Goal: Task Accomplishment & Management: Manage account settings

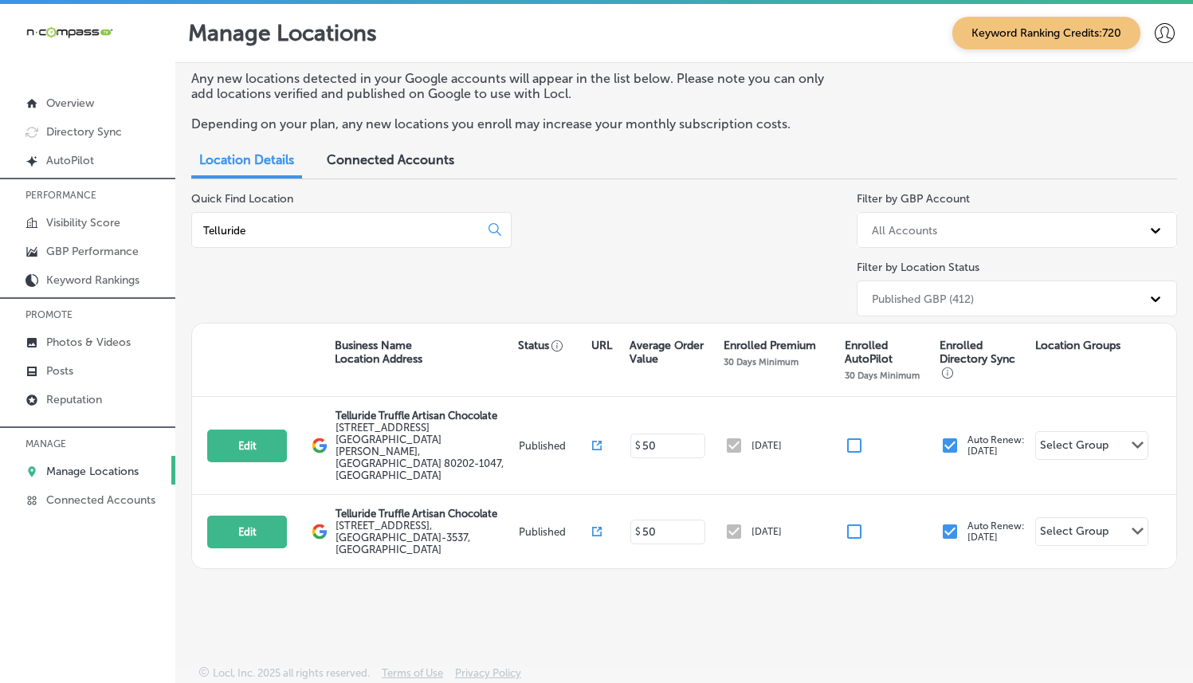
click at [86, 400] on p "Reputation" at bounding box center [74, 400] width 56 height 14
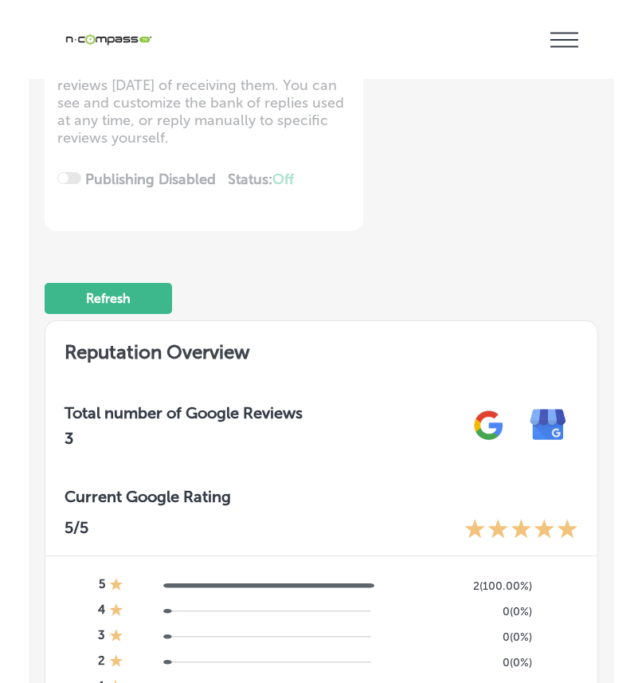
scroll to position [430, 0]
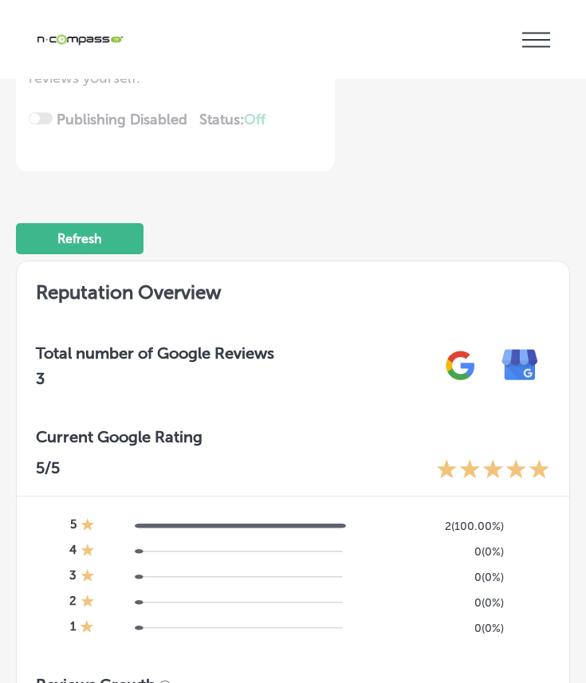
click at [522, 52] on icon "iconmonstr-menu-thin copy Created with Sketch." at bounding box center [536, 40] width 28 height 24
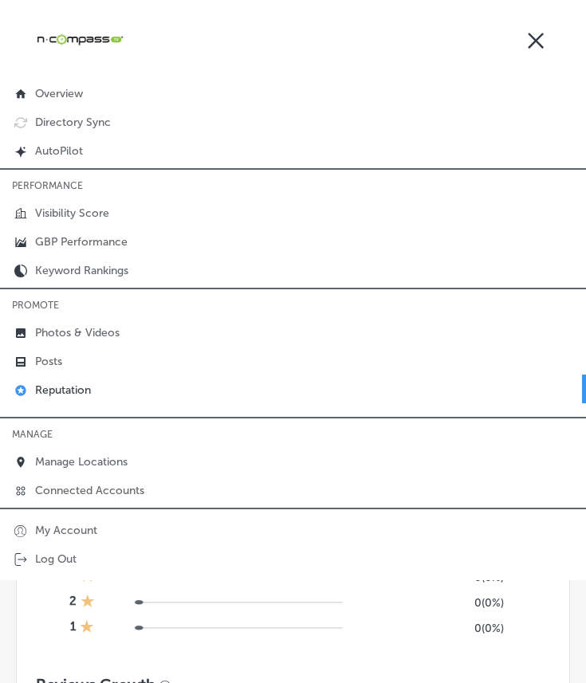
click at [522, 52] on icon at bounding box center [536, 40] width 28 height 24
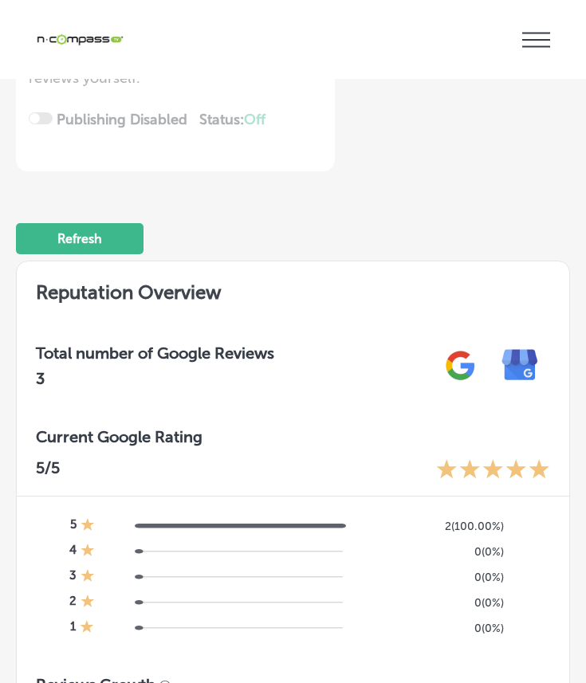
click at [522, 52] on icon "iconmonstr-menu-thin copy Created with Sketch." at bounding box center [536, 40] width 28 height 24
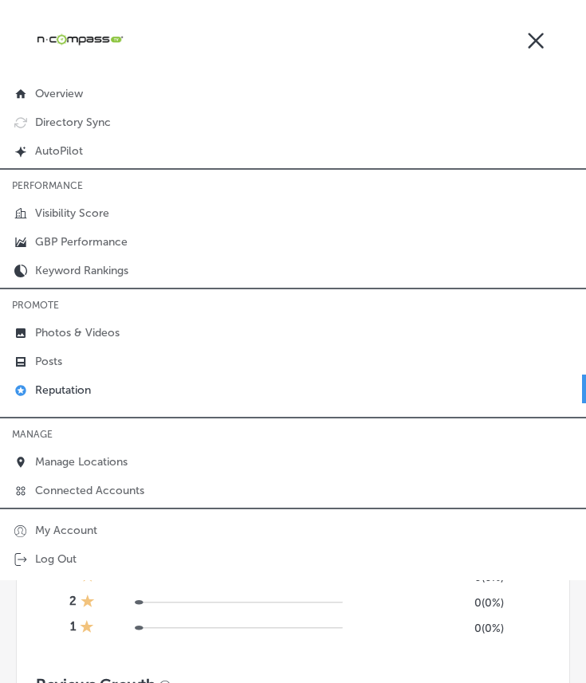
click at [522, 52] on icon at bounding box center [536, 40] width 28 height 24
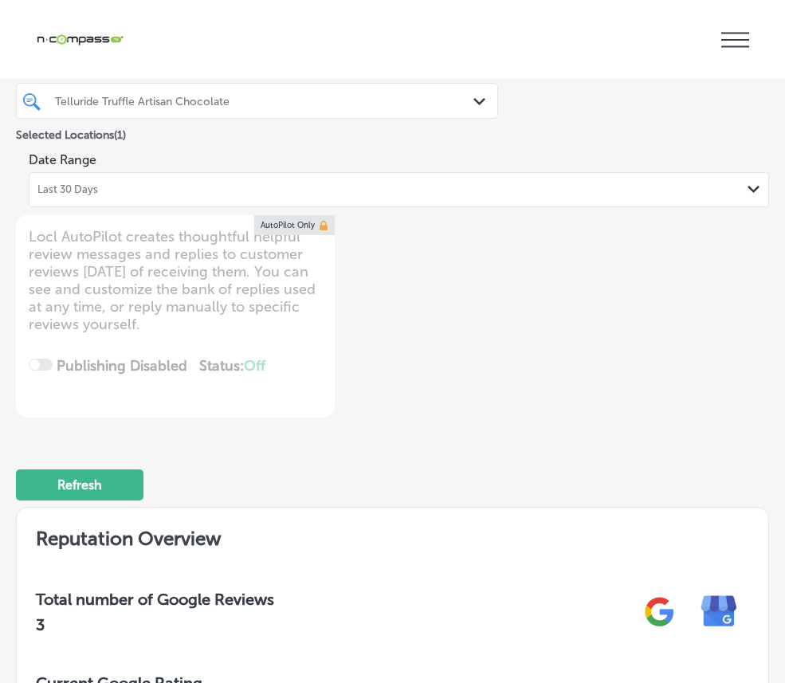
scroll to position [0, 0]
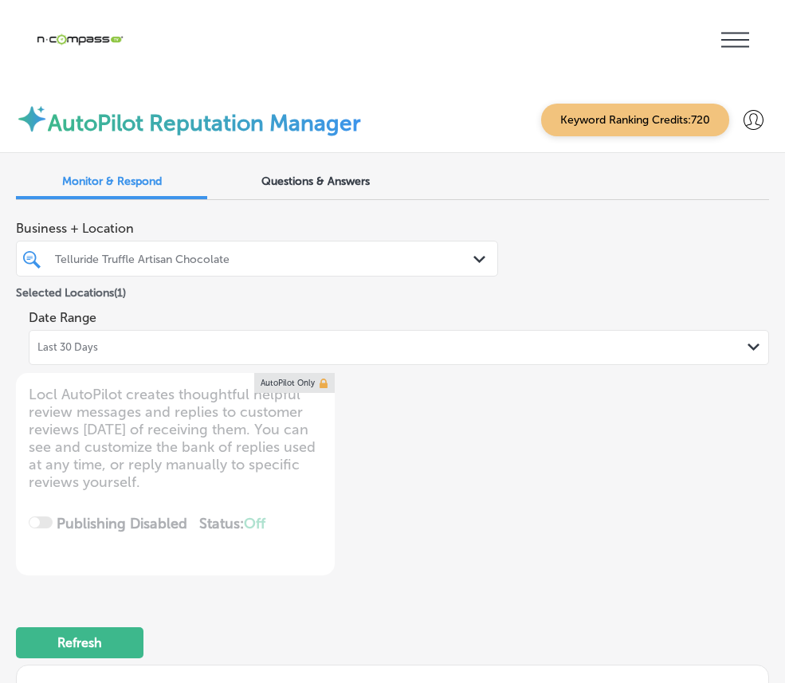
click at [438, 252] on div "Telluride Truffle Artisan Chocolate" at bounding box center [265, 259] width 420 height 14
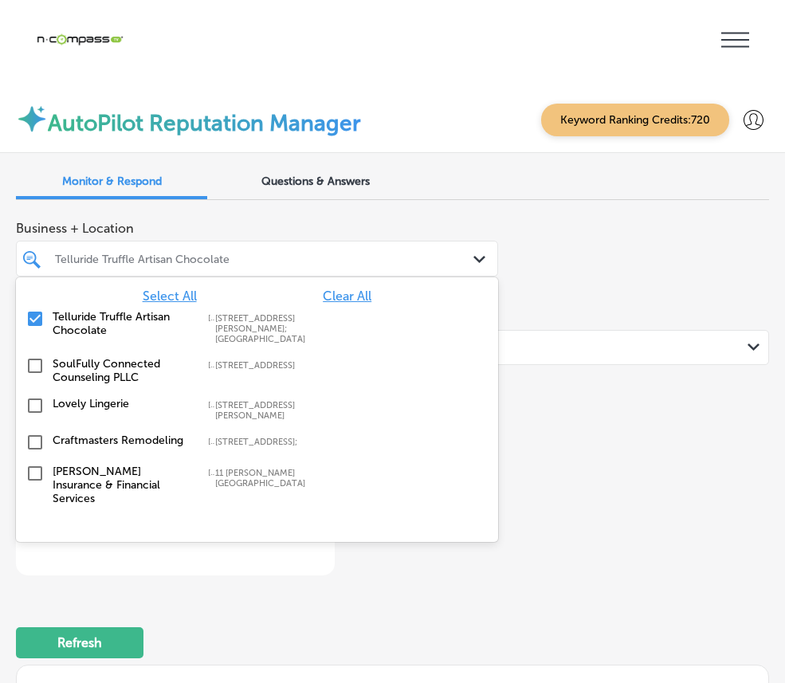
click at [192, 357] on label "SoulFully Connected Counseling PLLC" at bounding box center [122, 370] width 139 height 27
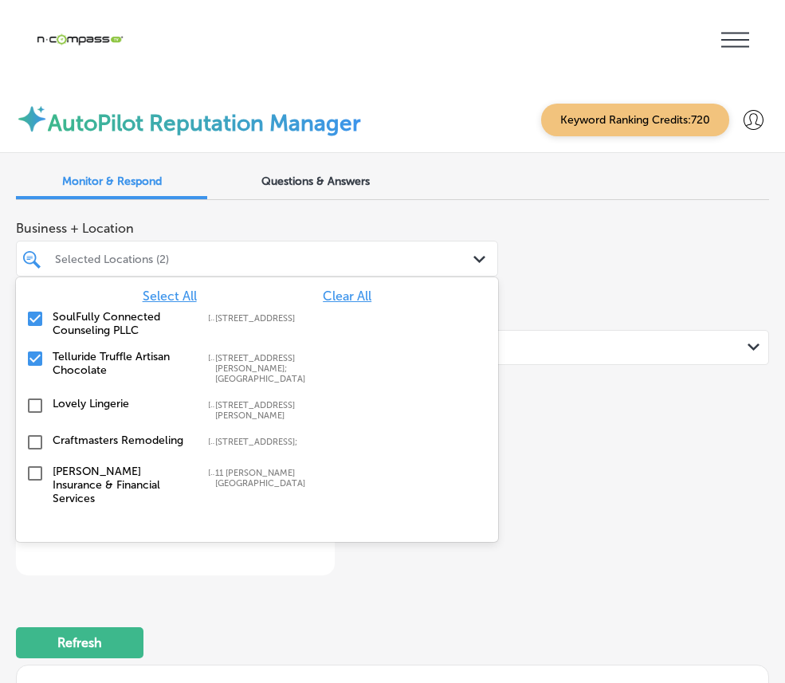
drag, startPoint x: 273, startPoint y: 150, endPoint x: 259, endPoint y: 134, distance: 21.4
click at [264, 246] on div "Selected Locations (2)" at bounding box center [257, 258] width 420 height 25
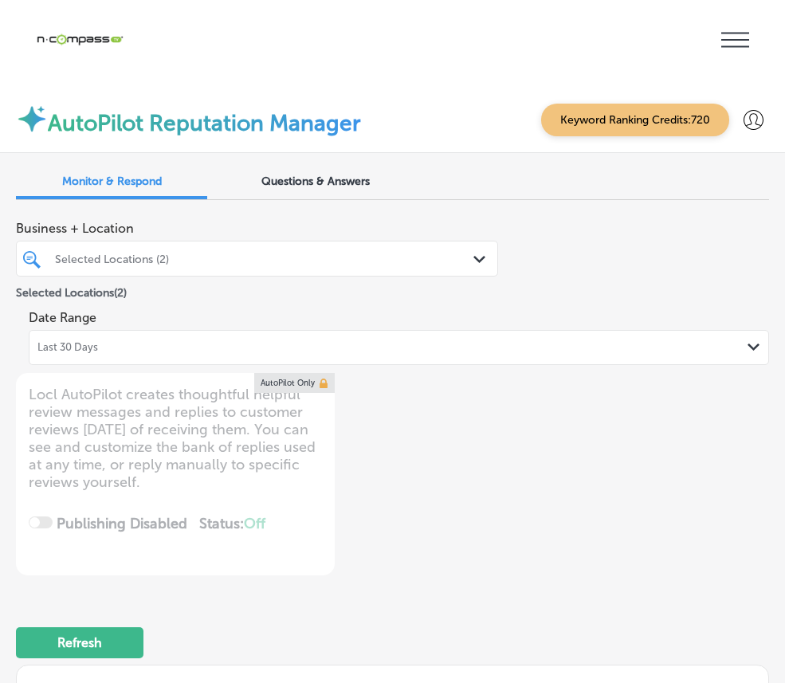
type textarea "x"
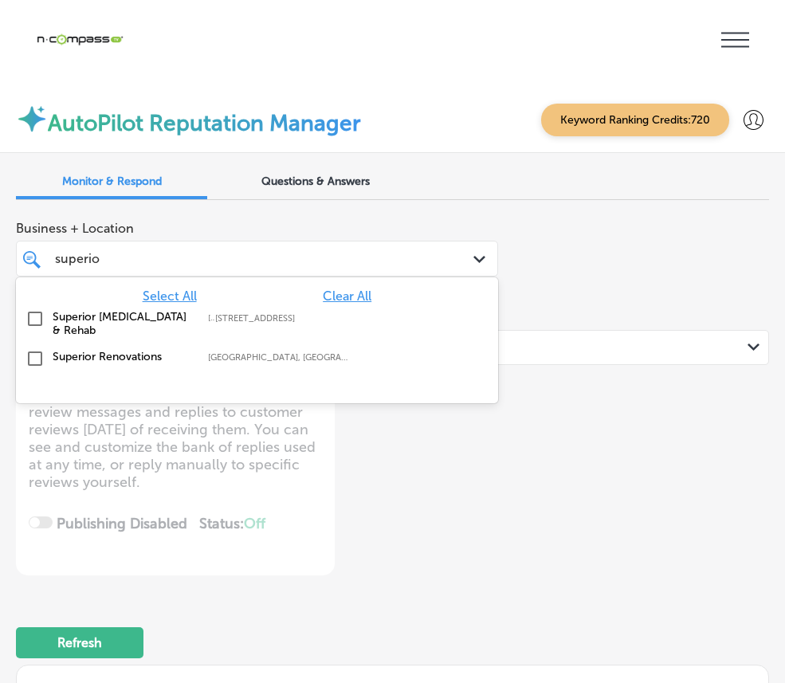
type input "superior"
click at [258, 347] on div "Superior Renovations [GEOGRAPHIC_DATA], [GEOGRAPHIC_DATA], [GEOGRAPHIC_DATA] | …" at bounding box center [256, 359] width 469 height 25
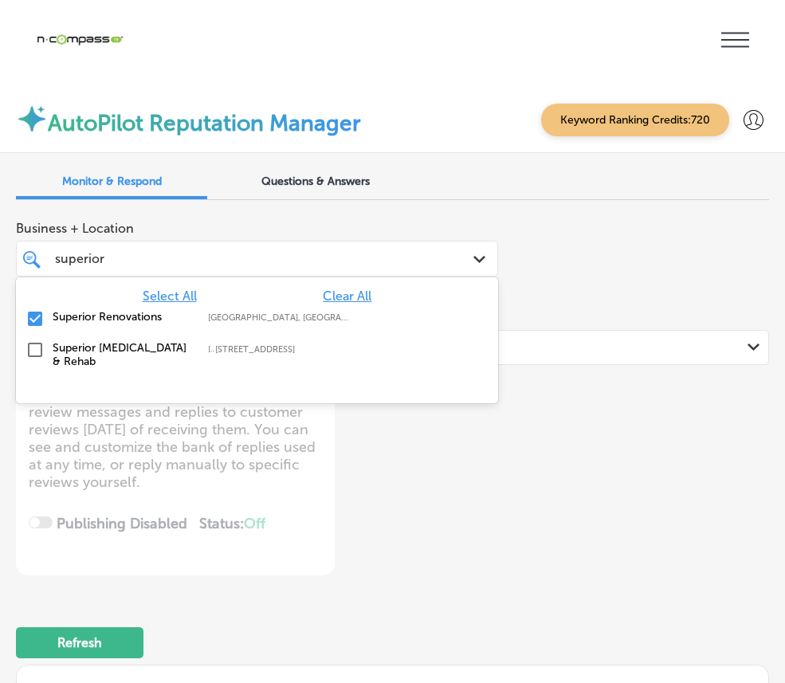
click at [282, 248] on div "superior superior" at bounding box center [236, 259] width 367 height 22
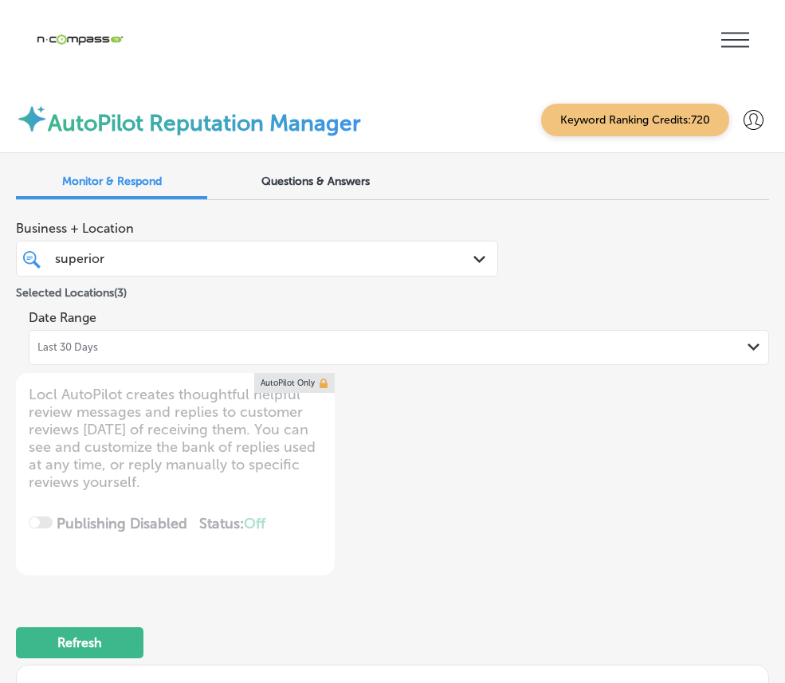
click at [282, 248] on div "superior superior" at bounding box center [236, 259] width 367 height 22
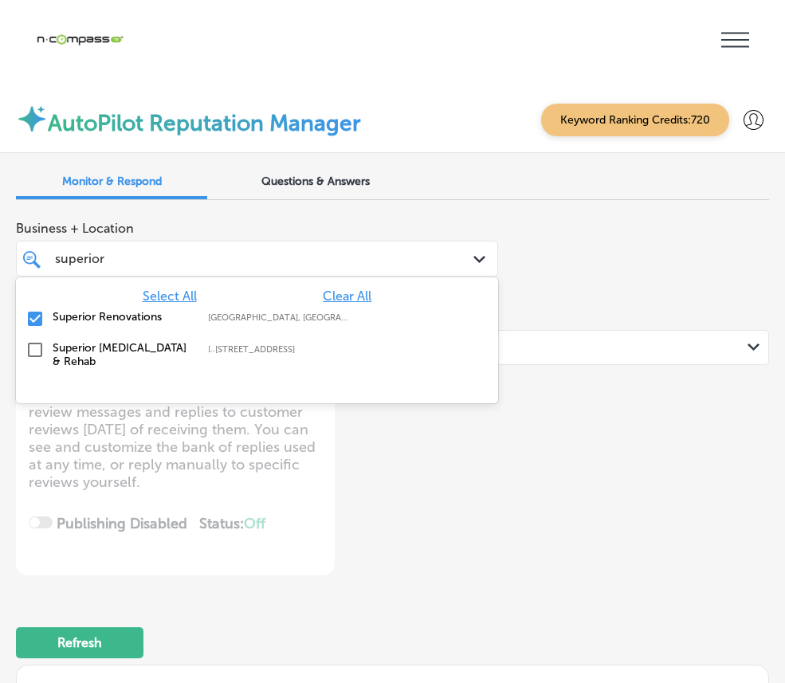
click at [282, 248] on div "superior superior" at bounding box center [236, 259] width 367 height 22
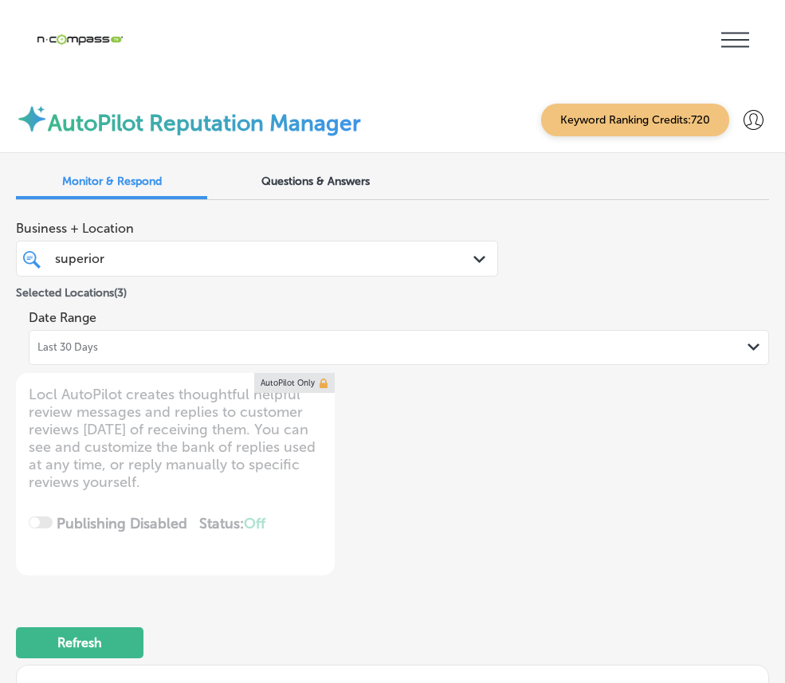
type textarea "x"
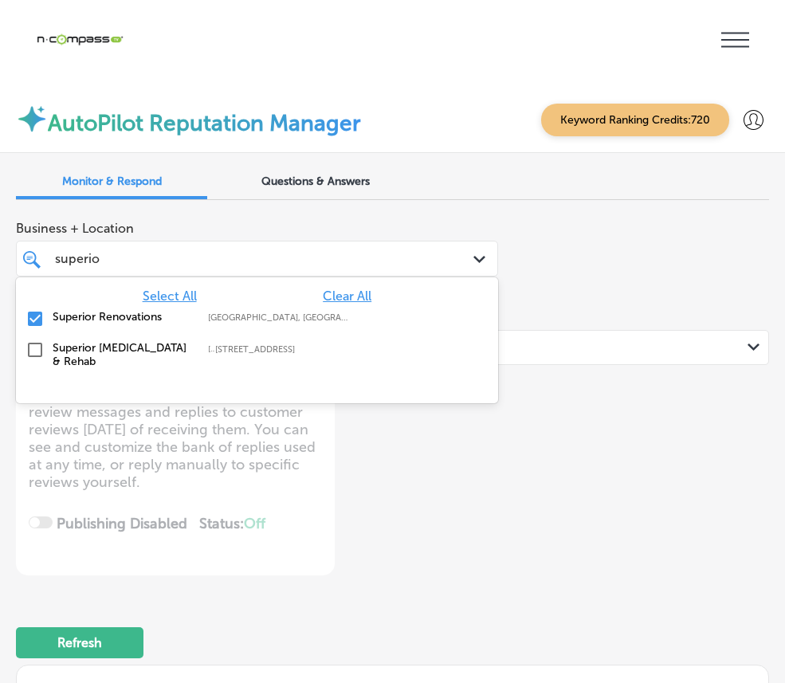
type input "superi"
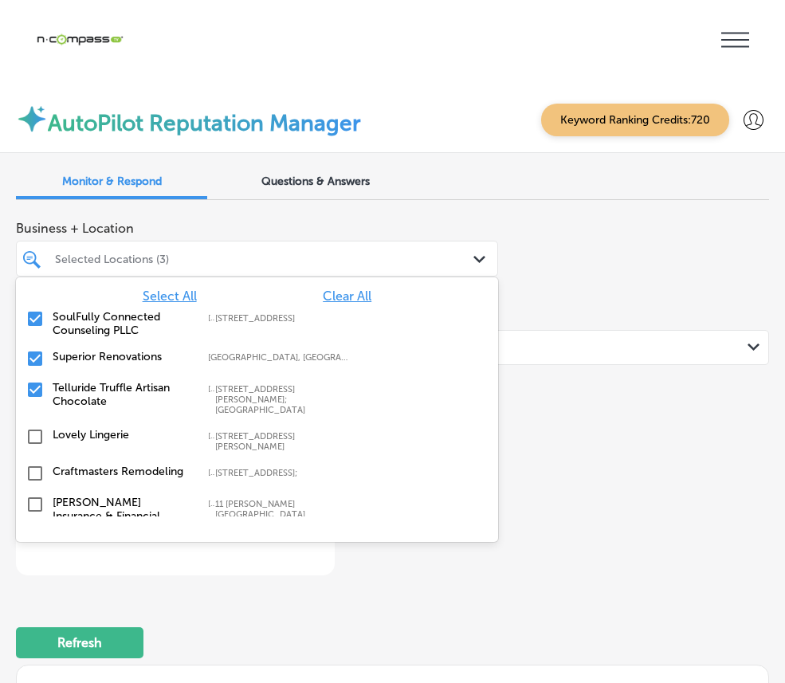
type input "s"
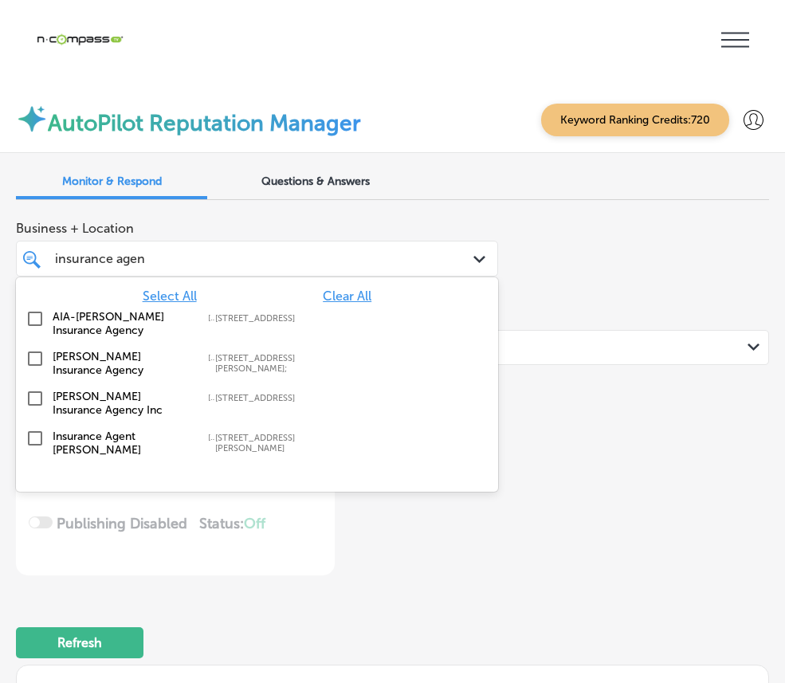
type input "insurance agent"
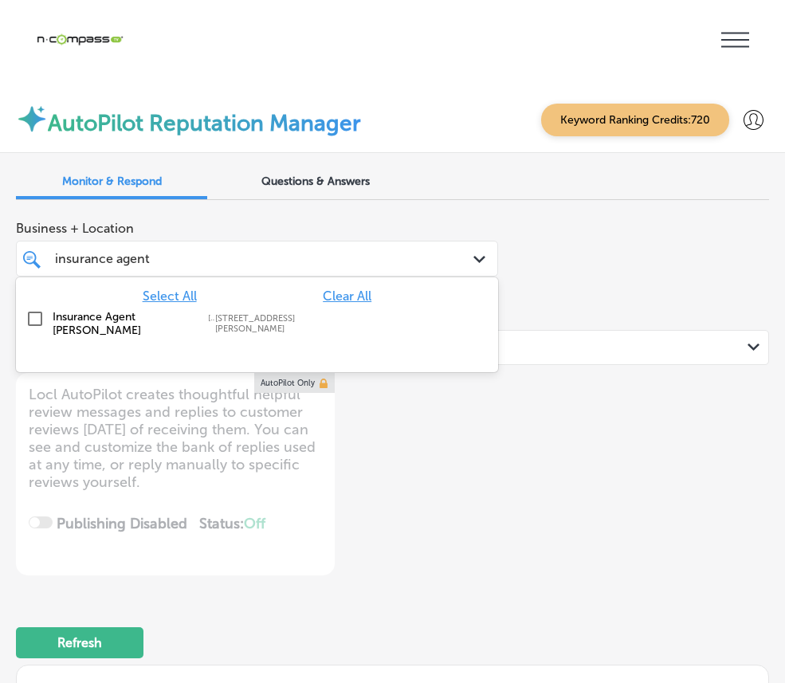
click at [192, 310] on label "Insurance Agent [PERSON_NAME]" at bounding box center [122, 323] width 139 height 27
type textarea "x"
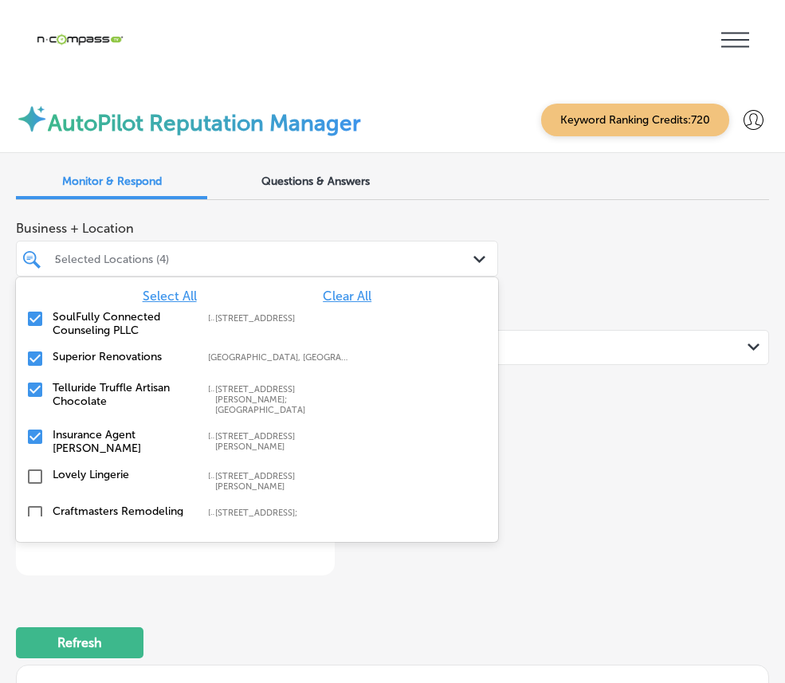
type input "s"
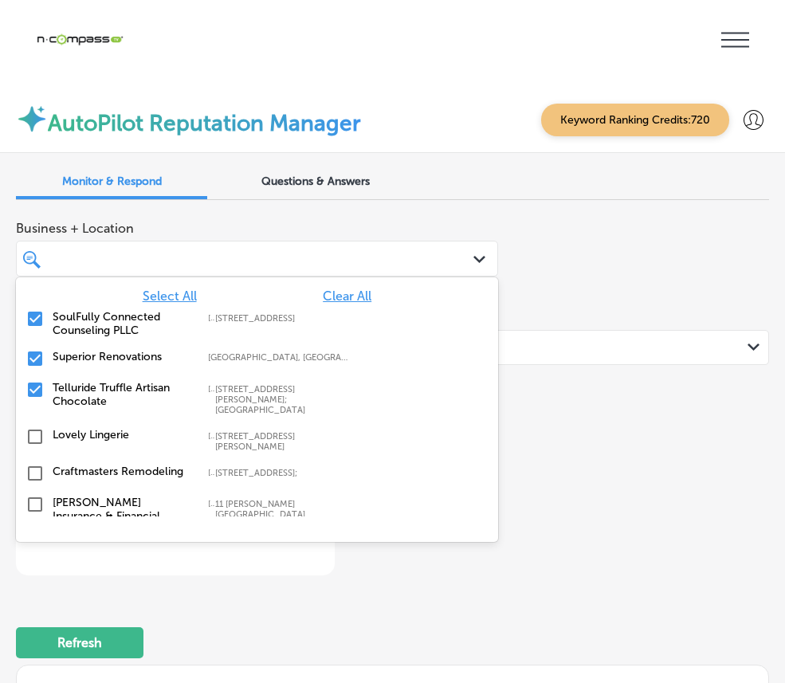
type textarea "x"
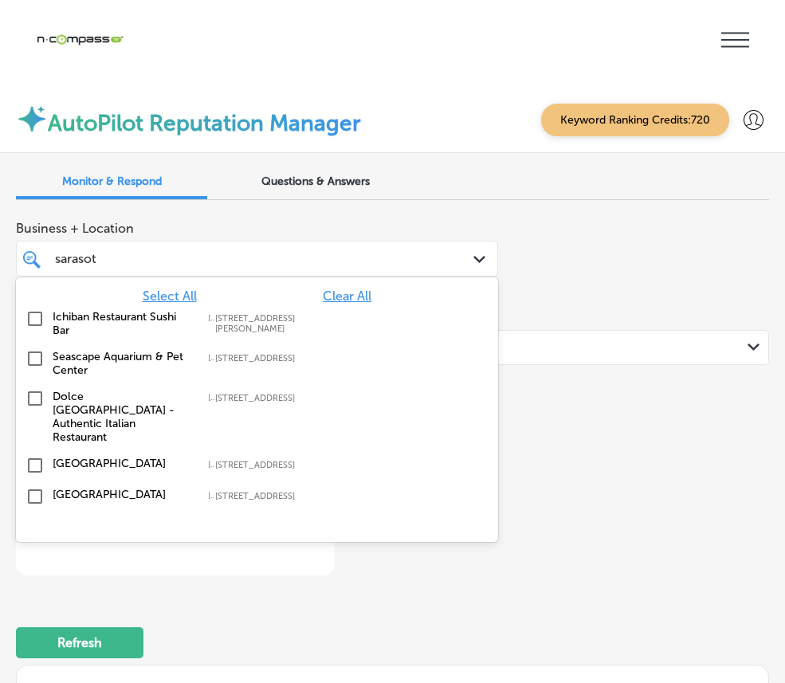
type input "[GEOGRAPHIC_DATA]"
click at [192, 310] on label "Ichiban Restaurant Sushi Bar" at bounding box center [122, 323] width 139 height 27
click at [45, 487] on input "checkbox" at bounding box center [35, 496] width 19 height 19
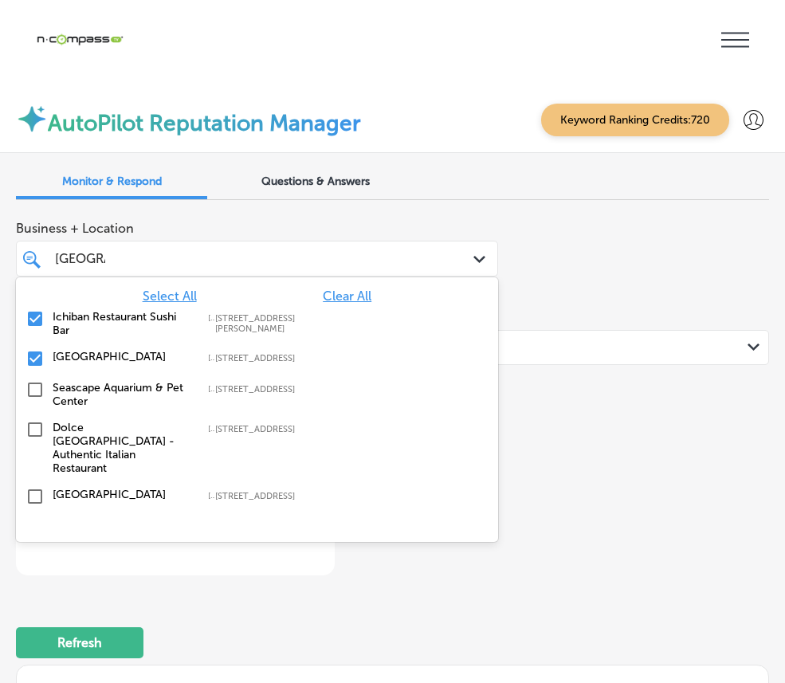
click at [312, 248] on div "sarasota [GEOGRAPHIC_DATA]" at bounding box center [236, 259] width 367 height 22
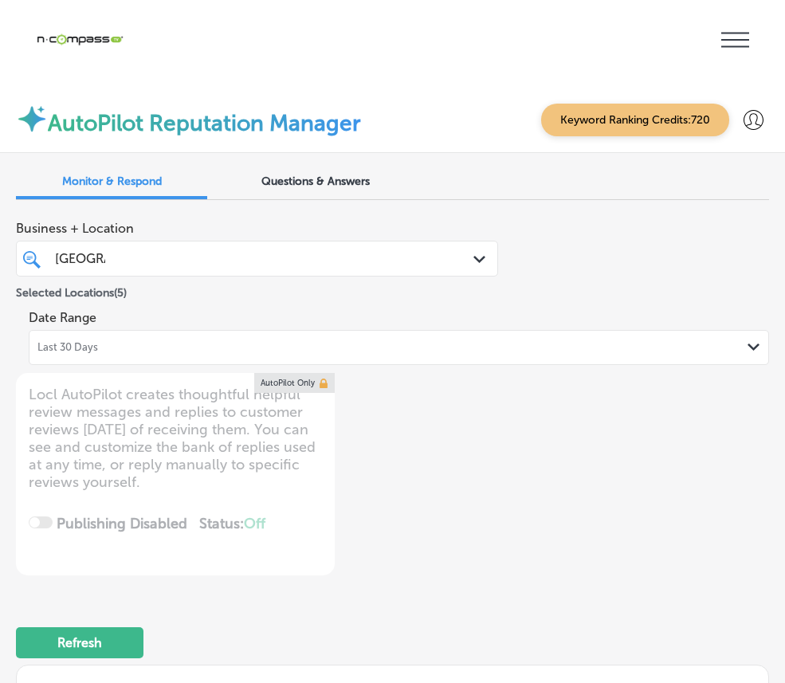
type textarea "x"
type input "sarasot"
type textarea "x"
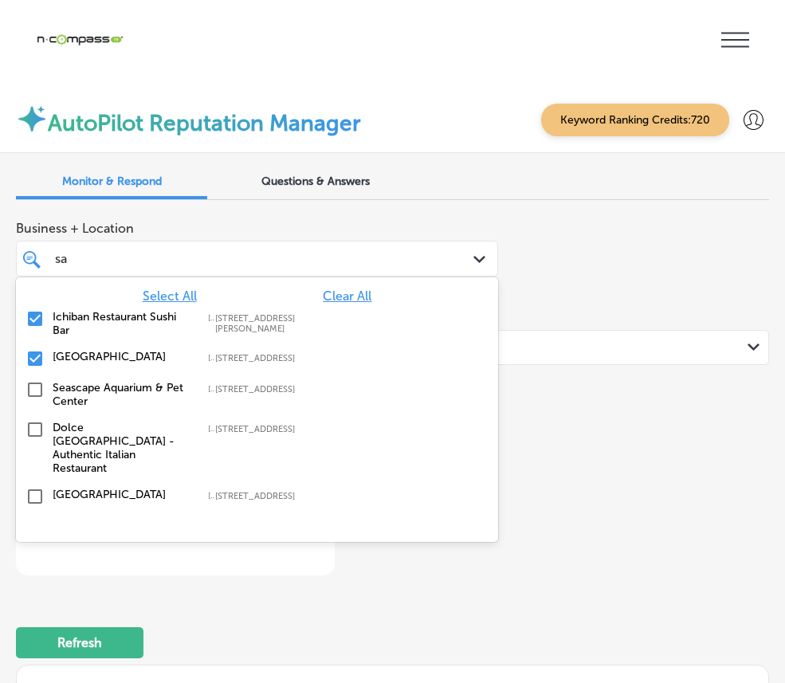
type input "s"
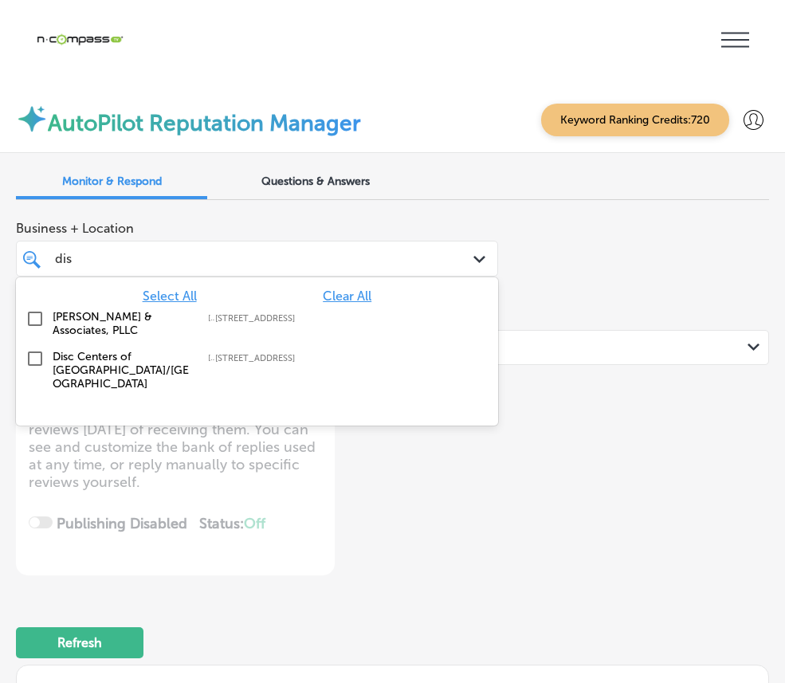
type input "disc"
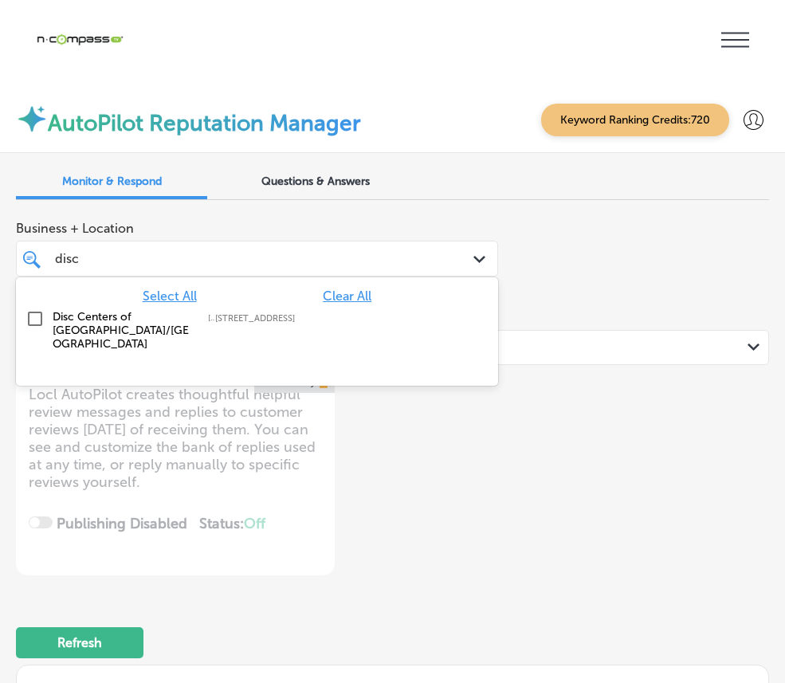
click at [192, 310] on label "Disc Centers of [GEOGRAPHIC_DATA]/[GEOGRAPHIC_DATA]" at bounding box center [122, 330] width 139 height 41
click at [278, 248] on div "disc disc" at bounding box center [236, 259] width 367 height 22
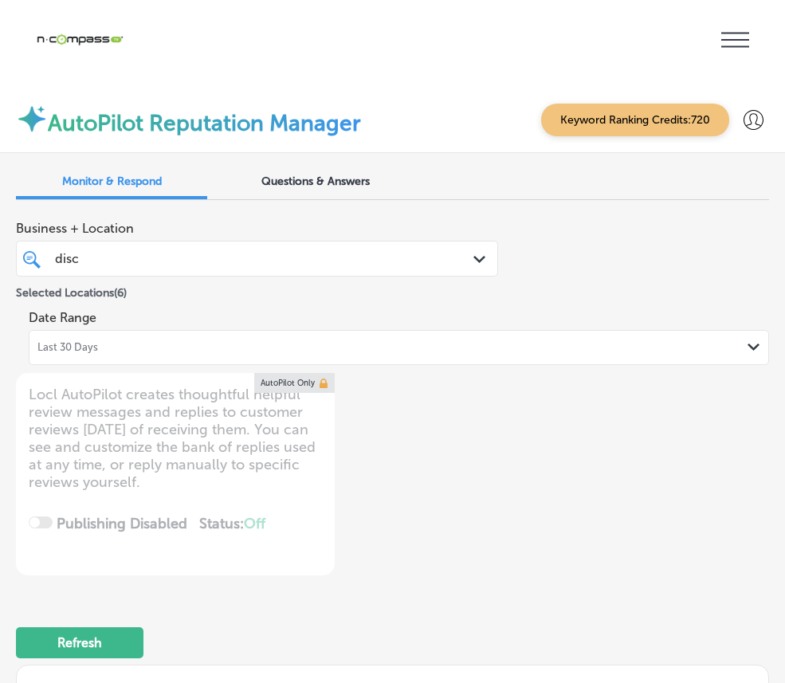
click at [278, 248] on div "disc disc" at bounding box center [236, 259] width 367 height 22
type textarea "x"
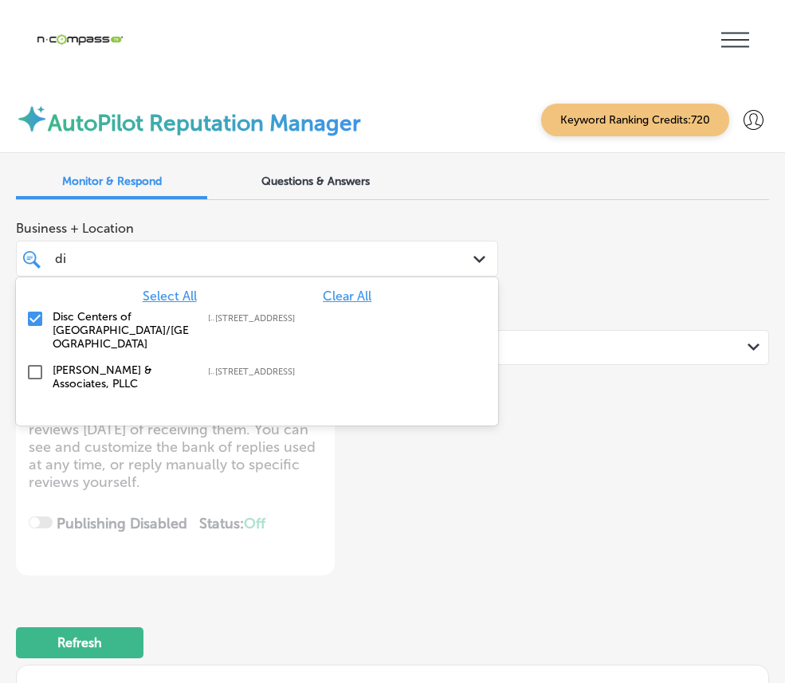
type input "d"
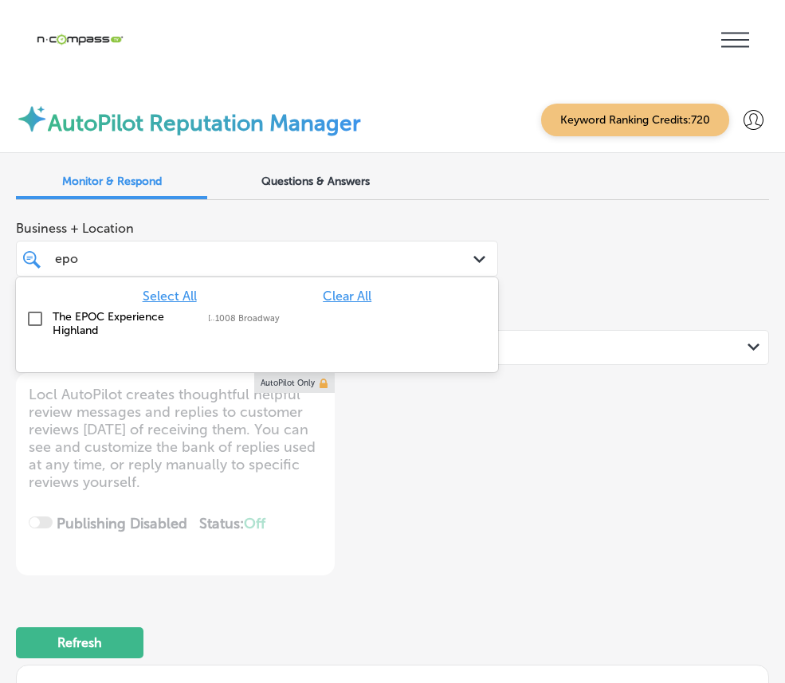
type input "epoc"
click at [192, 310] on label "The EPOC Experience Highland" at bounding box center [122, 323] width 139 height 27
type textarea "x"
type input "epoc"
click at [499, 317] on div "Business + Location option [STREET_ADDRESS]. option 1008 Broadway focused, 6 of…" at bounding box center [392, 394] width 753 height 363
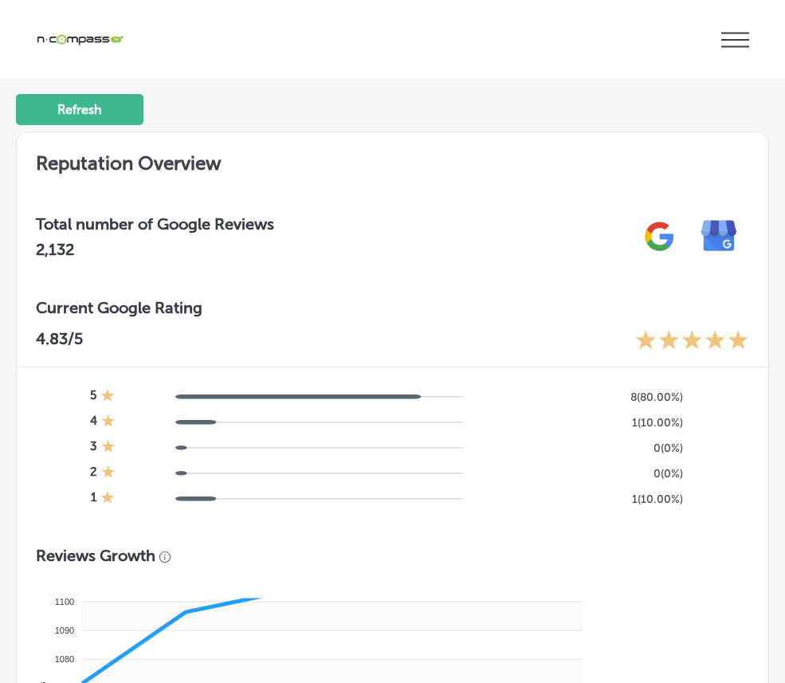
scroll to position [1058, 0]
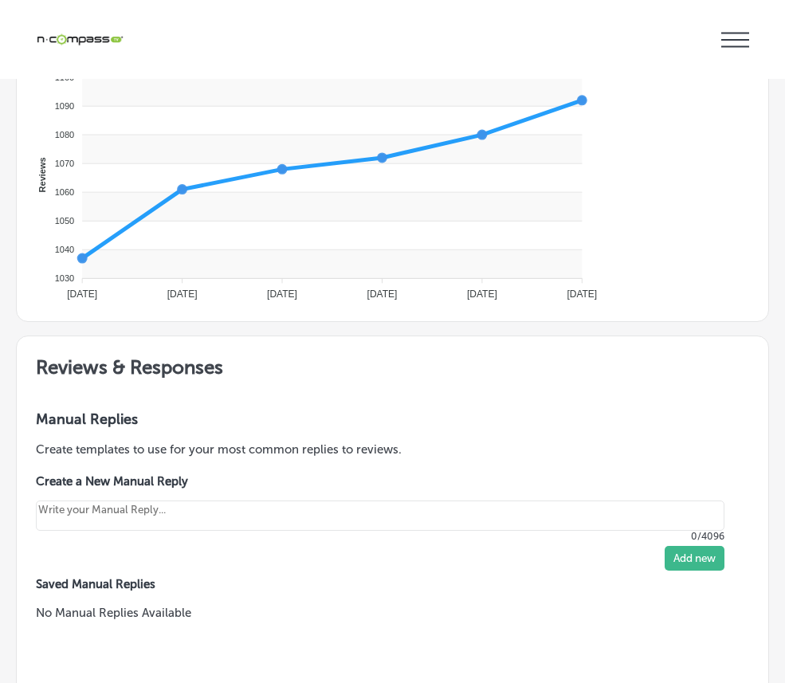
type textarea "x"
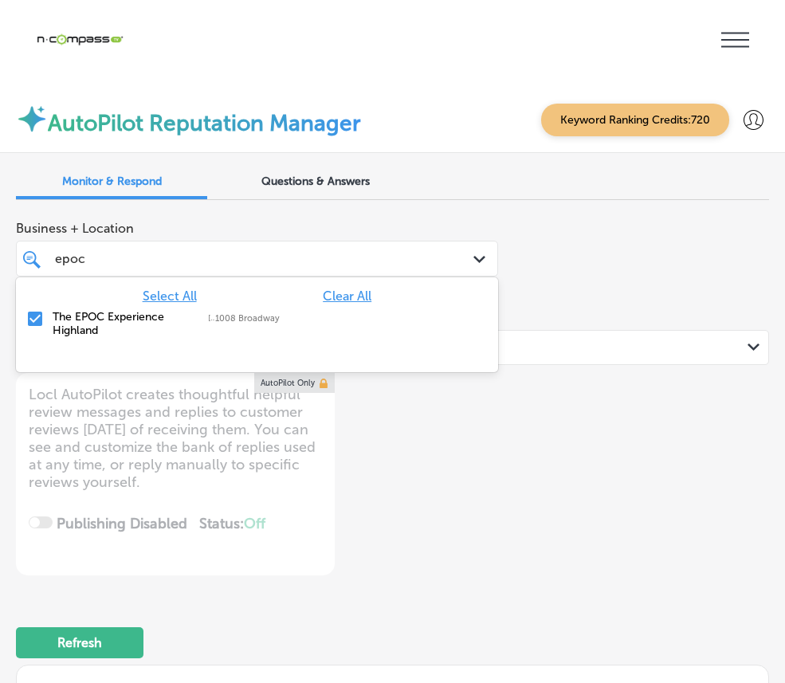
click at [420, 248] on div "epoc epoc" at bounding box center [236, 259] width 367 height 22
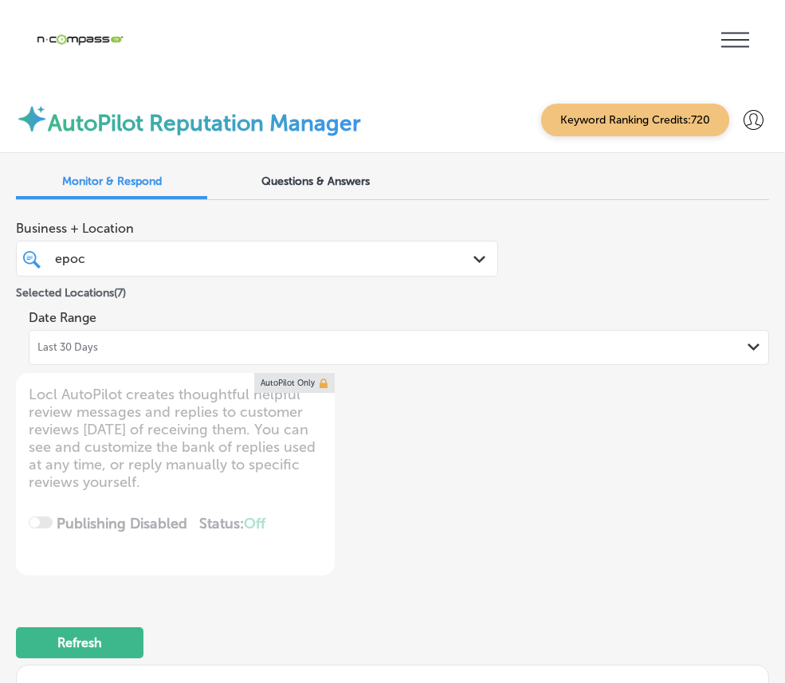
click at [420, 248] on div "epoc epoc" at bounding box center [236, 259] width 367 height 22
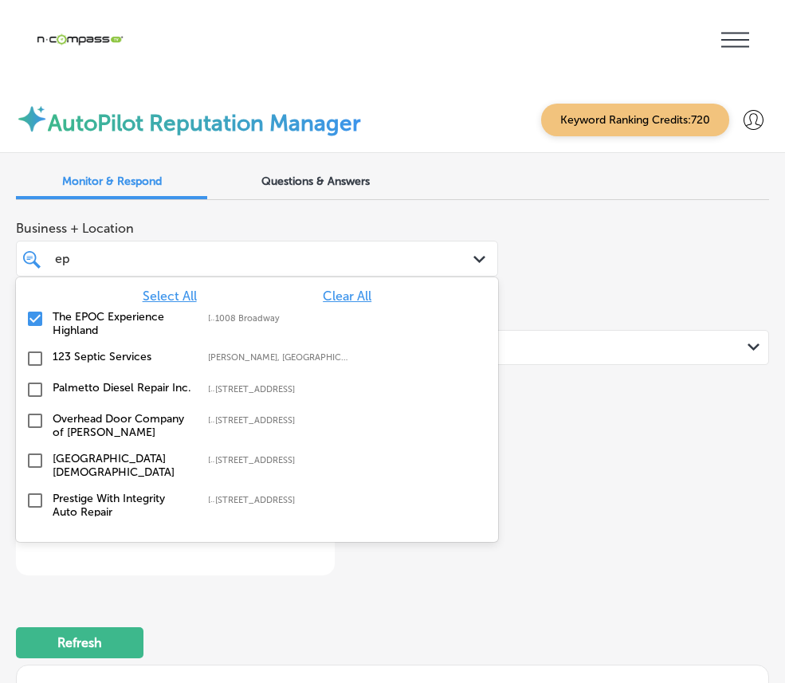
type input "e"
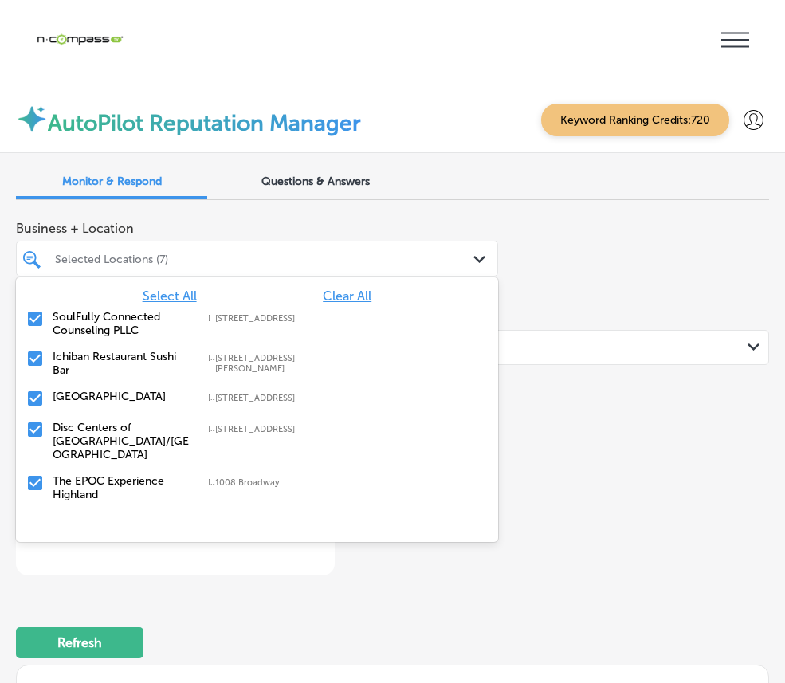
click at [387, 246] on div "Selected Locations (7)" at bounding box center [257, 258] width 420 height 25
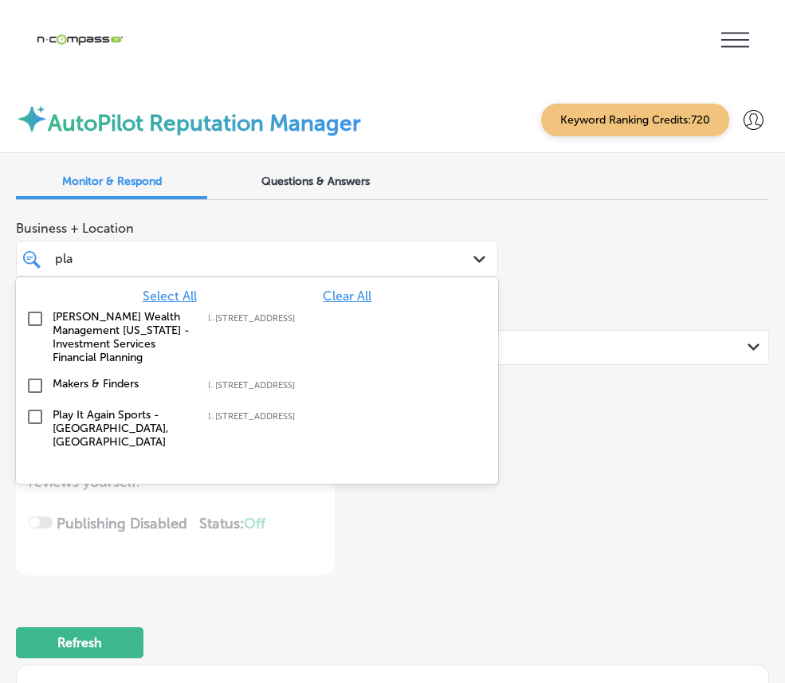
type input "play"
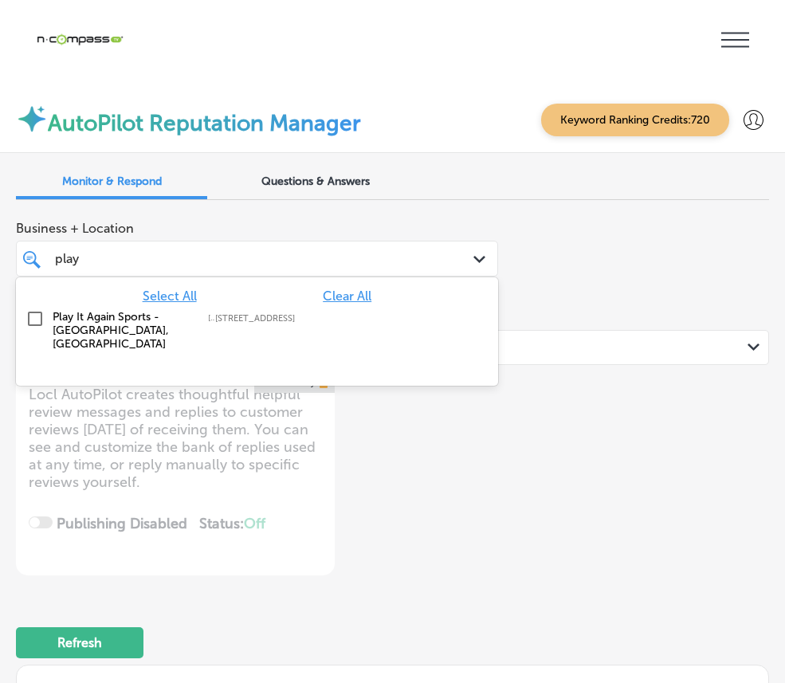
click at [192, 310] on label "Play It Again Sports - [GEOGRAPHIC_DATA], [GEOGRAPHIC_DATA]" at bounding box center [122, 330] width 139 height 41
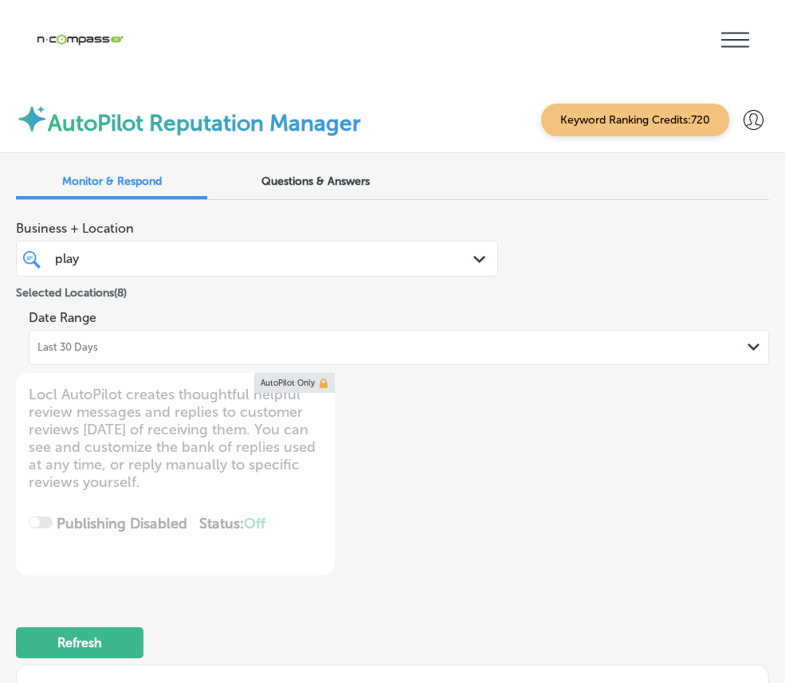
click at [420, 248] on div "play play" at bounding box center [236, 259] width 367 height 22
type textarea "x"
type input "pla"
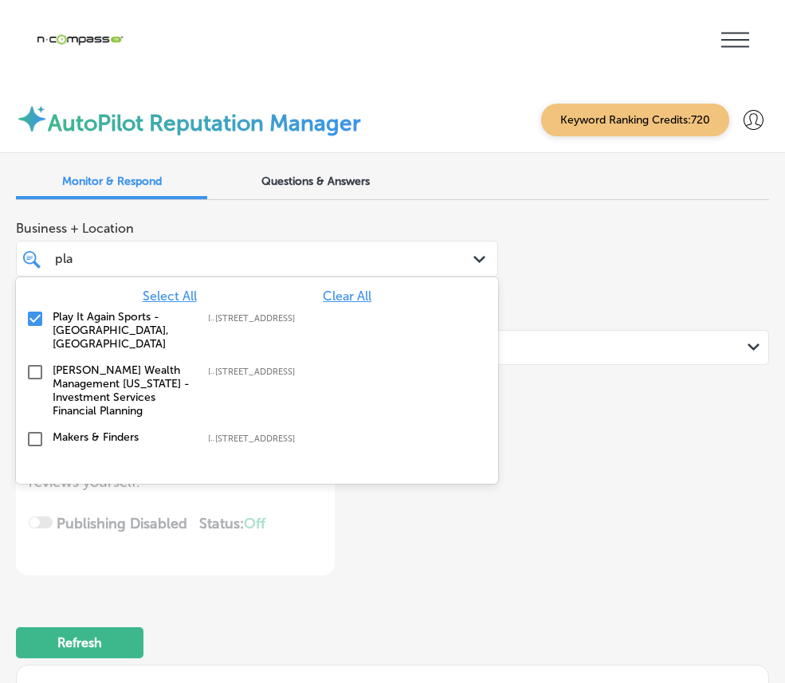
type textarea "x"
type input "pl"
type textarea "x"
type input "p"
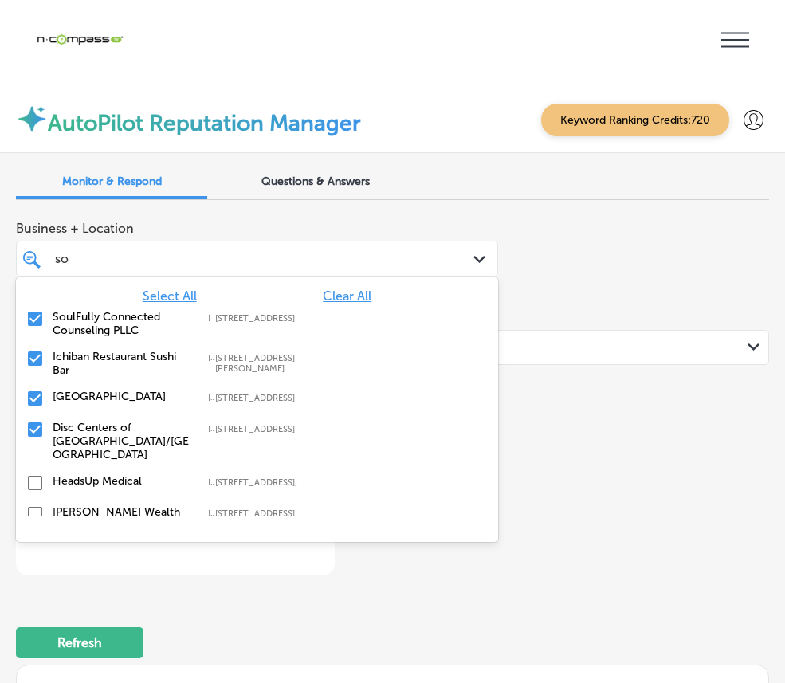
type input "s"
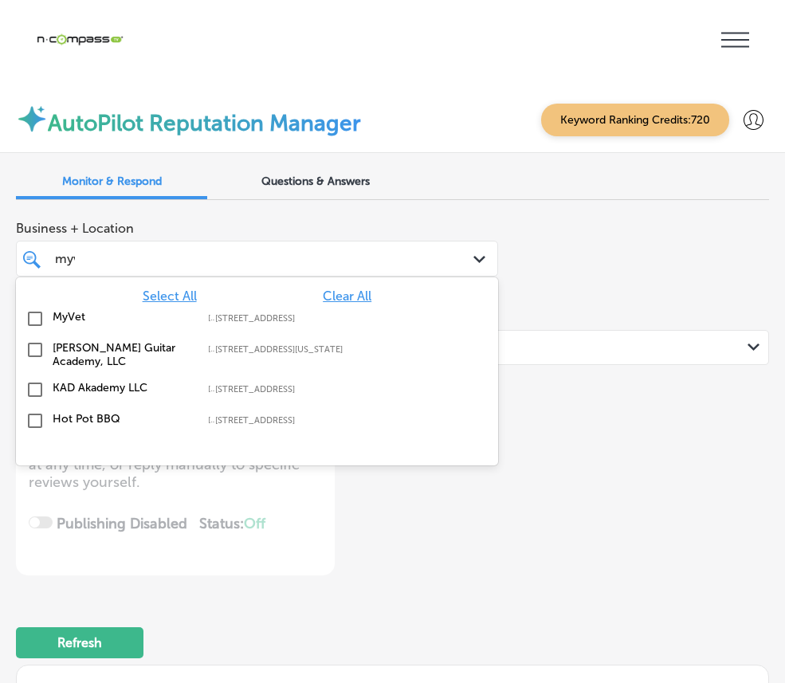
type input "myve"
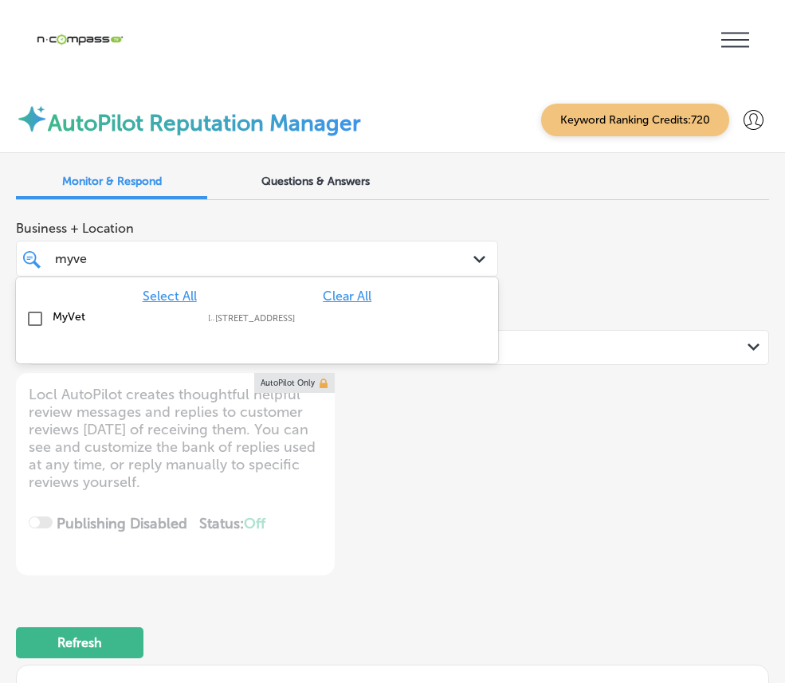
click at [45, 309] on input "checkbox" at bounding box center [35, 318] width 19 height 19
click at [277, 248] on div "myve myve" at bounding box center [236, 259] width 367 height 22
type textarea "x"
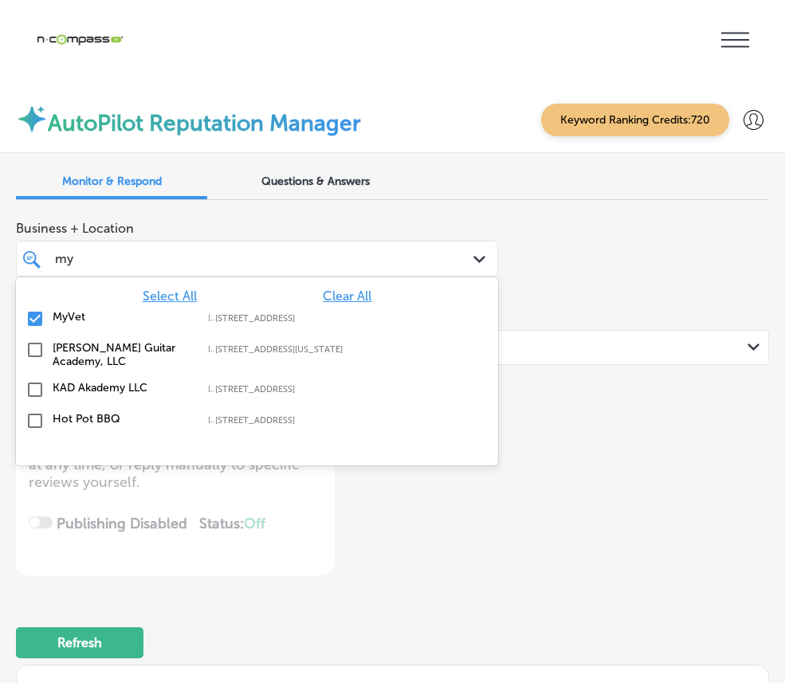
type input "m"
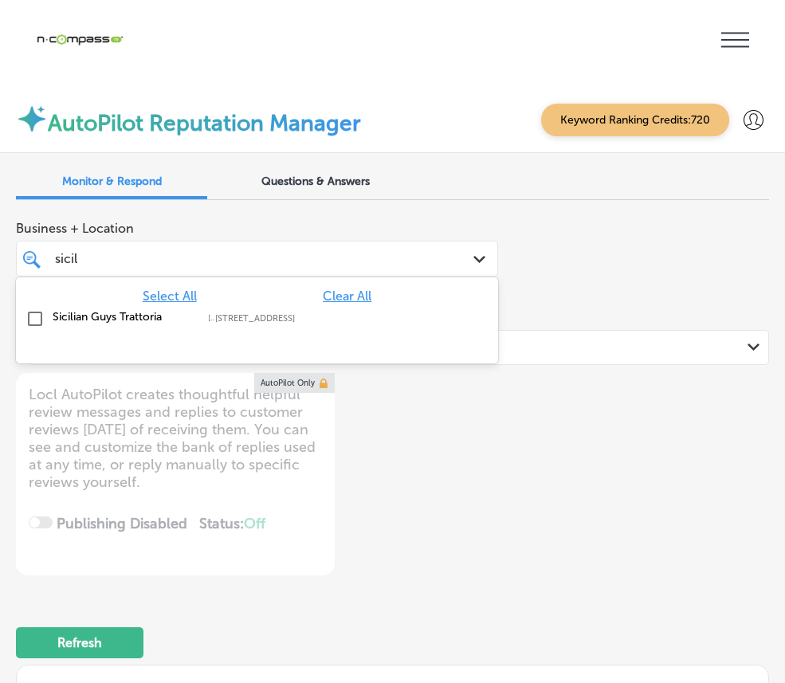
type input "sicili"
click at [192, 310] on label "Sicilian Guys Trattoria" at bounding box center [122, 317] width 139 height 14
click at [407, 248] on div "sicili sicili" at bounding box center [236, 259] width 367 height 22
type textarea "x"
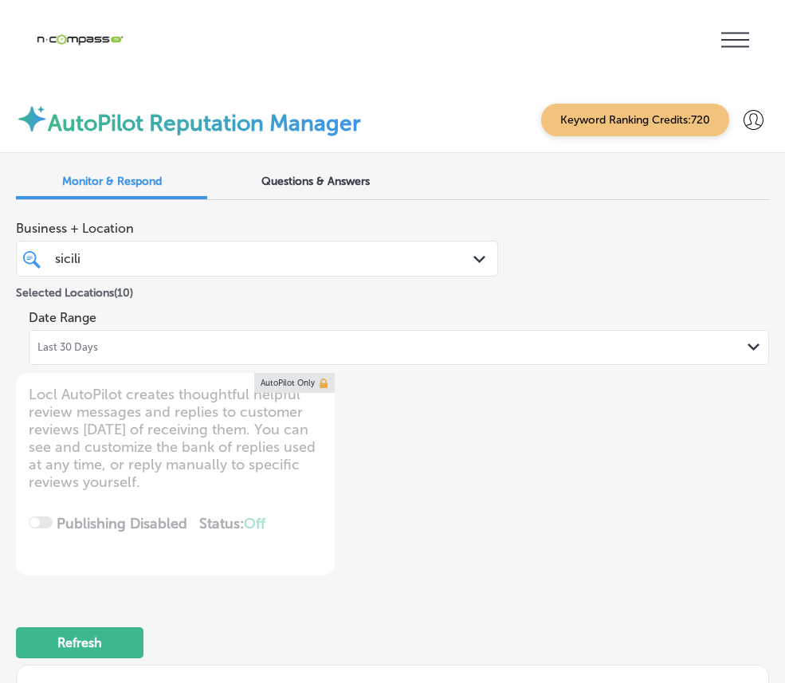
click at [407, 248] on div "sicili sicili" at bounding box center [236, 259] width 367 height 22
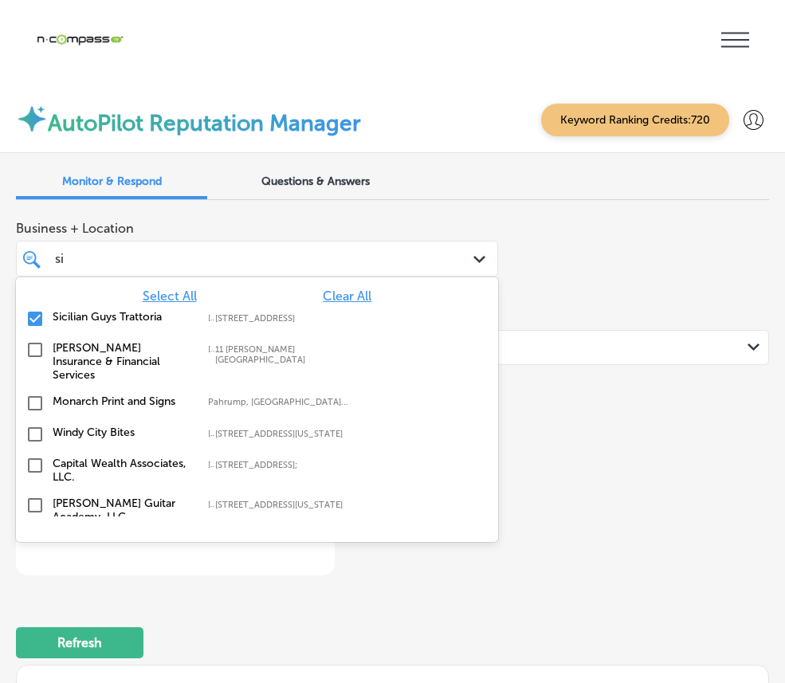
type input "s"
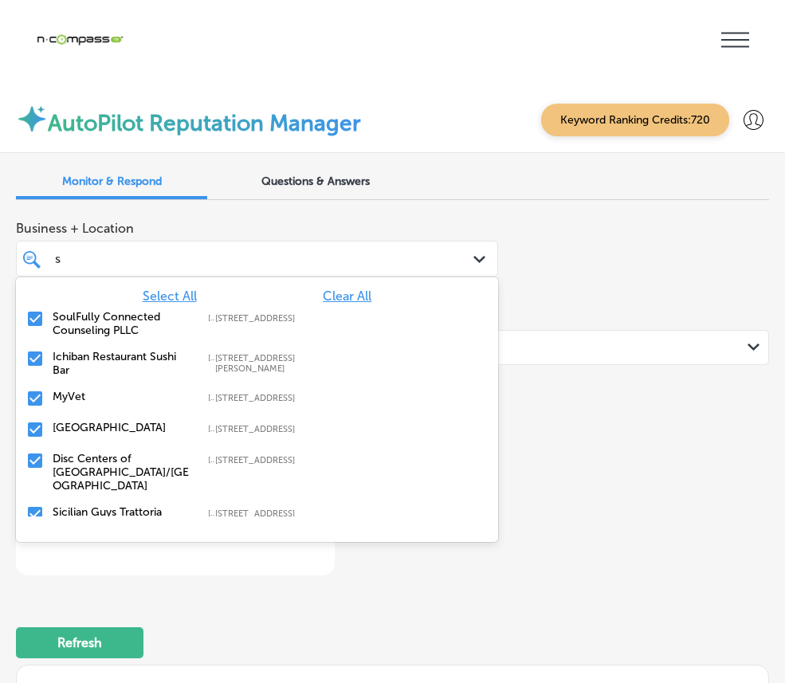
type textarea "x"
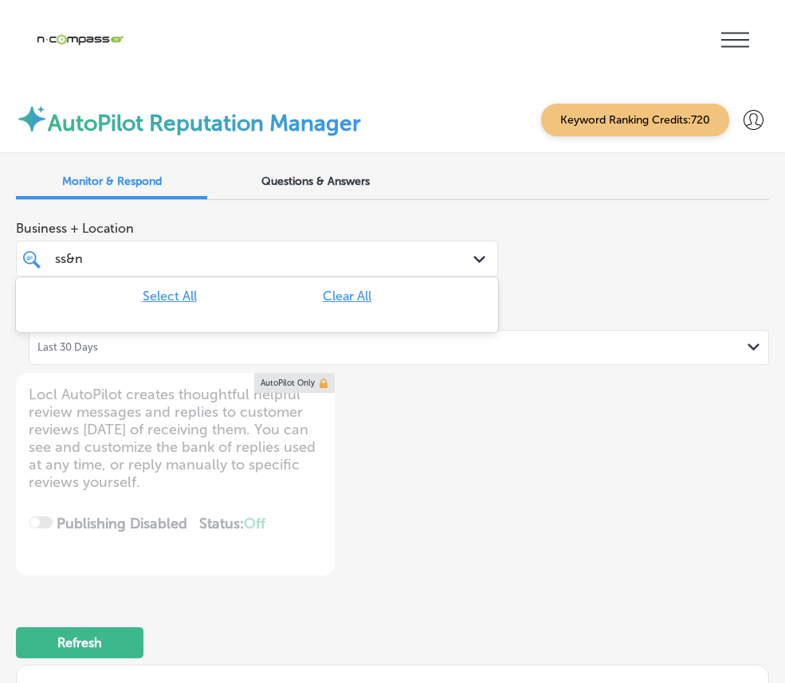
type input "s&n"
click at [192, 310] on label "S&N Hauling & Trash Removal LLC" at bounding box center [122, 323] width 139 height 27
click at [281, 248] on div "s&n s&n" at bounding box center [236, 259] width 367 height 22
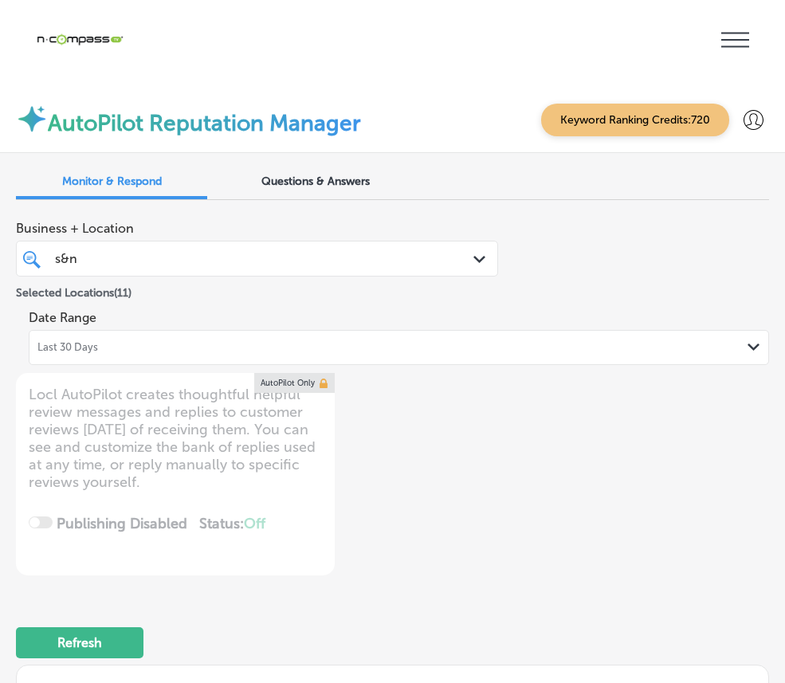
type textarea "x"
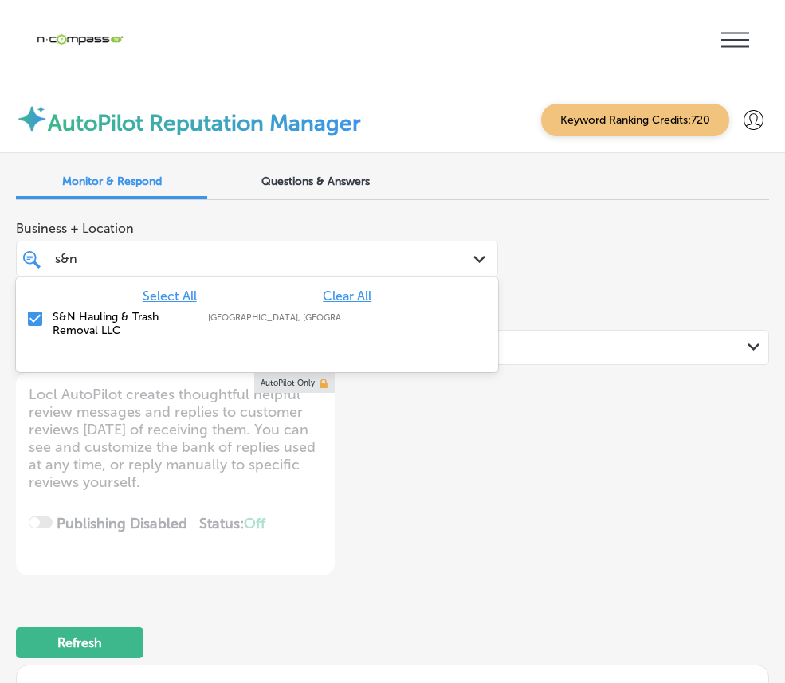
click at [253, 248] on div "s&n s&n" at bounding box center [236, 259] width 367 height 22
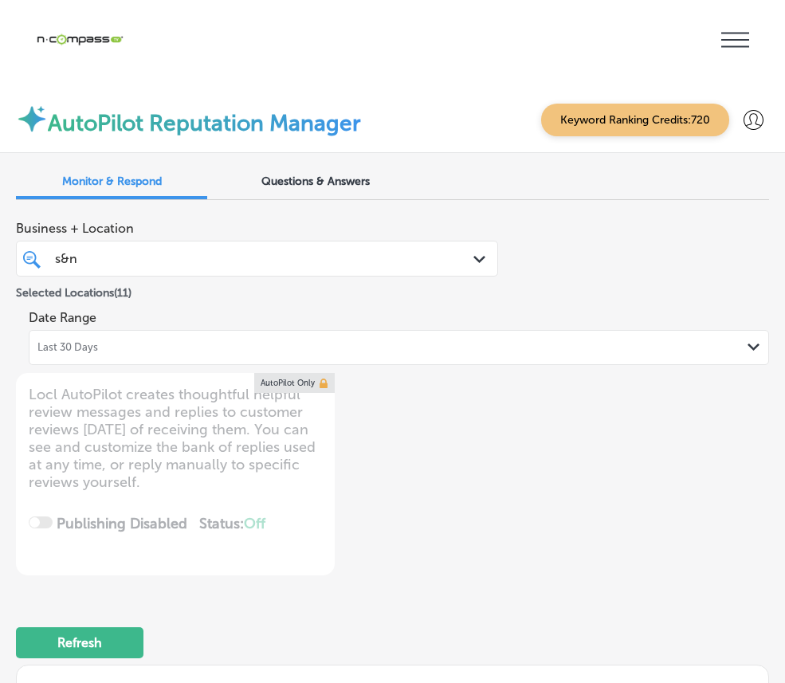
click at [239, 248] on div "s&n s&n" at bounding box center [236, 259] width 367 height 22
click at [79, 251] on input "s&n" at bounding box center [67, 258] width 24 height 15
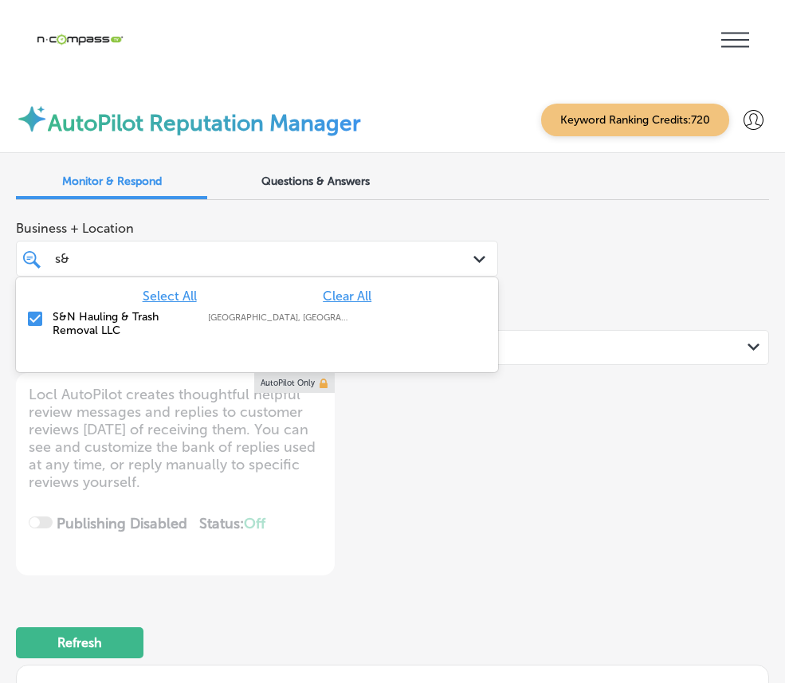
type input "s"
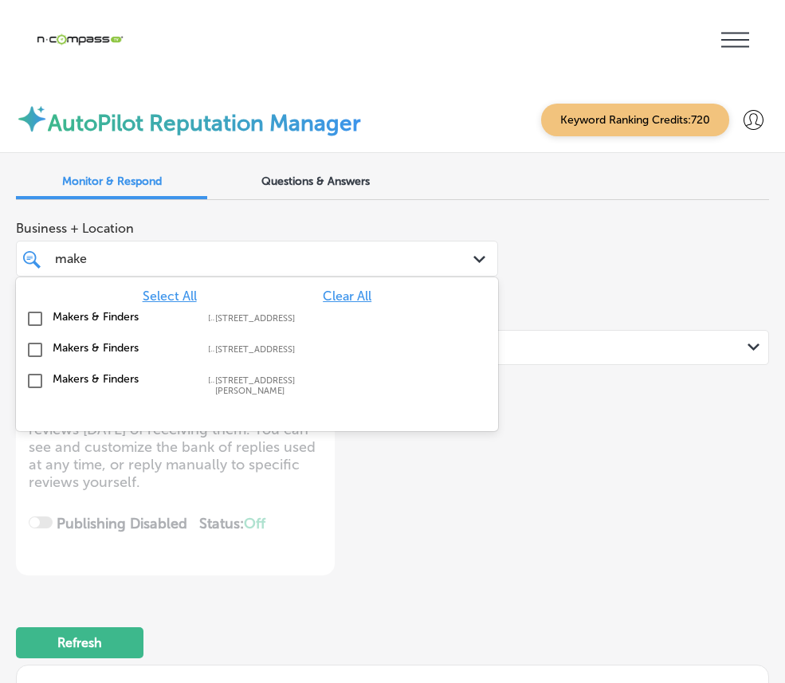
type input "maker"
click at [348, 313] on label "[STREET_ADDRESS]" at bounding box center [281, 318] width 133 height 10
type textarea "x"
type input "m"
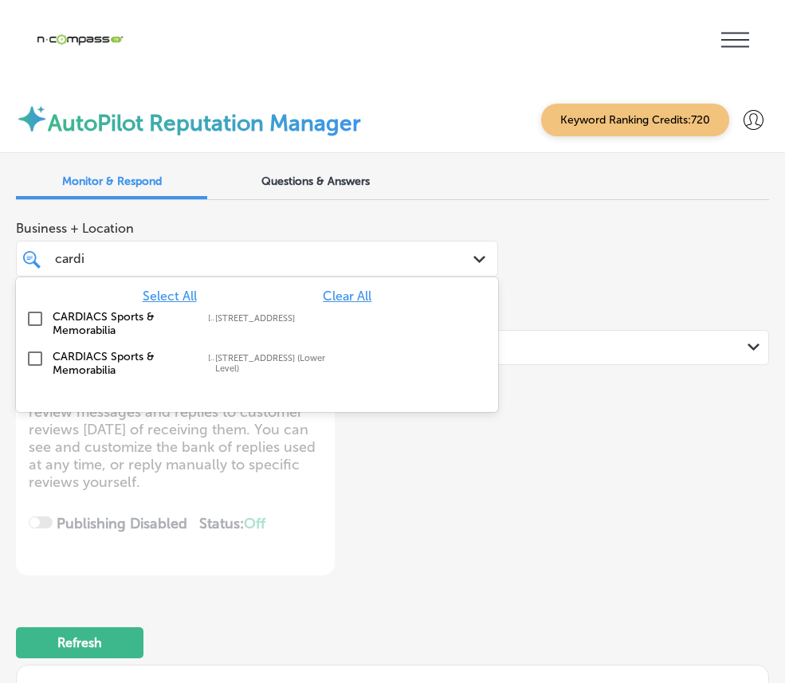
type input "cardia"
click at [348, 353] on label "[STREET_ADDRESS] (Lower Level)" at bounding box center [281, 363] width 133 height 21
type textarea "x"
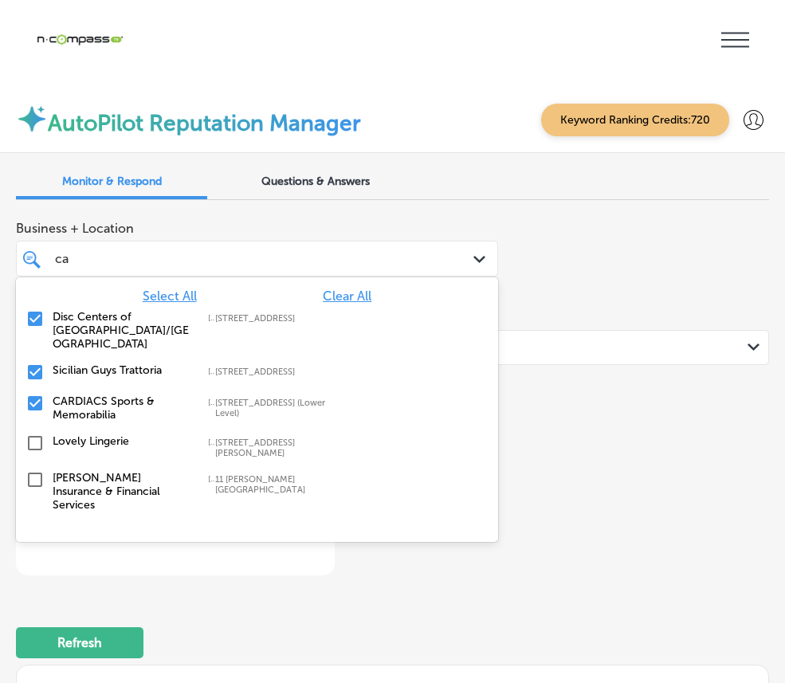
type input "c"
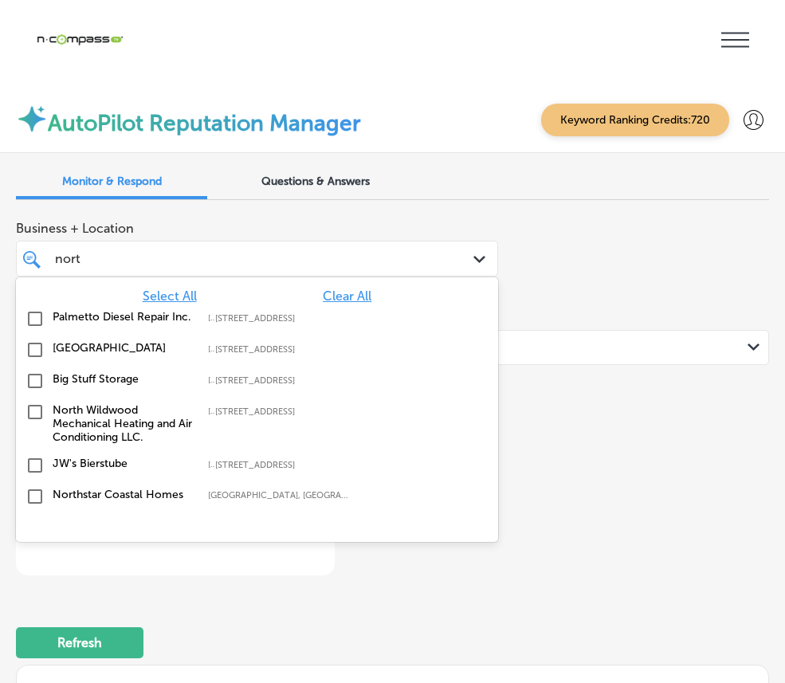
type input "north"
click at [192, 341] on label "[GEOGRAPHIC_DATA]" at bounding box center [122, 348] width 139 height 14
type textarea "x"
type input "north"
click at [656, 313] on div "Business + Location option [STREET_ADDRESS]. option [STREET_ADDRESS]. 18 result…" at bounding box center [392, 394] width 753 height 363
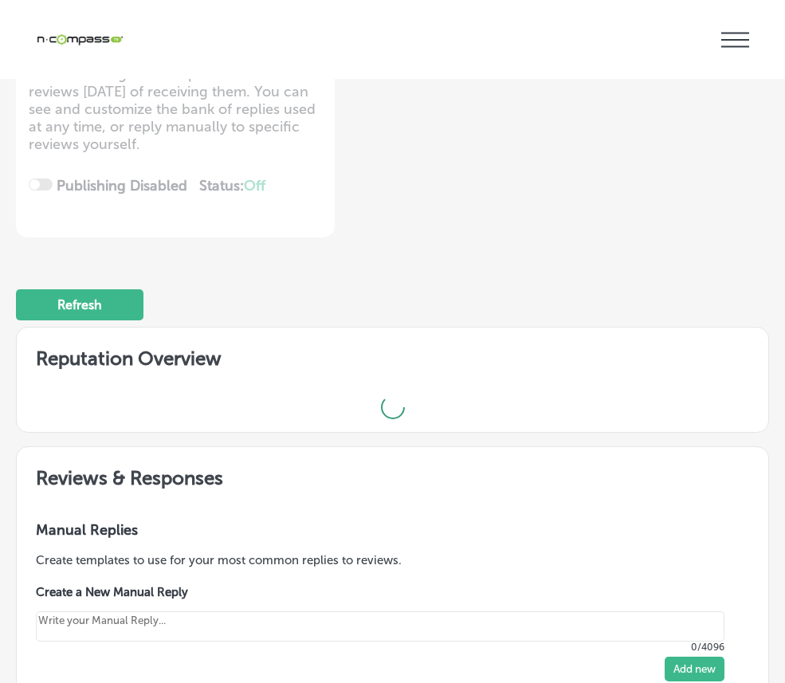
type textarea "x"
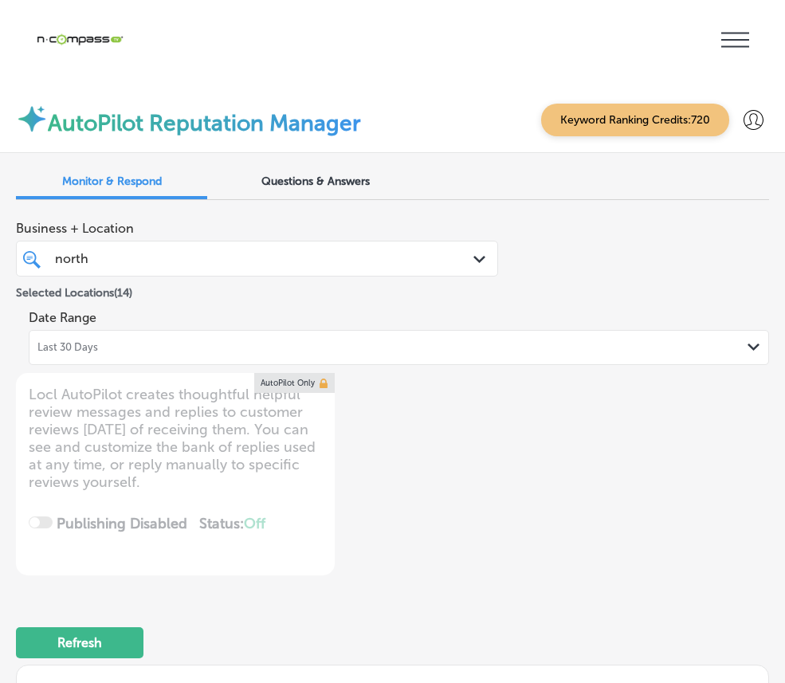
click at [374, 248] on div "north north" at bounding box center [236, 259] width 367 height 22
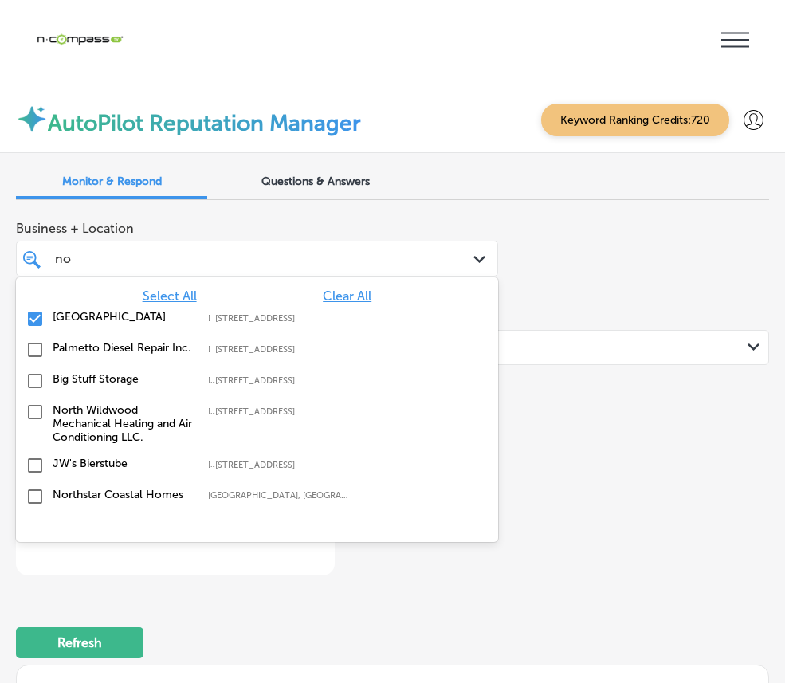
type input "n"
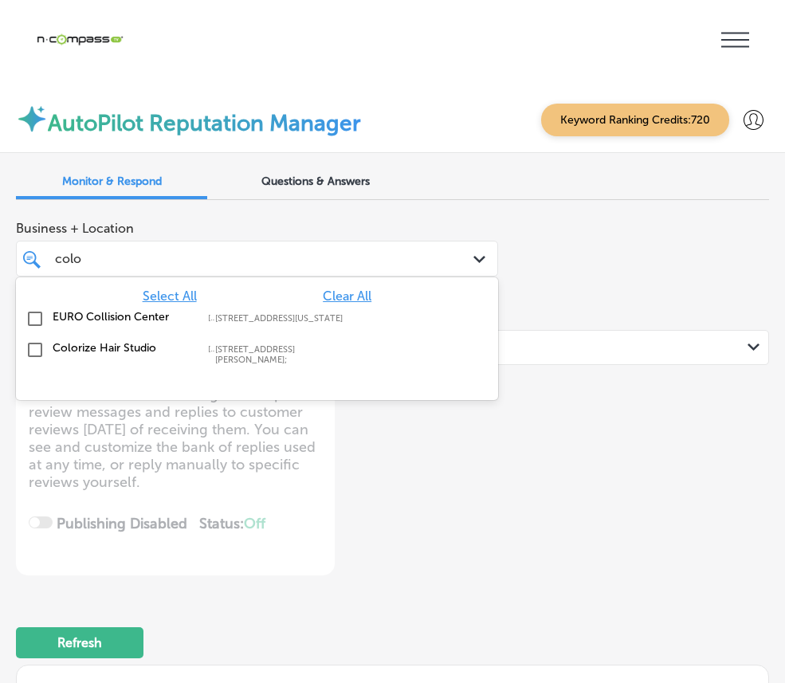
type input "color"
click at [45, 340] on input "checkbox" at bounding box center [35, 349] width 19 height 19
type textarea "x"
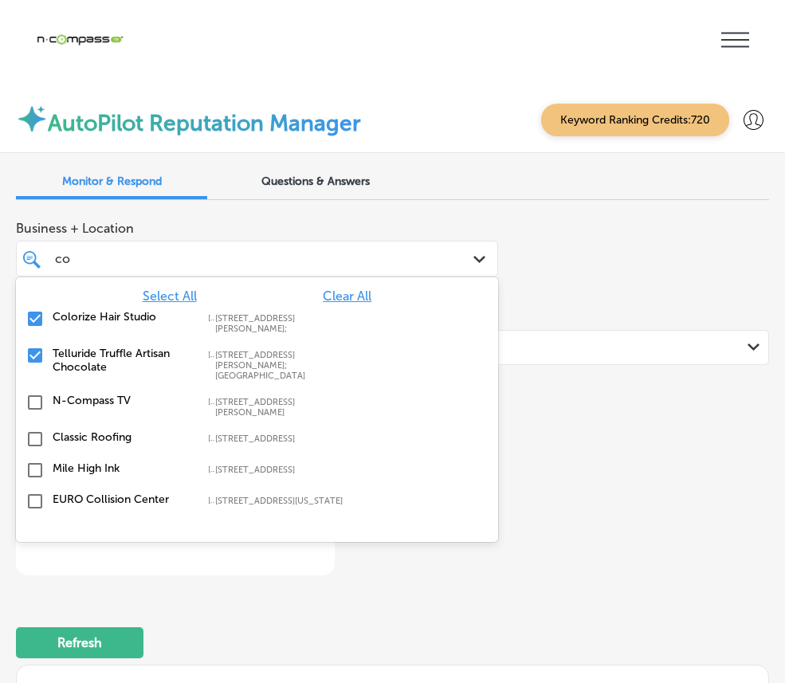
type input "c"
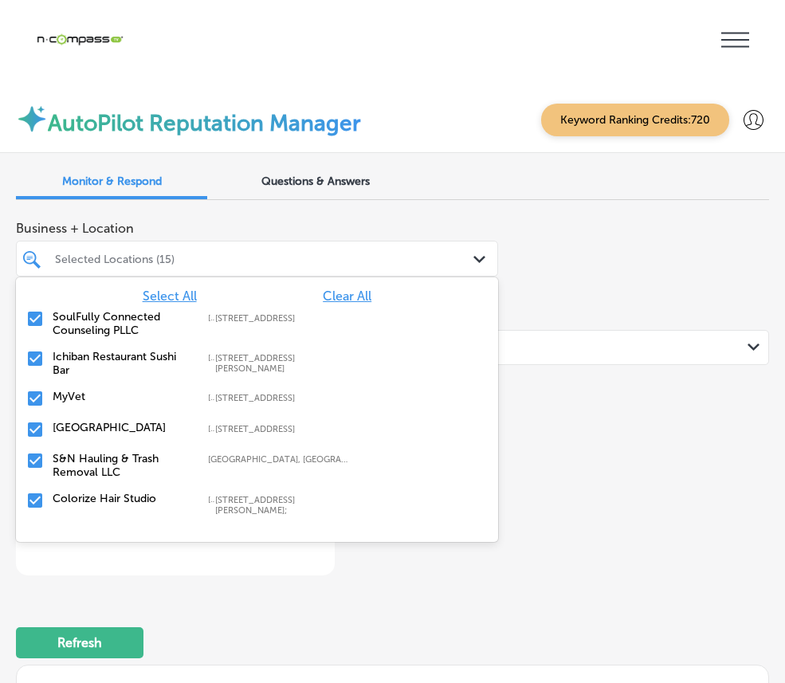
type textarea "x"
click at [437, 252] on div "Selected Locations (15)" at bounding box center [265, 259] width 420 height 14
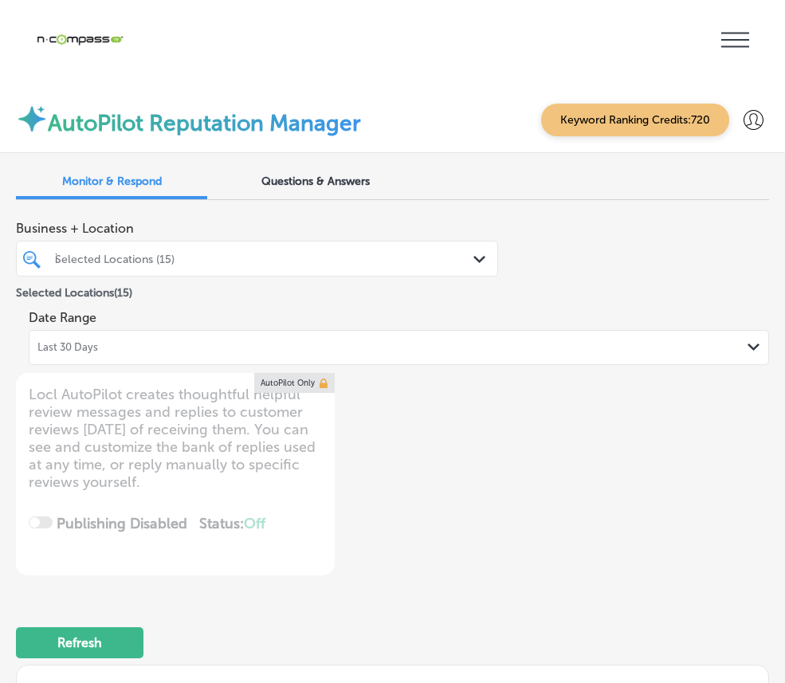
type input "iz"
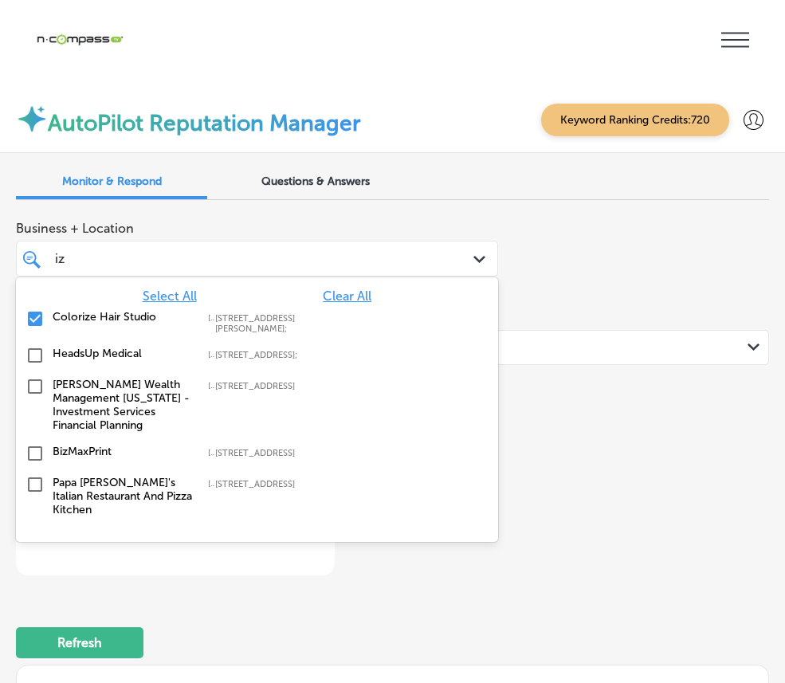
type textarea "x"
type input "i"
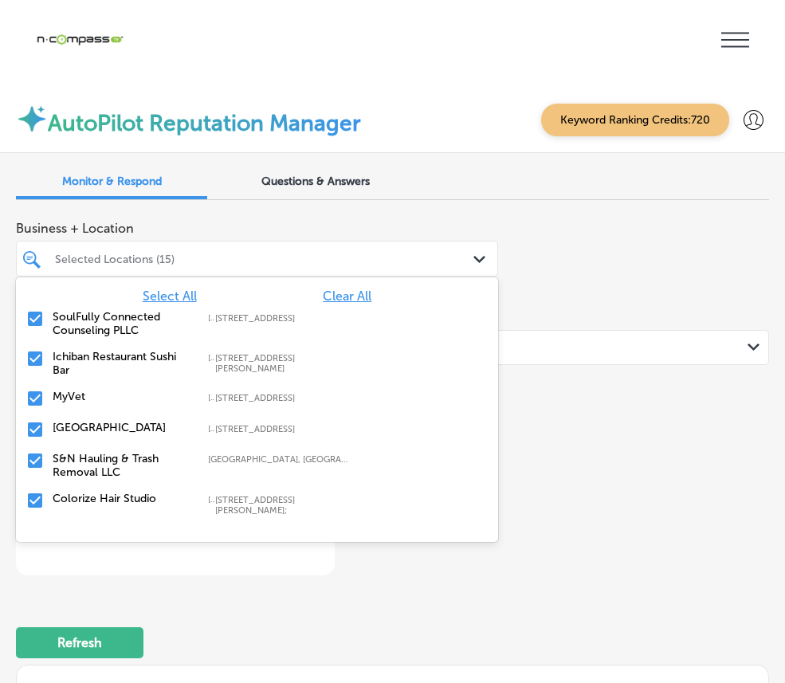
type textarea "x"
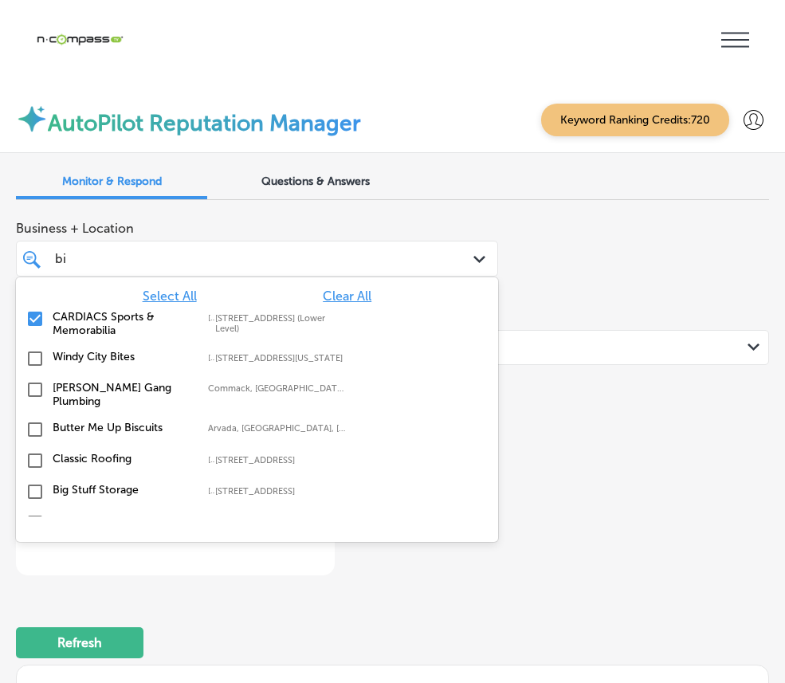
type input "biz"
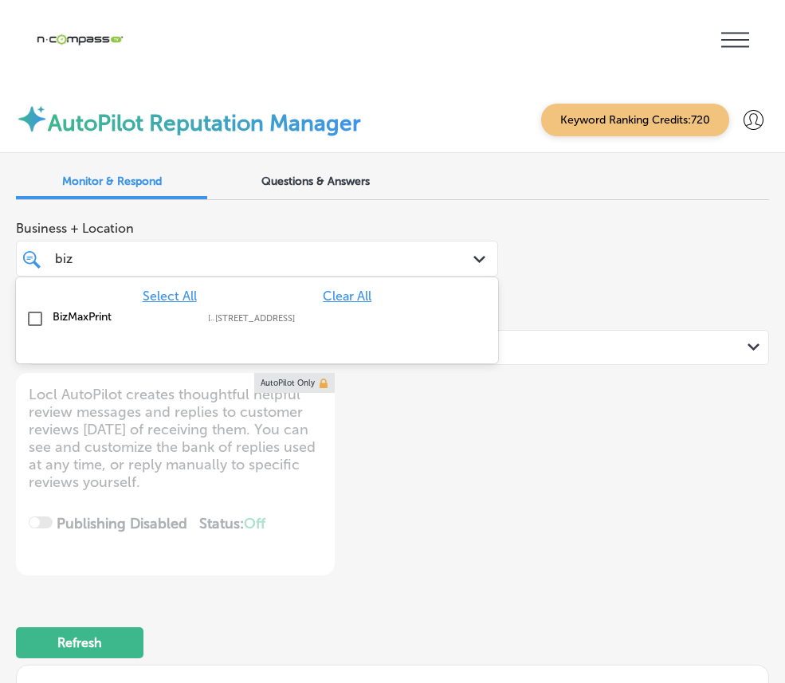
click at [328, 310] on div "BizMaxPrint [STREET_ADDRESS][GEOGRAPHIC_DATA][STREET_ADDRESS]" at bounding box center [228, 317] width 350 height 14
click at [353, 248] on div "biz biz" at bounding box center [236, 259] width 367 height 22
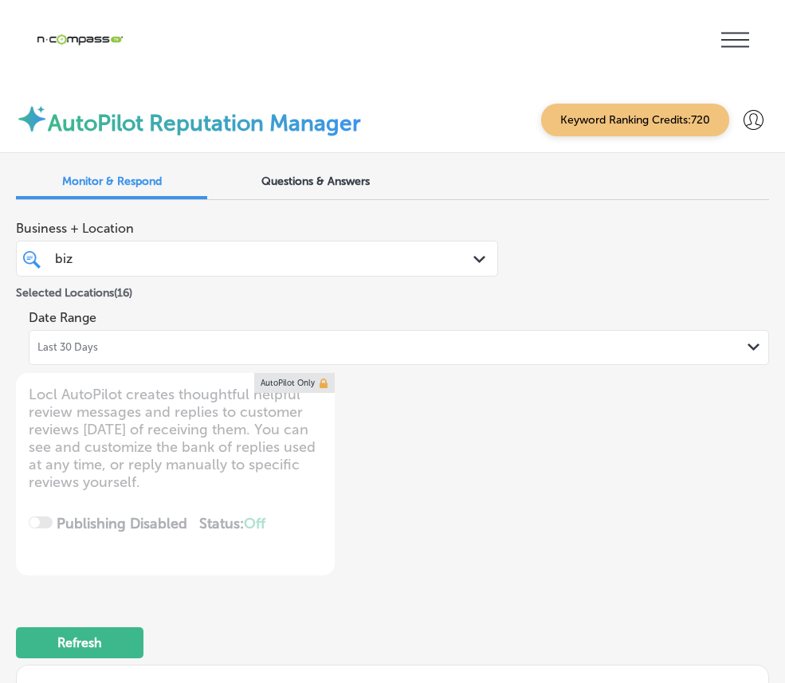
click at [353, 248] on div "biz biz" at bounding box center [236, 259] width 367 height 22
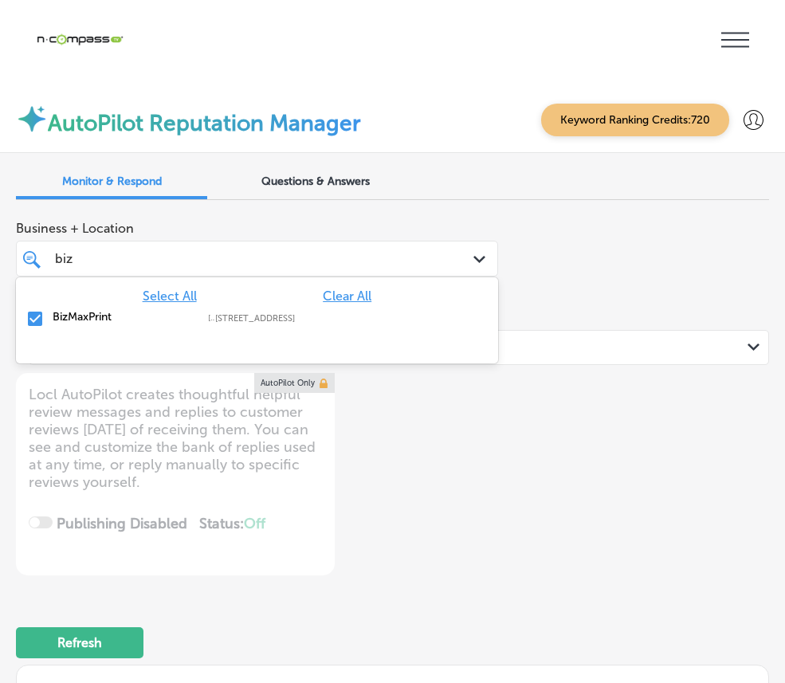
type textarea "x"
type input "bi"
type textarea "x"
type input "b"
type input "shann"
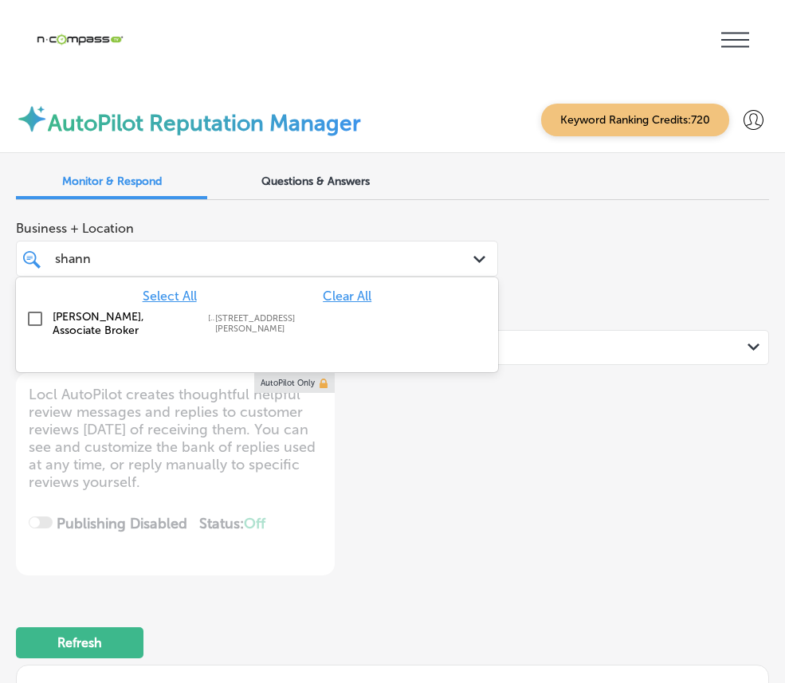
click at [192, 310] on label "[PERSON_NAME], Associate Broker" at bounding box center [122, 323] width 139 height 27
type textarea "x"
click at [314, 248] on div "[PERSON_NAME]" at bounding box center [236, 259] width 367 height 22
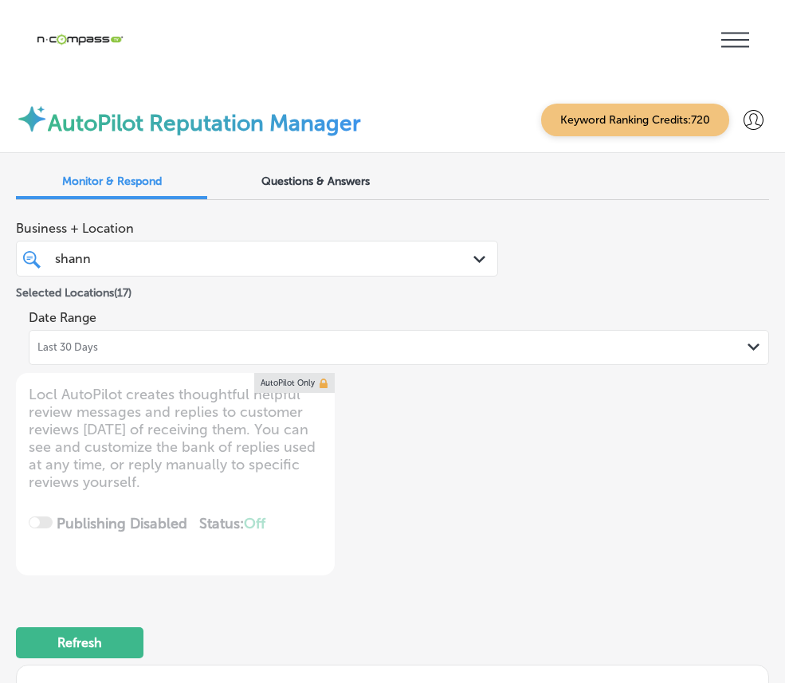
type input "shan"
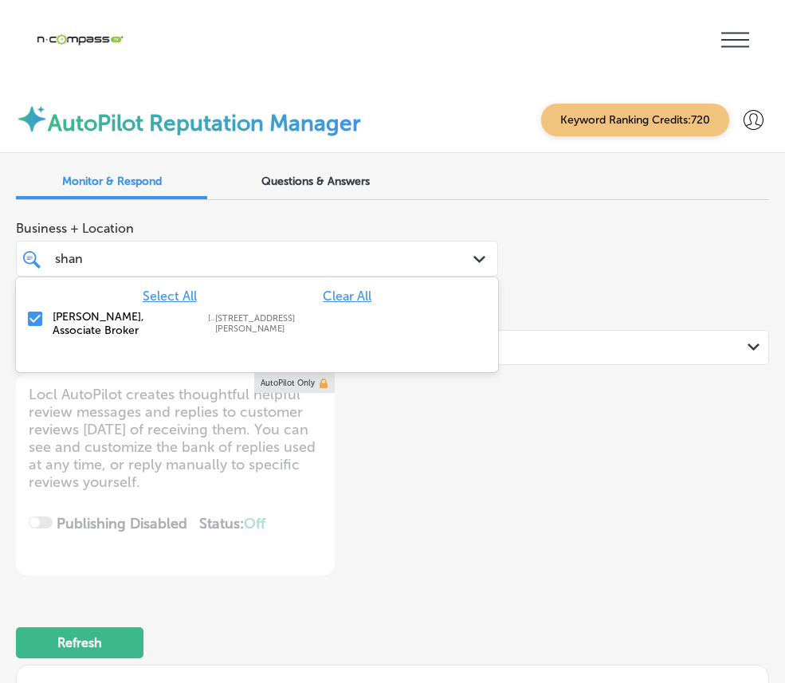
type textarea "x"
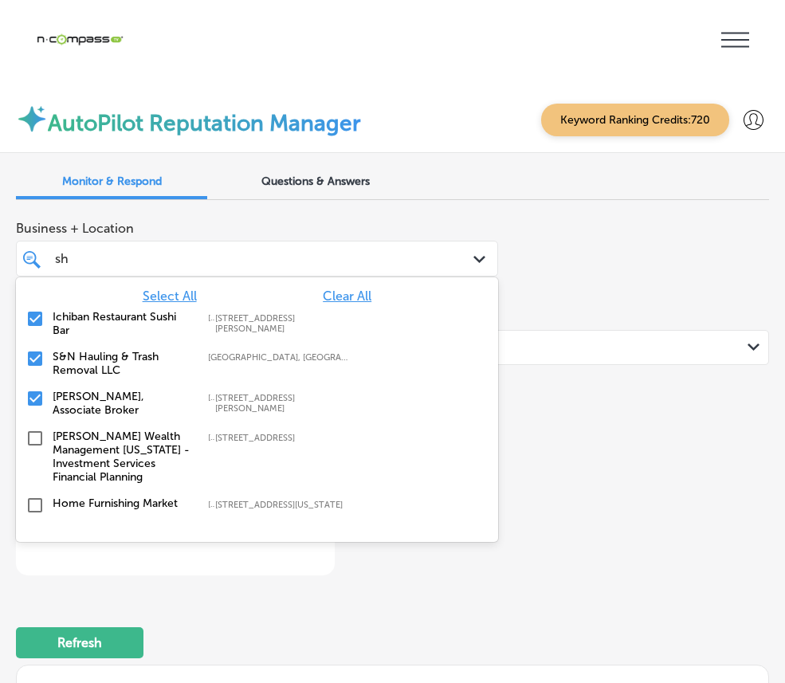
type input "s"
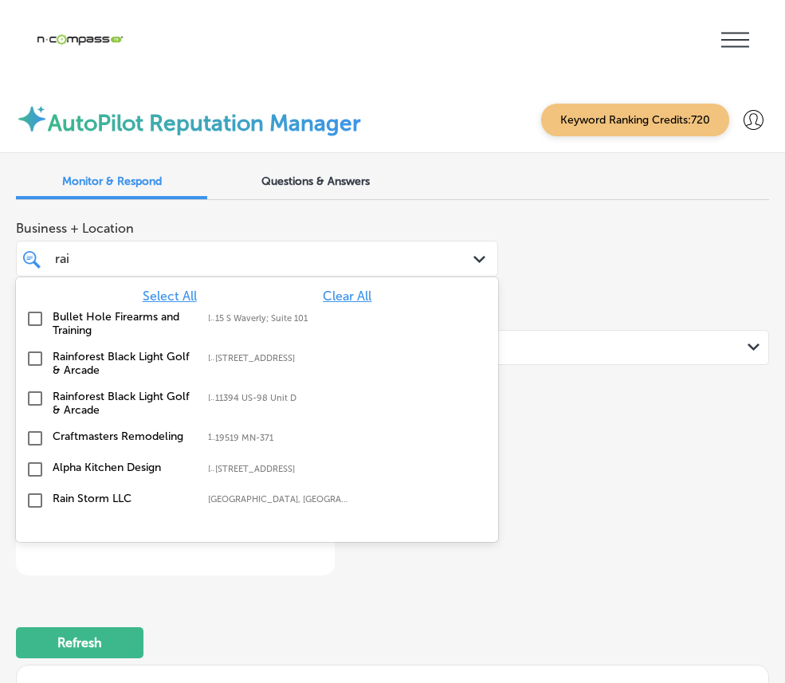
type input "rain"
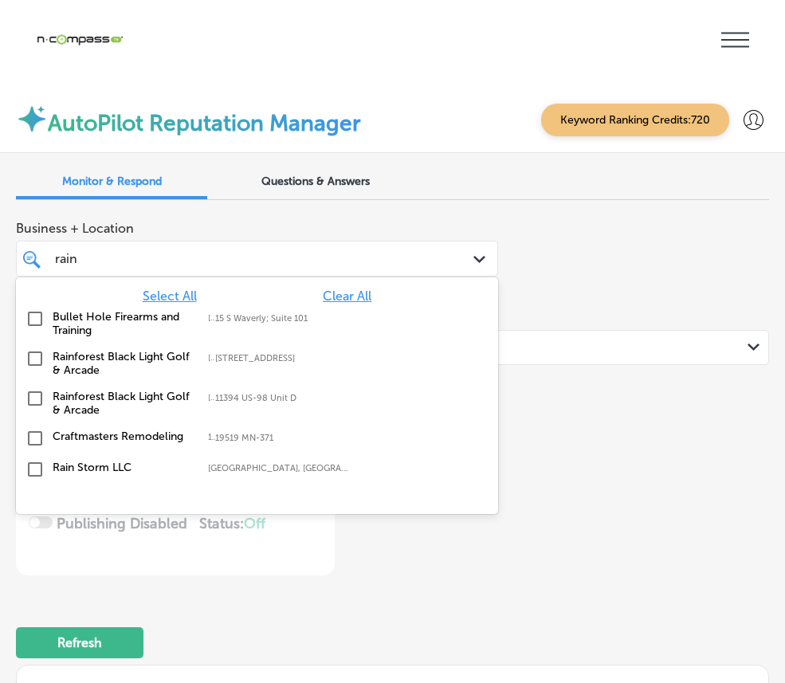
click at [0, 0] on label "[GEOGRAPHIC_DATA]" at bounding box center [0, 0] width 0 height 0
type textarea "x"
click at [369, 248] on div "rain rain" at bounding box center [236, 259] width 367 height 22
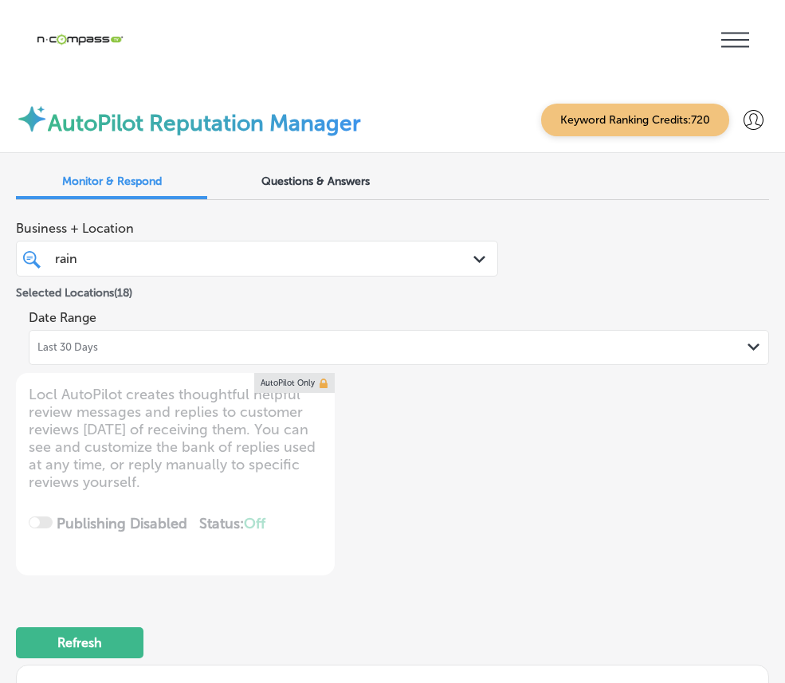
type input "rai"
type textarea "x"
type input "ra"
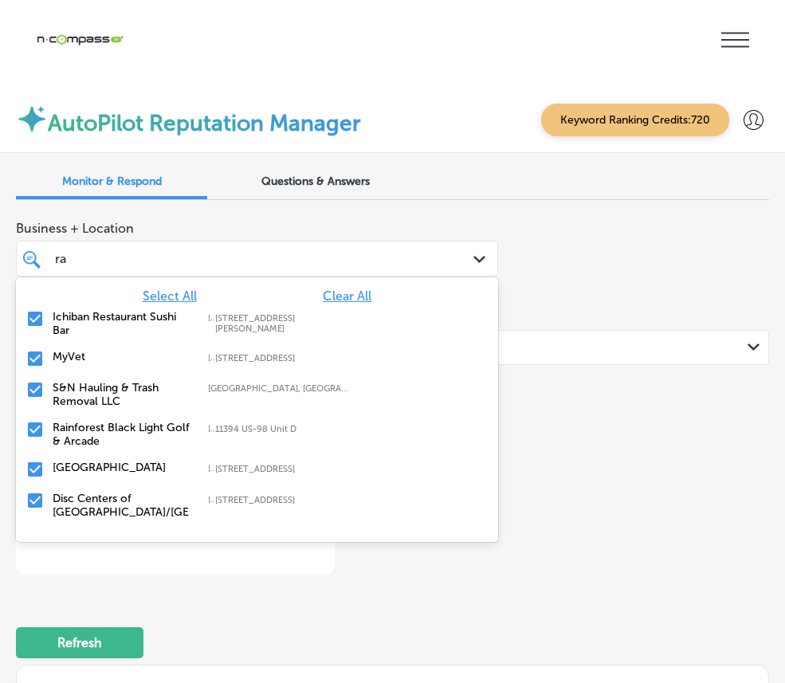
type textarea "x"
type input "r"
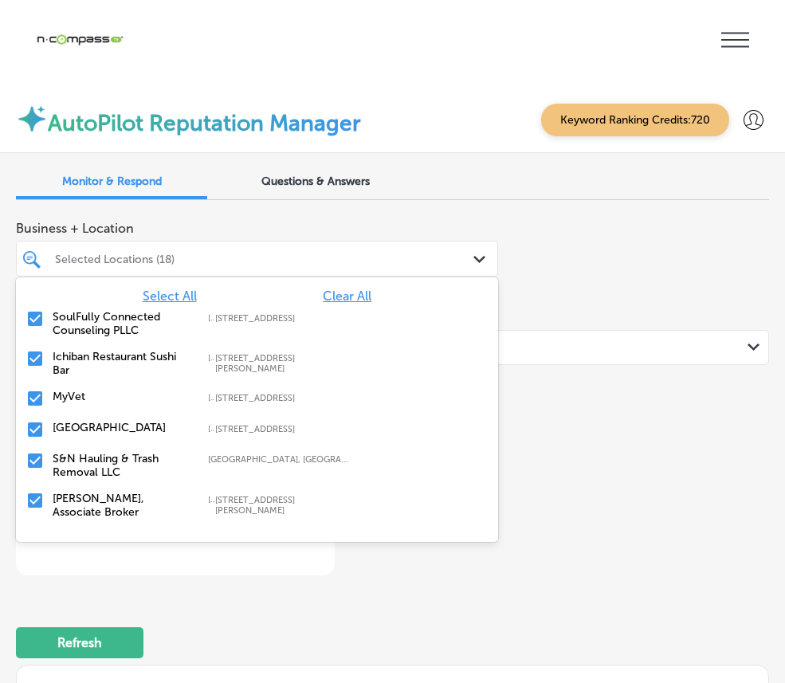
type textarea "x"
click at [328, 252] on div "Selected Locations (18)" at bounding box center [265, 259] width 420 height 14
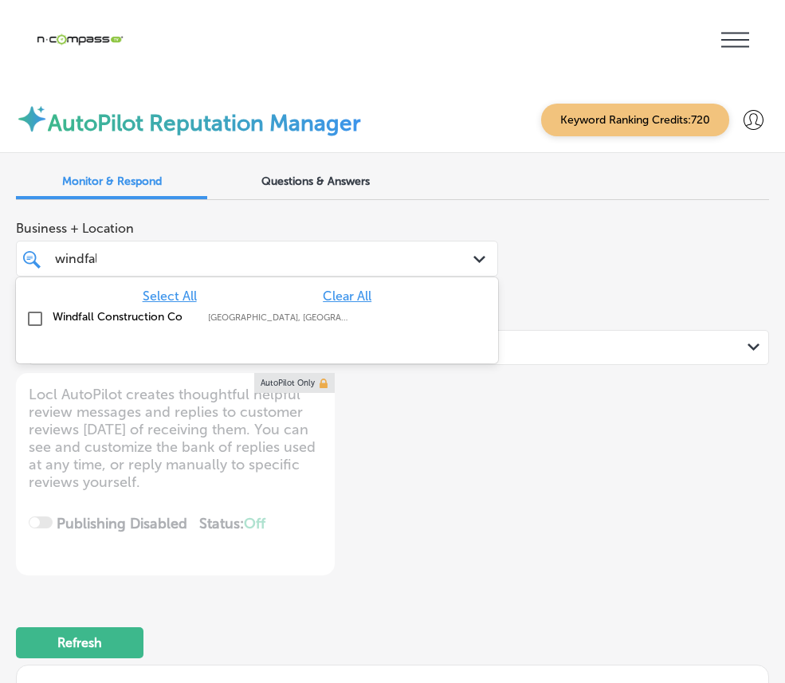
type input "windfall"
click at [192, 310] on label "Windfall Construction Co" at bounding box center [122, 317] width 139 height 14
click at [302, 248] on div "windfall windfall" at bounding box center [236, 259] width 367 height 22
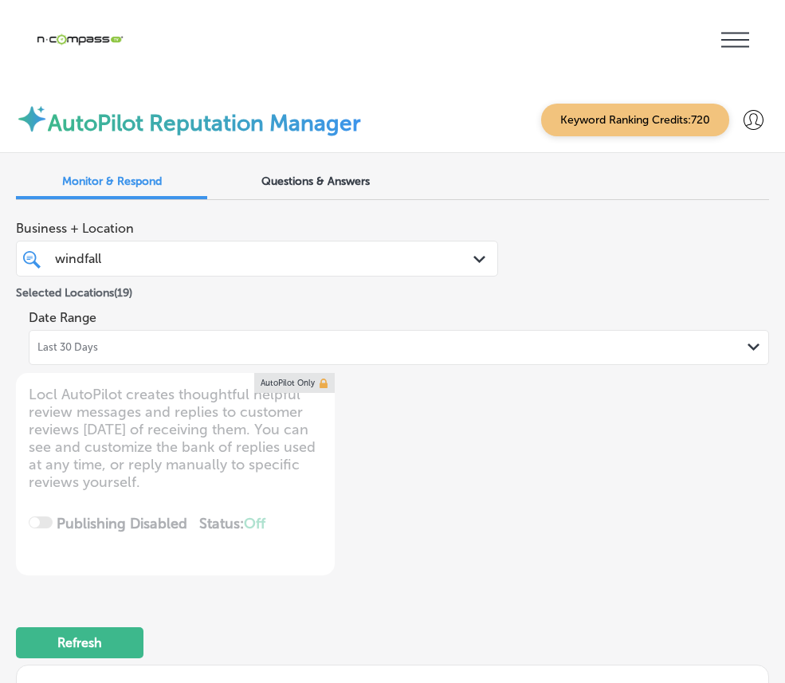
type textarea "x"
type input "windfal"
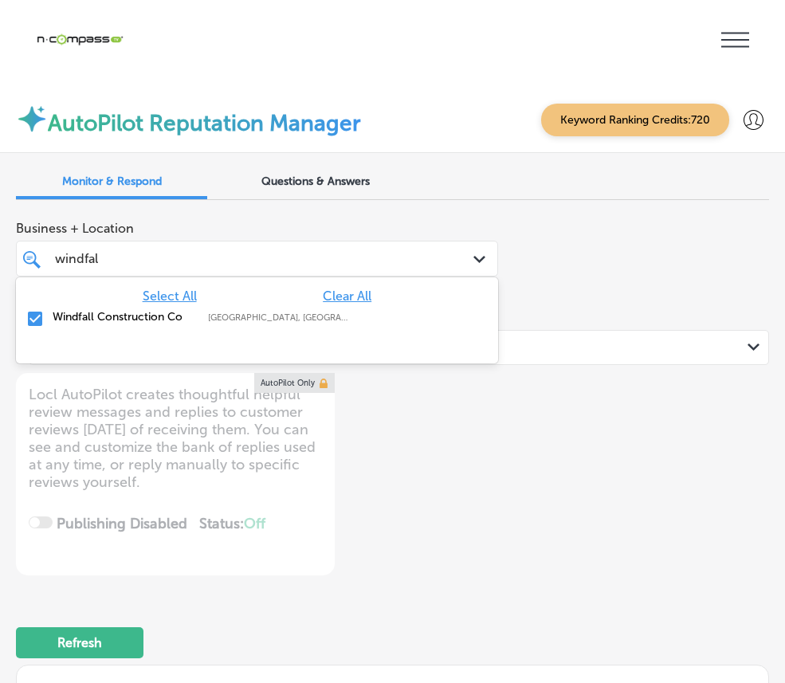
type textarea "x"
type input "windfa"
type textarea "x"
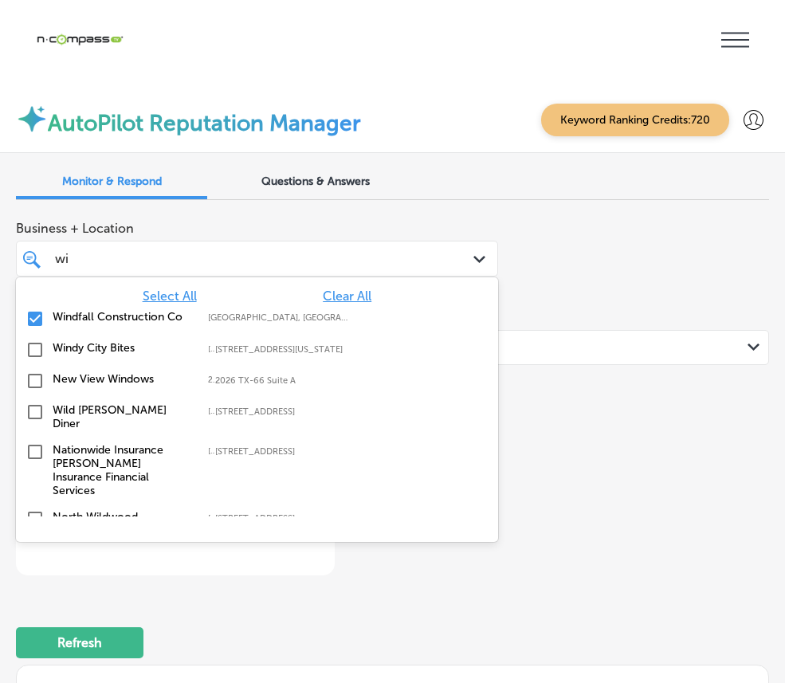
type input "w"
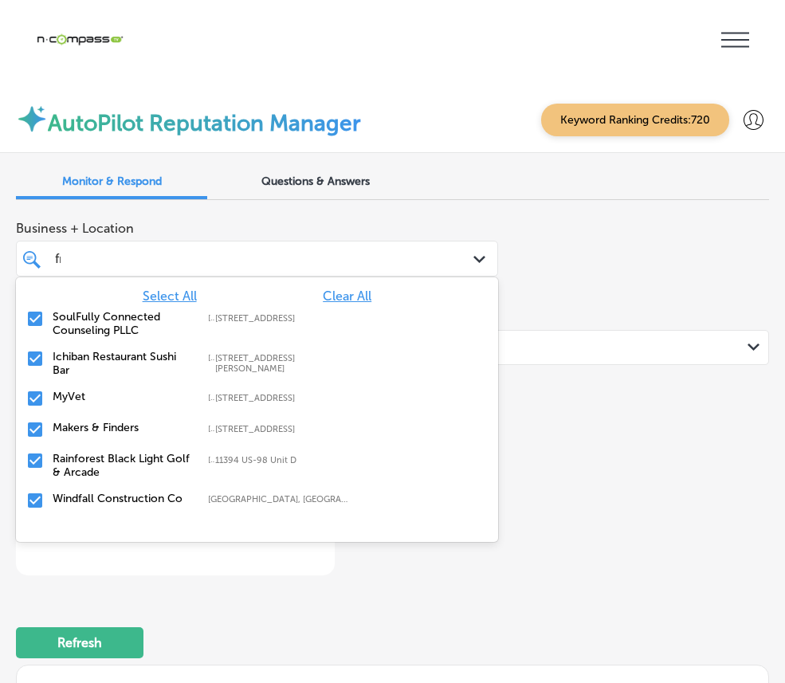
type input "fres"
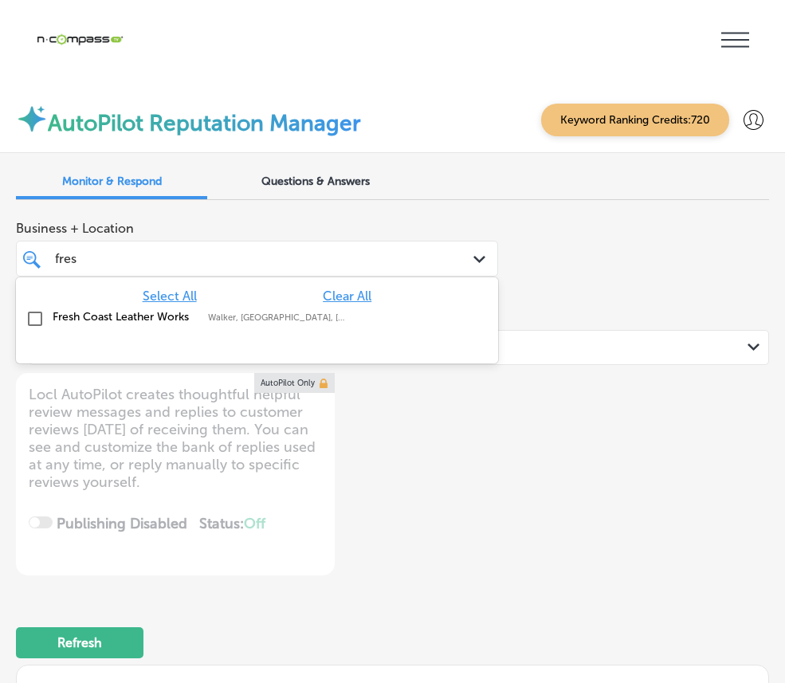
click at [192, 310] on label "Fresh Coast Leather Works" at bounding box center [122, 317] width 139 height 14
type textarea "x"
click at [304, 248] on div "fres fres" at bounding box center [236, 259] width 367 height 22
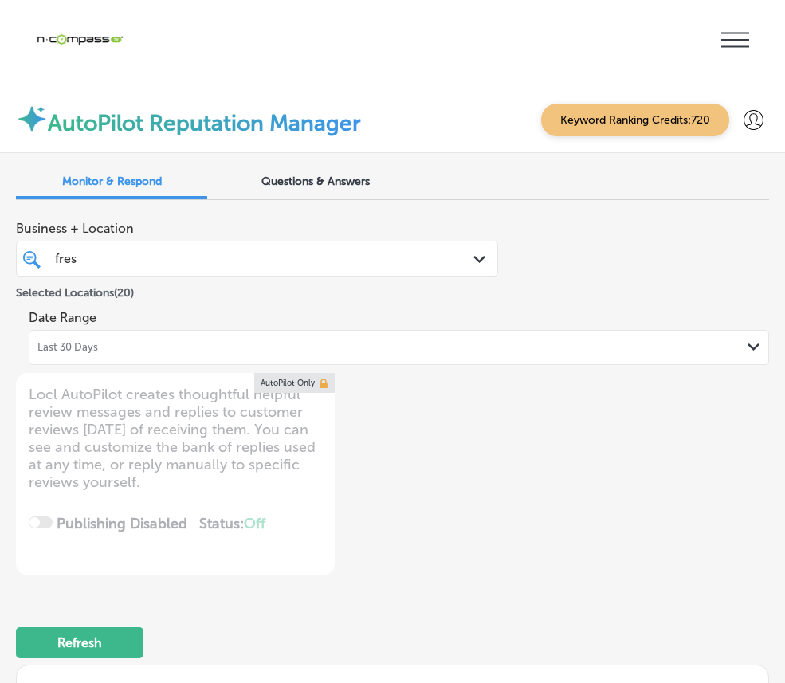
type input "fre"
type textarea "x"
type input "fr"
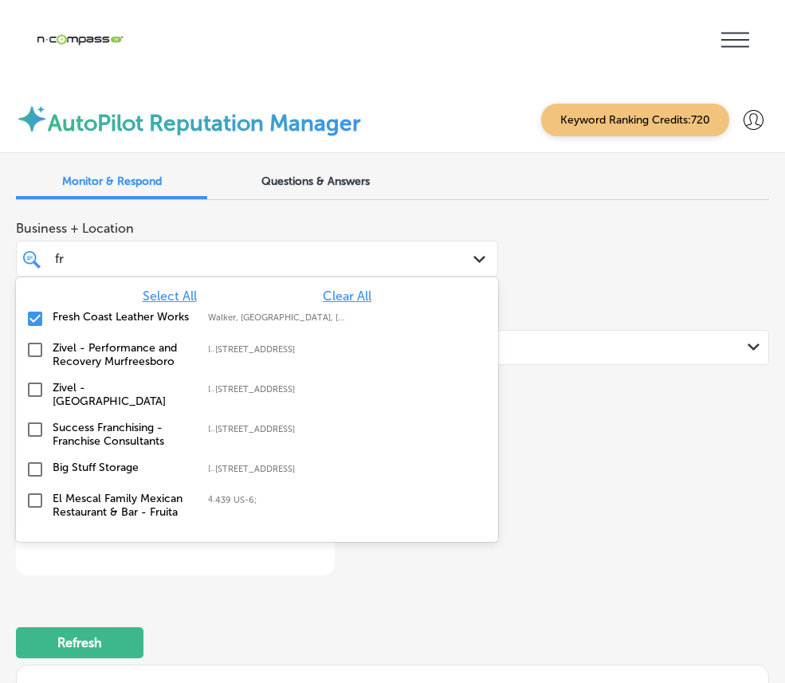
type textarea "x"
type input "f"
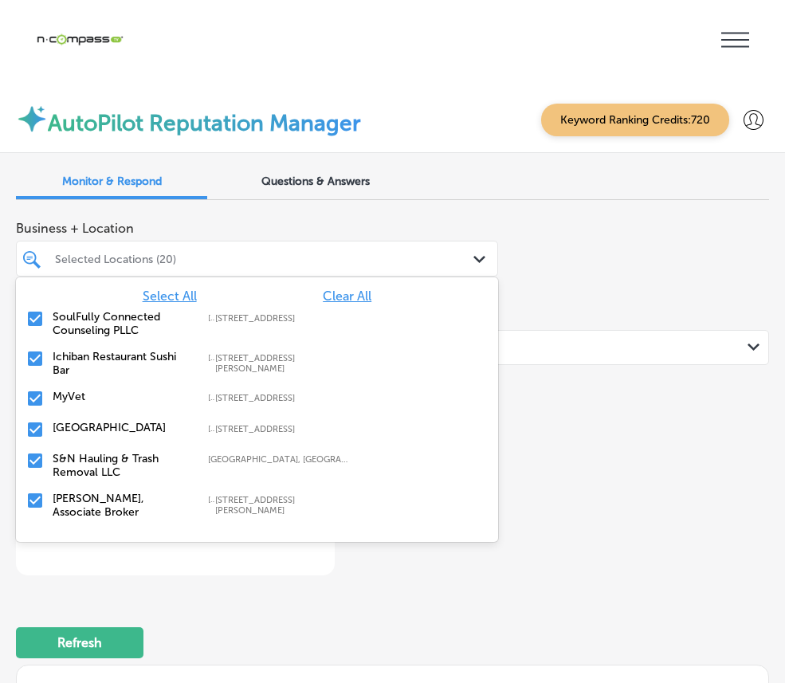
type textarea "x"
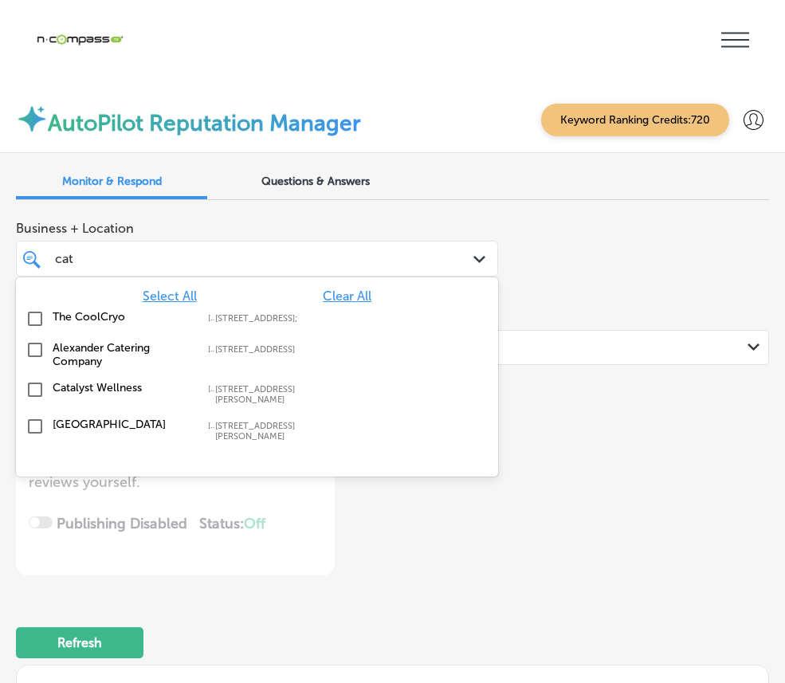
type input "cath"
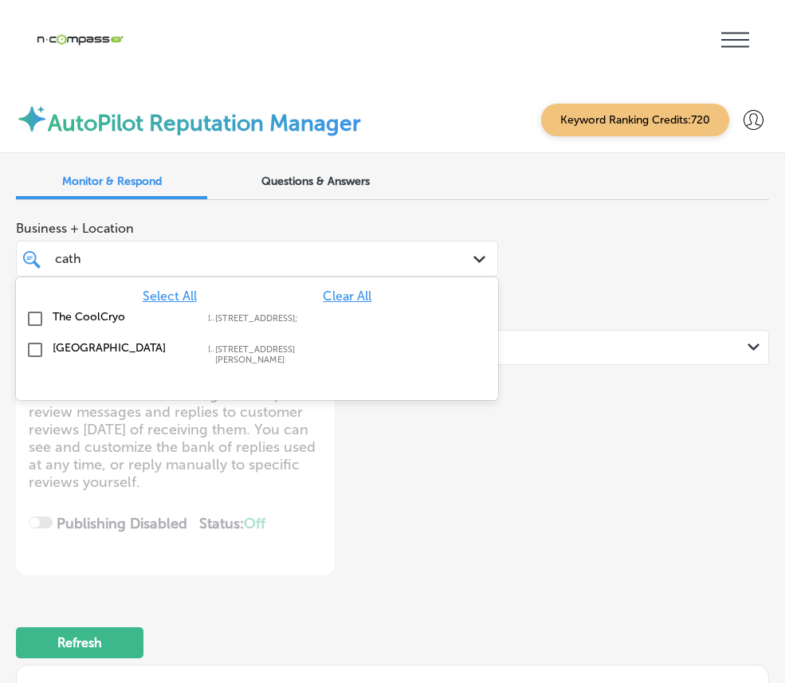
click at [192, 341] on label "[GEOGRAPHIC_DATA]" at bounding box center [122, 348] width 139 height 14
type textarea "x"
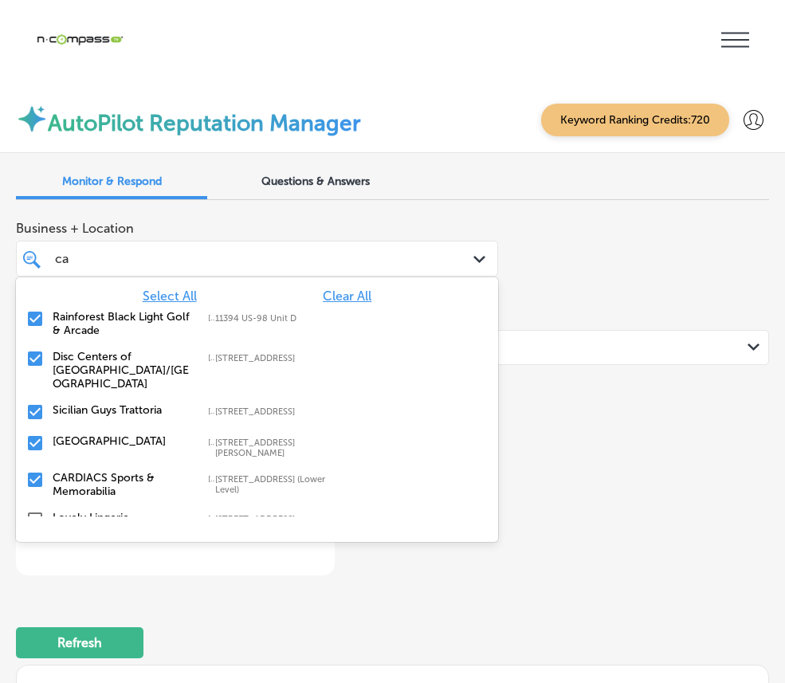
type input "c"
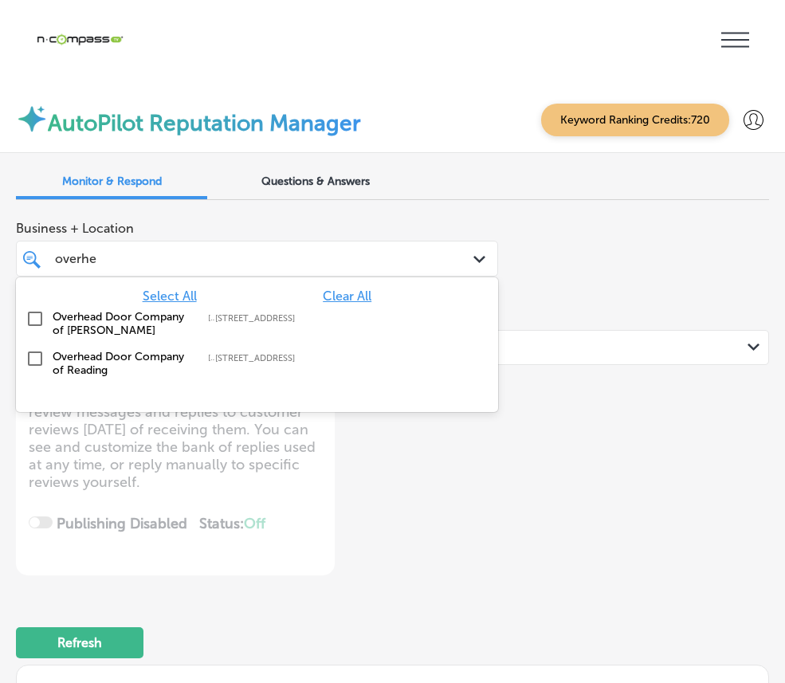
type input "overhea"
click at [192, 350] on label "Overhead Door Company of Reading" at bounding box center [122, 363] width 139 height 27
click at [331, 248] on div "overhea overhea" at bounding box center [236, 259] width 367 height 22
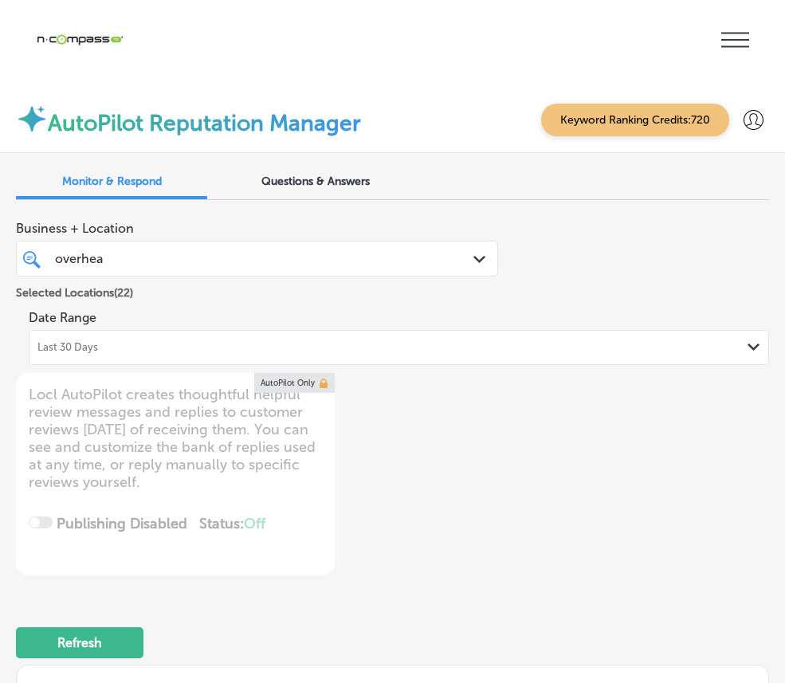
type textarea "x"
type input "overhe"
type textarea "x"
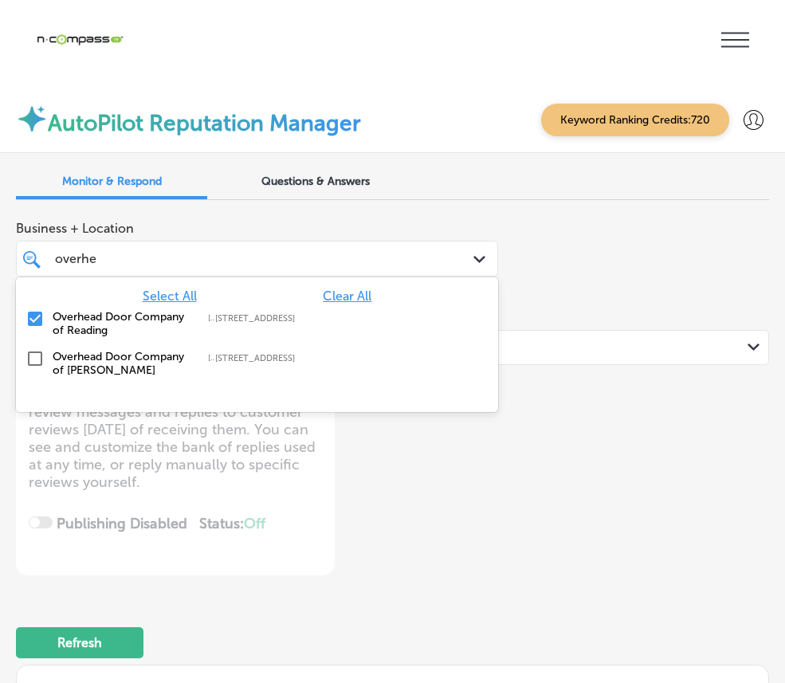
type input "overh"
type textarea "x"
type input "over"
type textarea "x"
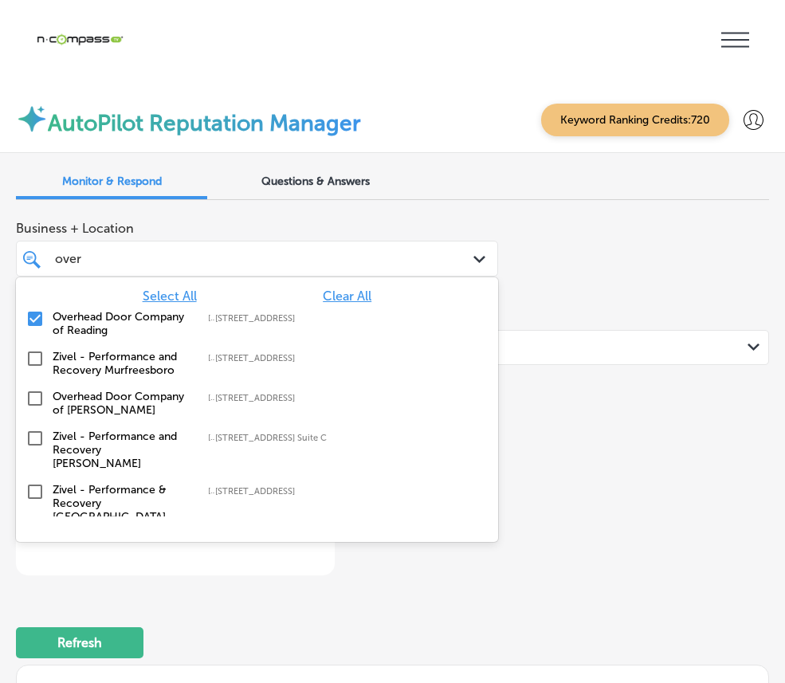
type input "ove"
type textarea "x"
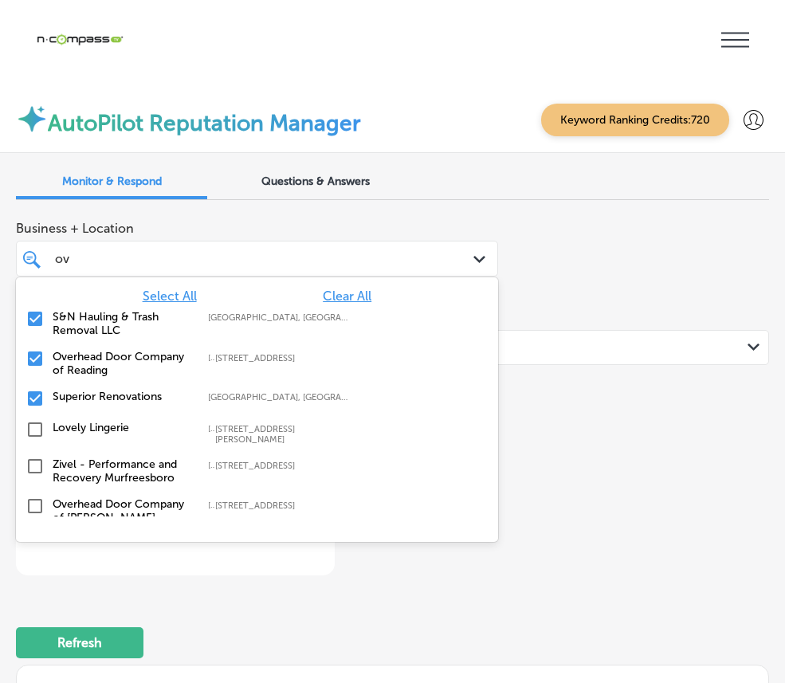
type input "o"
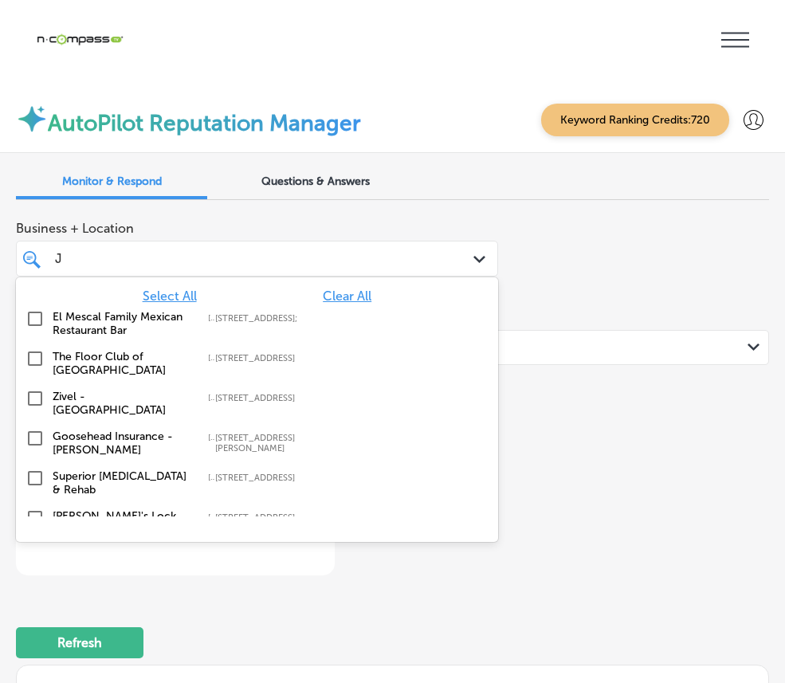
type input "JL"
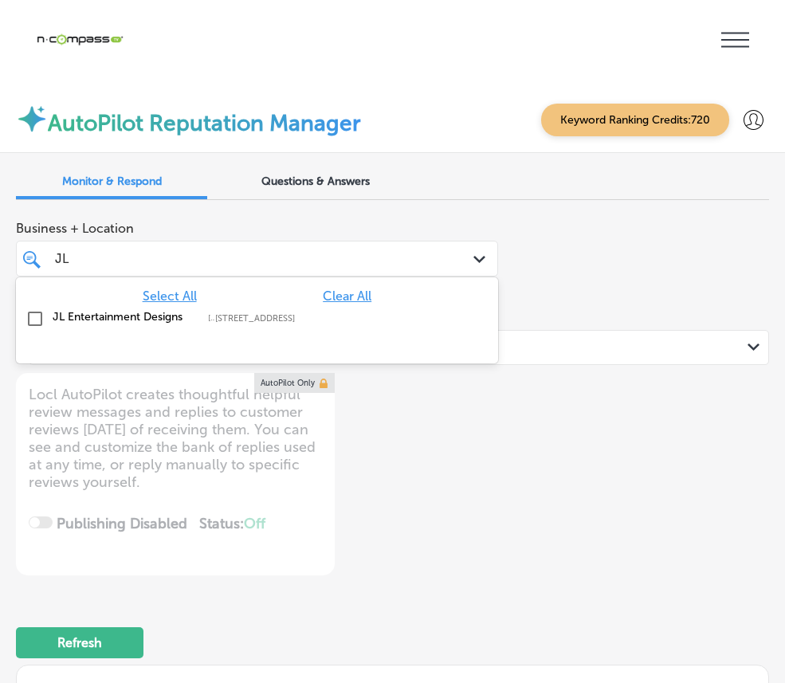
click at [192, 310] on label "JL Entertainment Designs" at bounding box center [122, 317] width 139 height 14
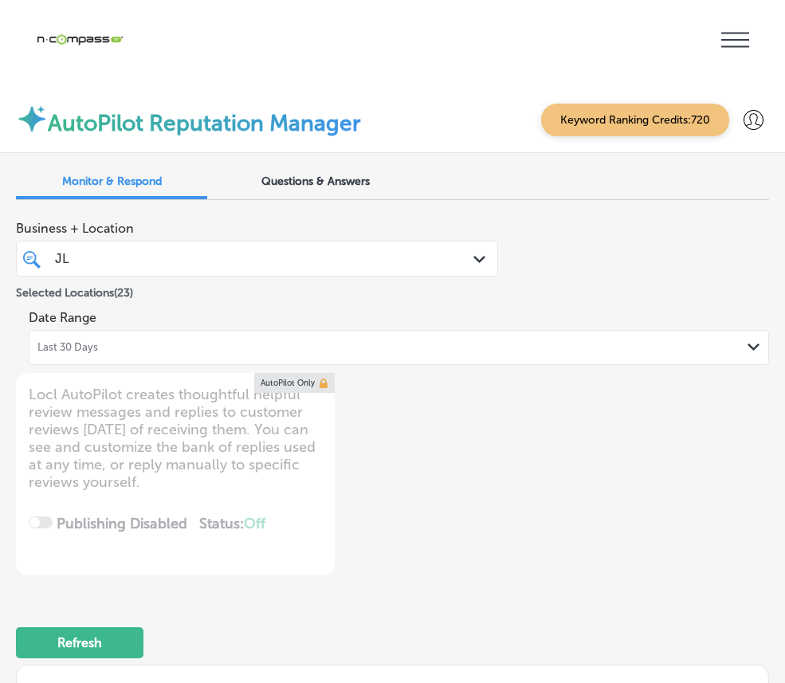
click at [291, 248] on div "JL JL" at bounding box center [236, 259] width 367 height 22
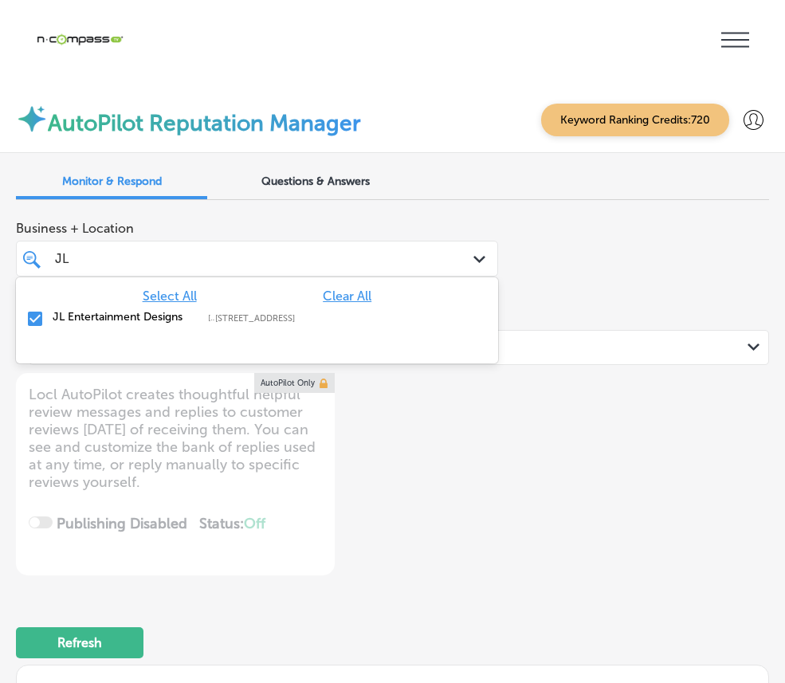
click at [291, 248] on div "JL JL" at bounding box center [236, 259] width 367 height 22
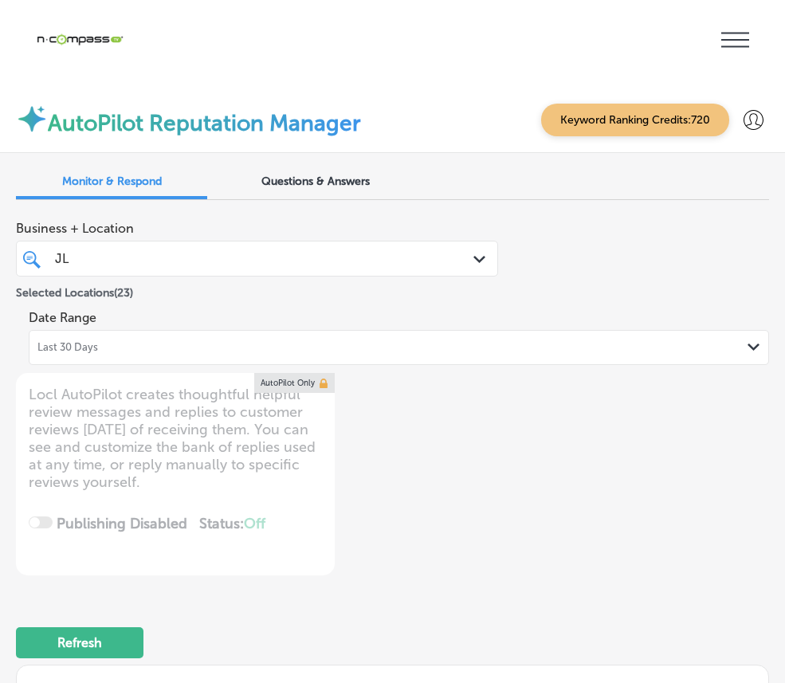
type textarea "x"
type input "J"
type textarea "x"
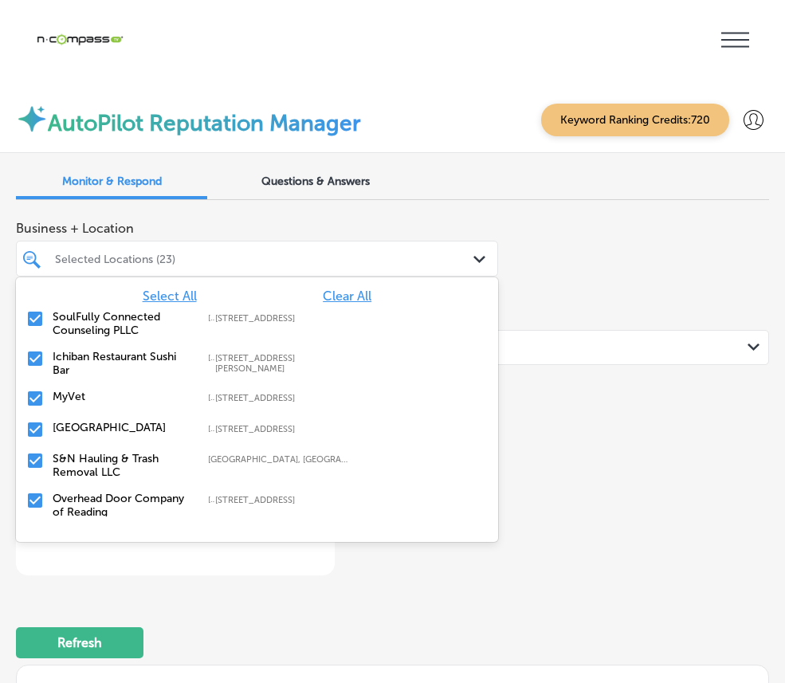
type textarea "x"
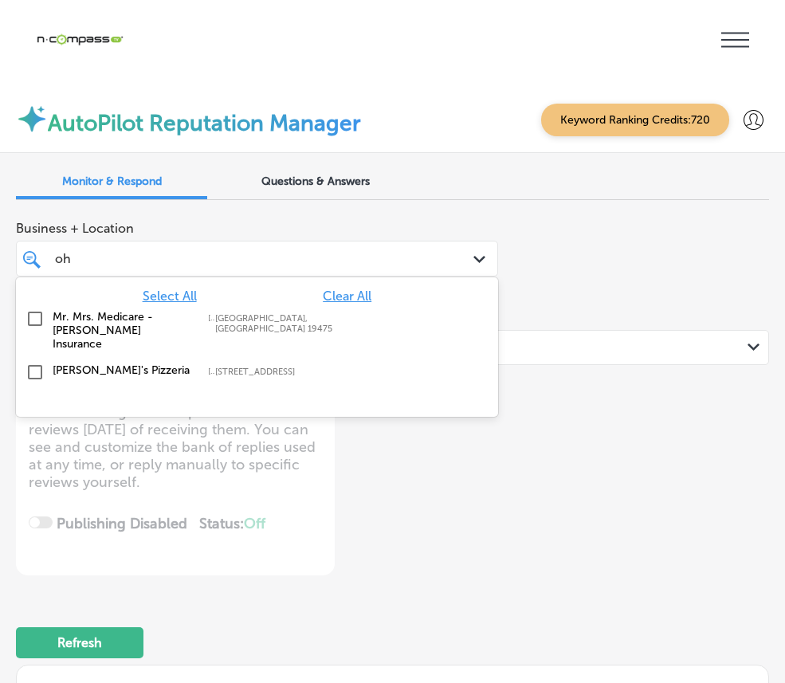
type input "ohl"
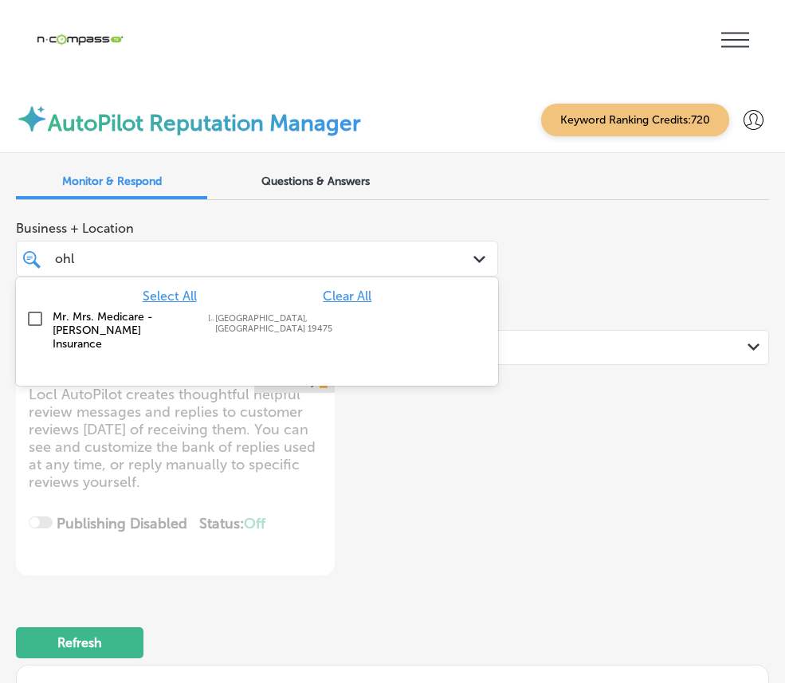
click at [192, 310] on label "Mr. Mrs. Medicare - [PERSON_NAME] Insurance" at bounding box center [122, 330] width 139 height 41
type textarea "x"
type input "ohl"
click at [563, 344] on div "Business + Location option [GEOGRAPHIC_DATA], selected. option [GEOGRAPHIC_DATA…" at bounding box center [392, 394] width 753 height 363
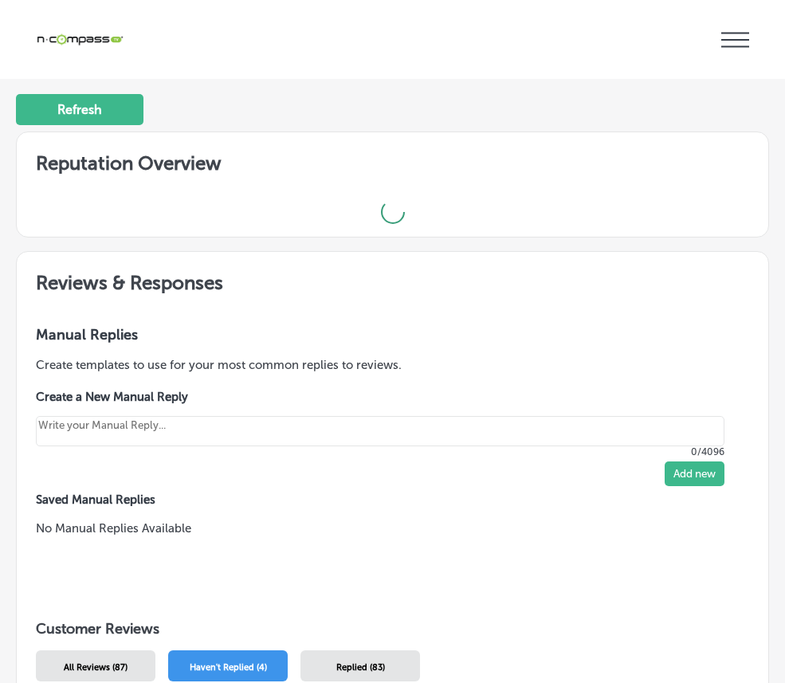
type textarea "x"
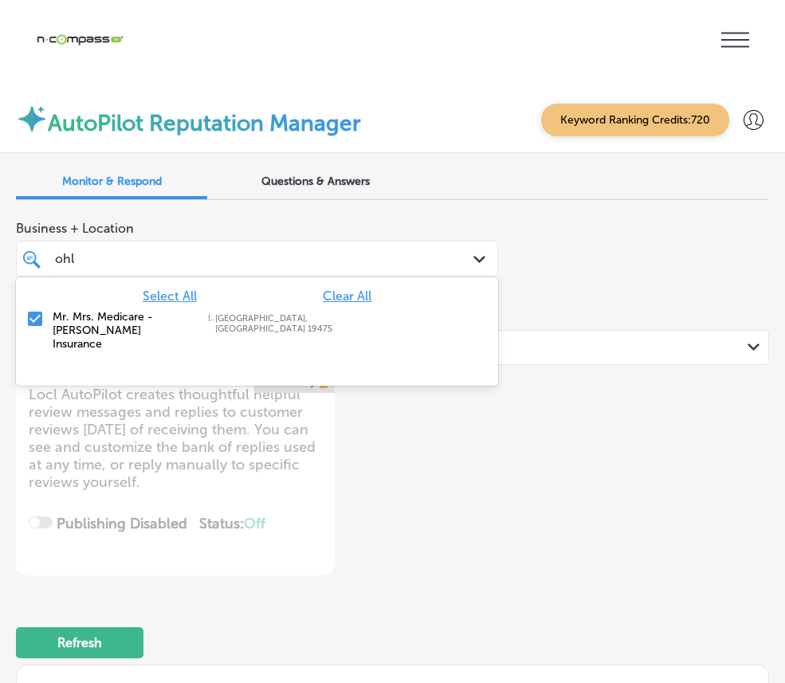
click at [420, 248] on div "ohl ohl" at bounding box center [236, 259] width 367 height 22
type input "o"
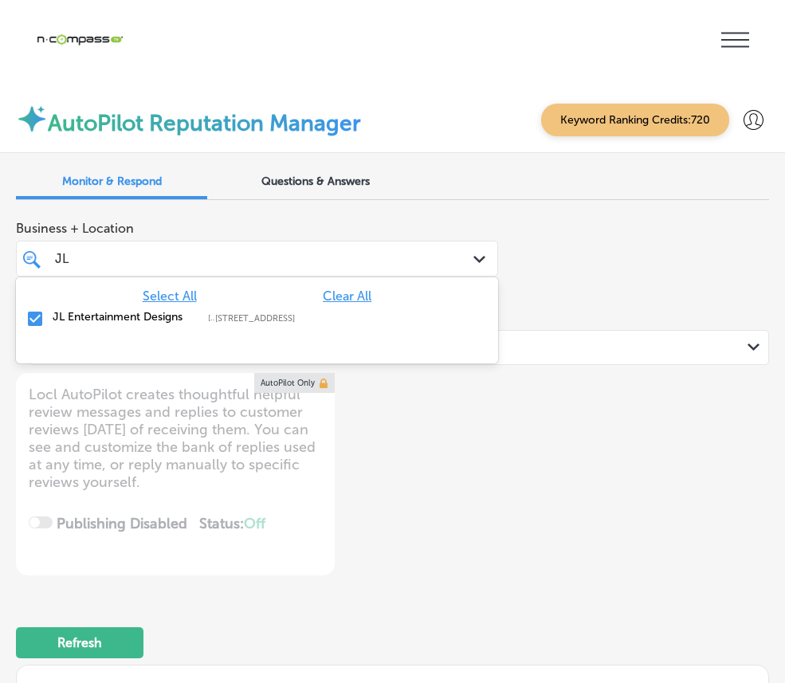
type input "J"
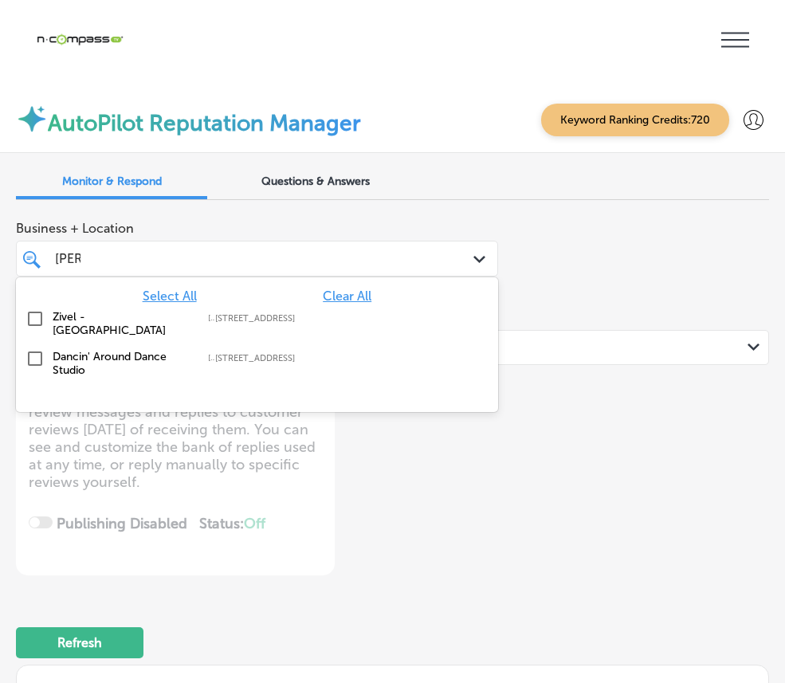
type input "Danc"
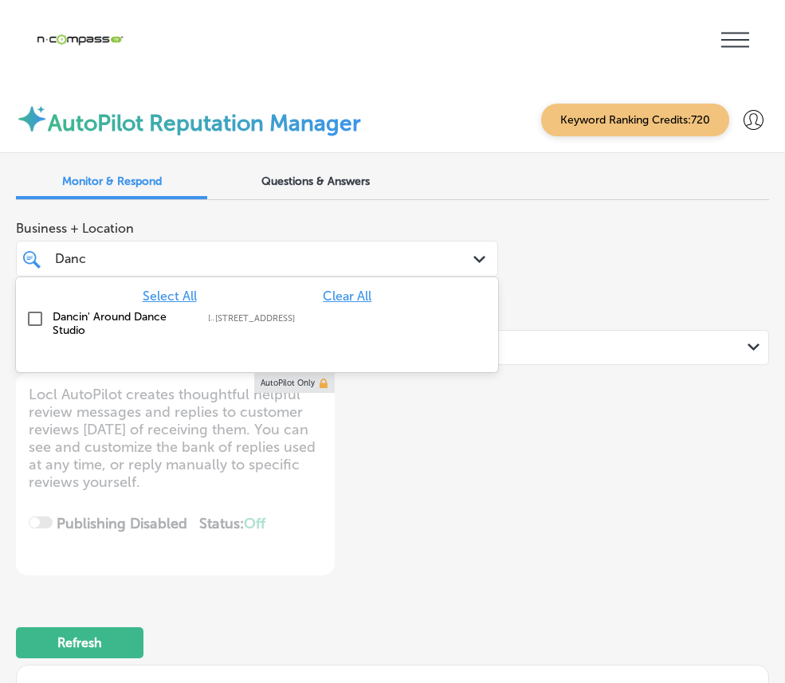
click at [396, 304] on div "Dancin' Around Dance Studio [STREET_ADDRESS][GEOGRAPHIC_DATA][STREET_ADDRESS]" at bounding box center [257, 324] width 482 height 40
type textarea "x"
click at [419, 248] on div "[PERSON_NAME]" at bounding box center [236, 259] width 367 height 22
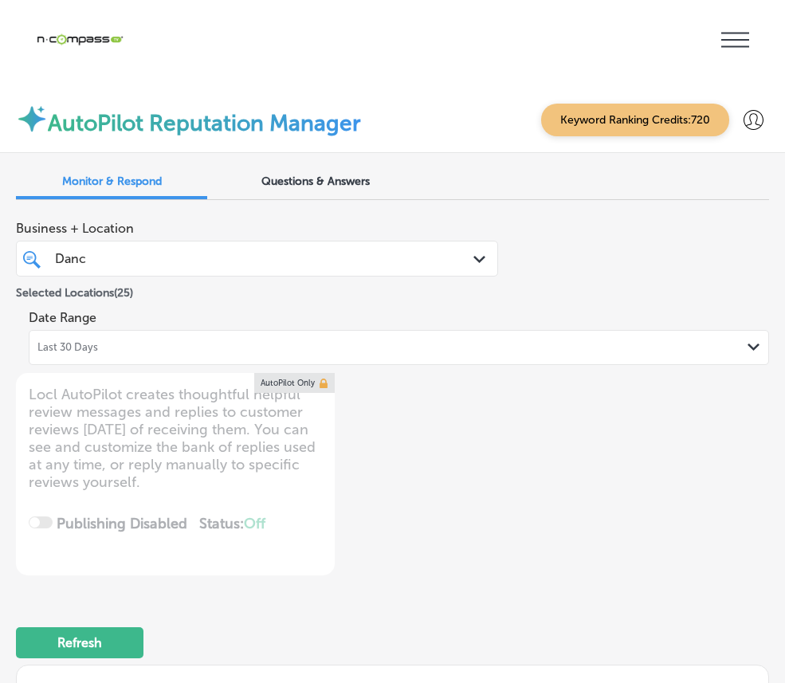
type input "[PERSON_NAME]"
type textarea "x"
type input "Da"
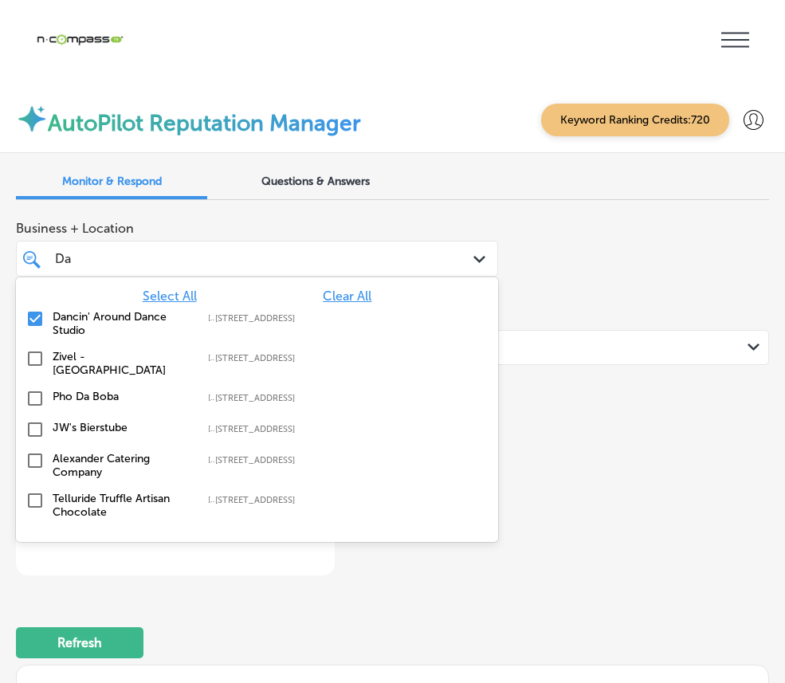
type textarea "x"
type input "D"
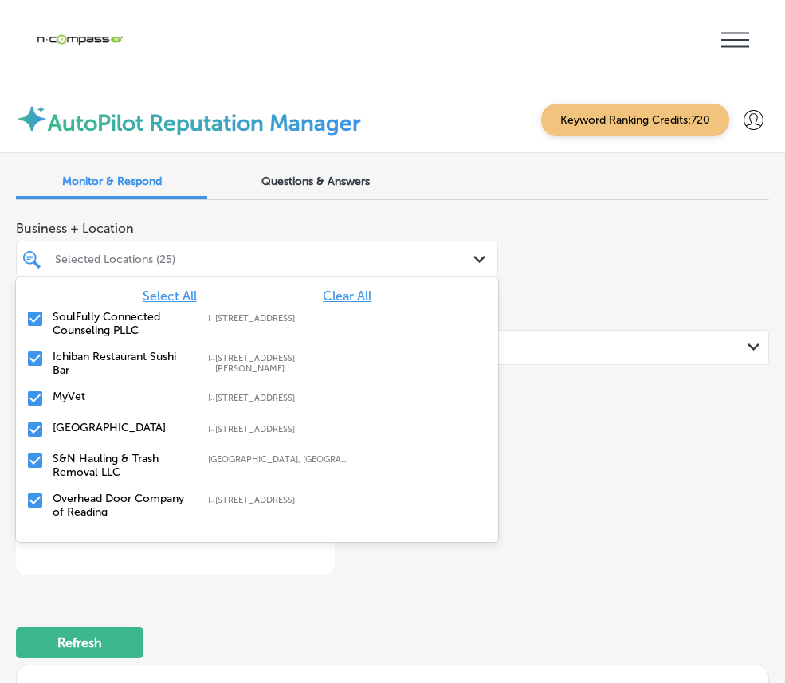
type input "i"
type textarea "x"
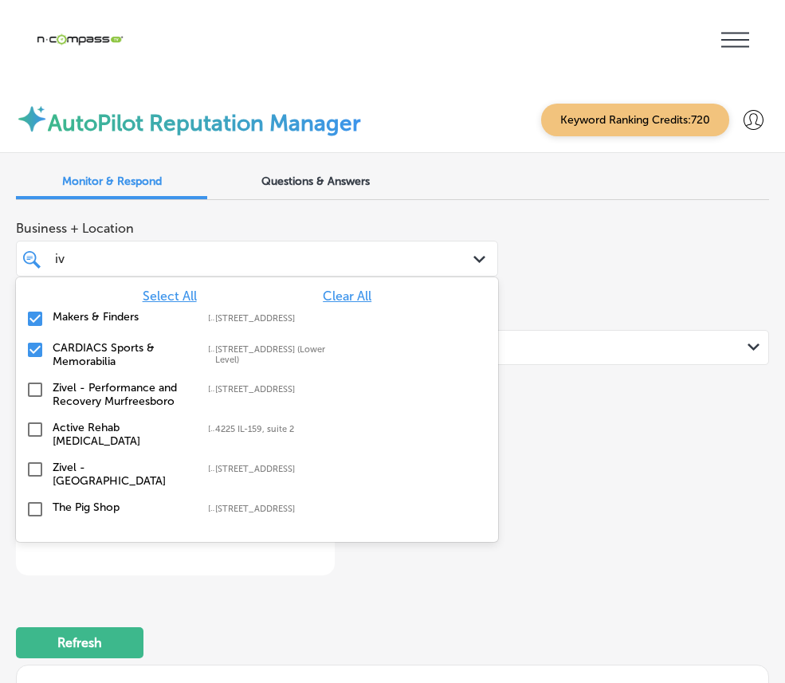
type input "ivy"
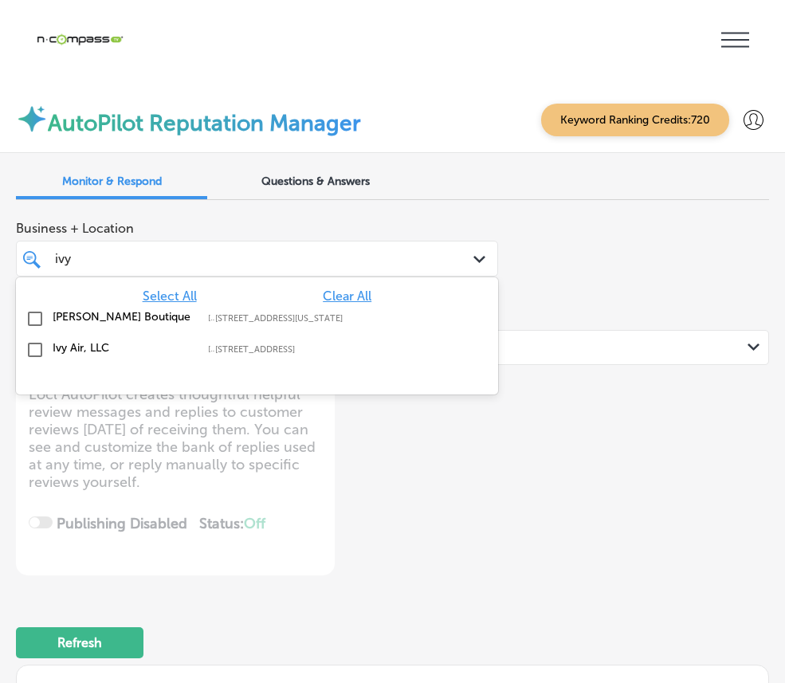
click at [375, 341] on div "Ivy Air, LLC [STREET_ADDRESS][PERSON_NAME][US_STATE] [GEOGRAPHIC_DATA] to [GEOG…" at bounding box center [228, 348] width 350 height 14
click at [370, 248] on div "[PERSON_NAME]" at bounding box center [236, 259] width 367 height 22
type textarea "x"
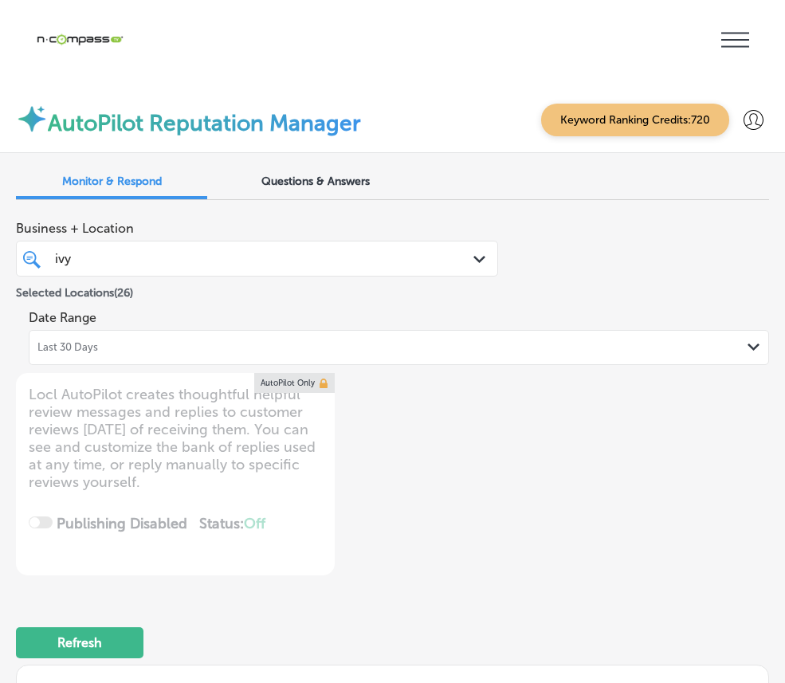
type input "ivy="
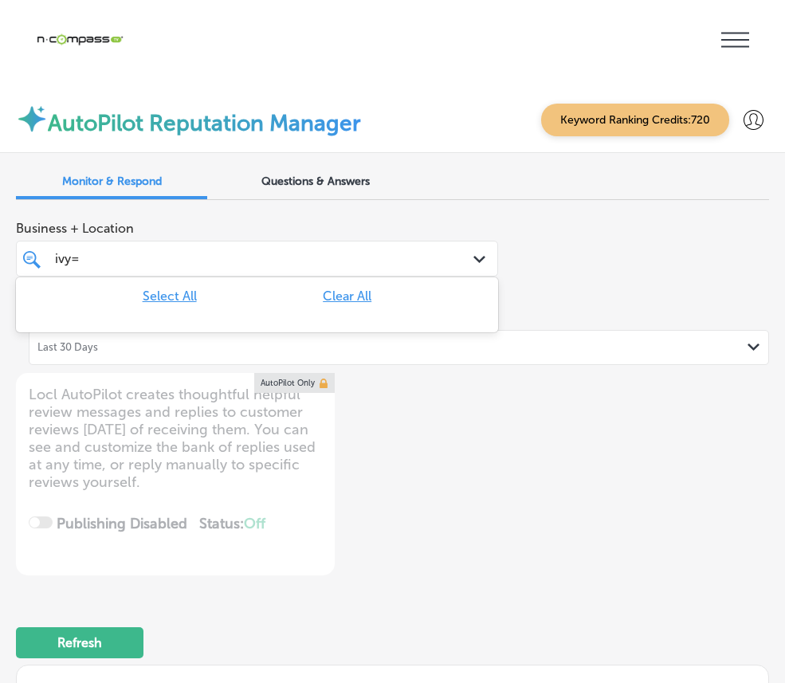
type textarea "x"
type input "ivy"
type textarea "x"
type input "iv"
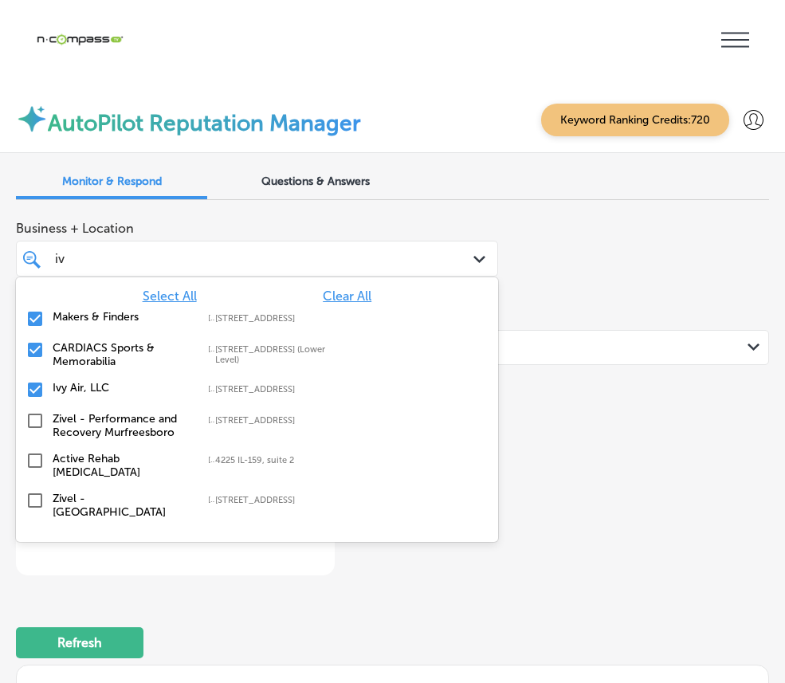
type textarea "x"
type input "i"
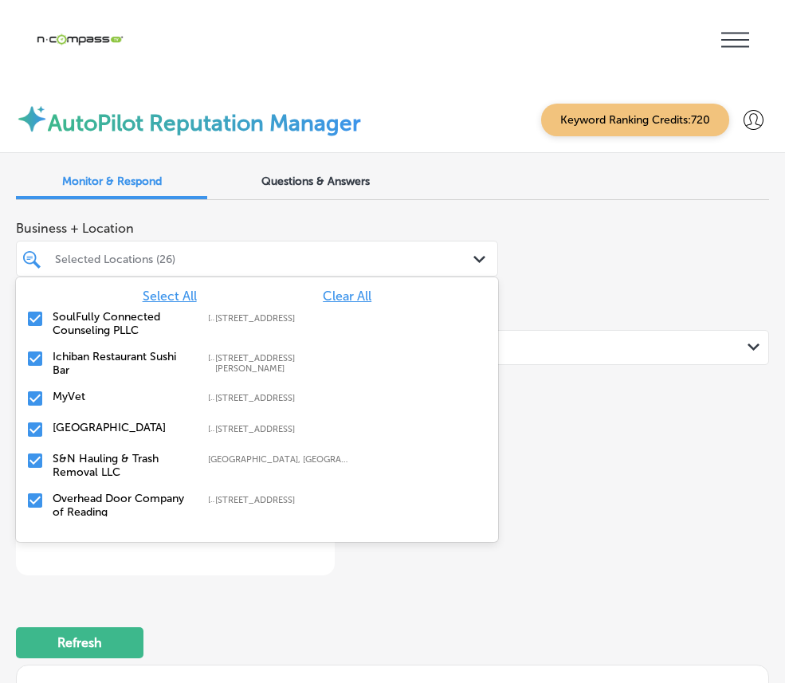
type textarea "x"
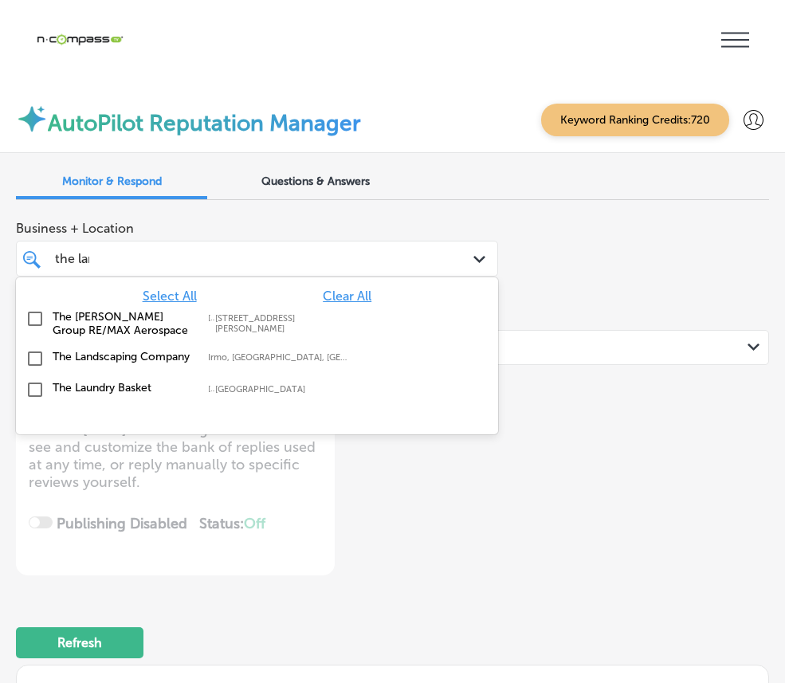
type input "the land"
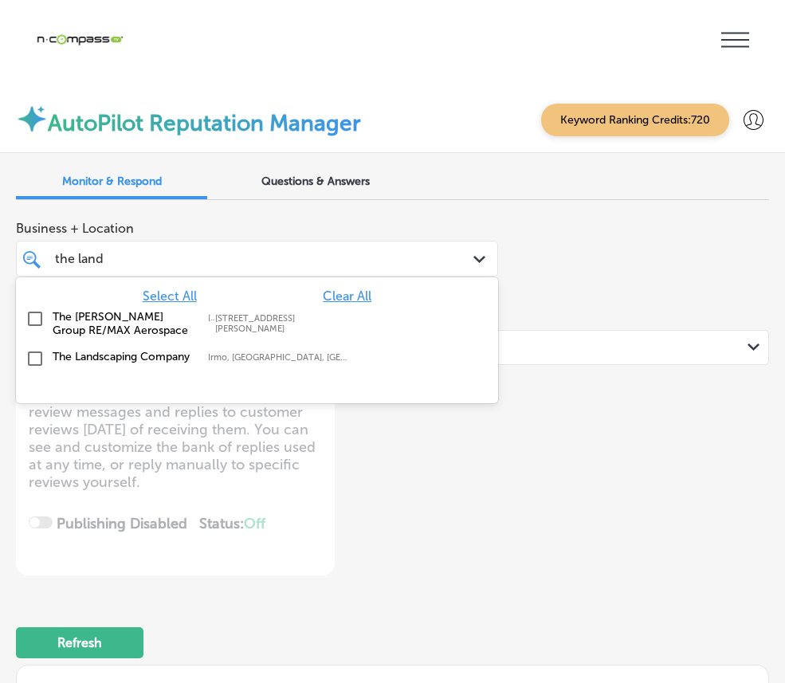
click at [192, 310] on label "The [PERSON_NAME] Group RE/MAX Aerospace" at bounding box center [122, 323] width 139 height 27
type textarea "x"
click at [357, 241] on div "the land the land Path Created with Sketch." at bounding box center [257, 259] width 482 height 36
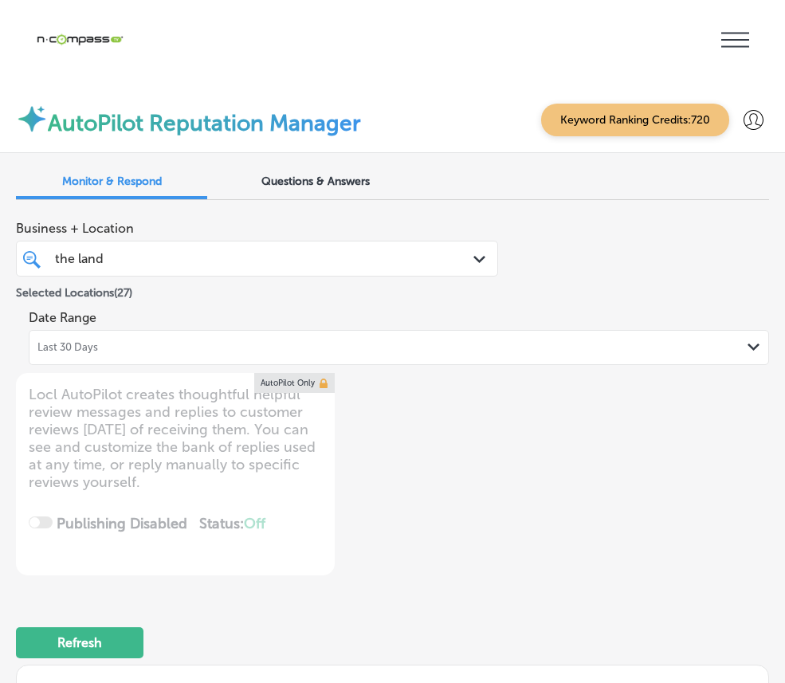
type input "the land"
click at [343, 280] on div "Selected Locations ( 27 )" at bounding box center [257, 290] width 482 height 20
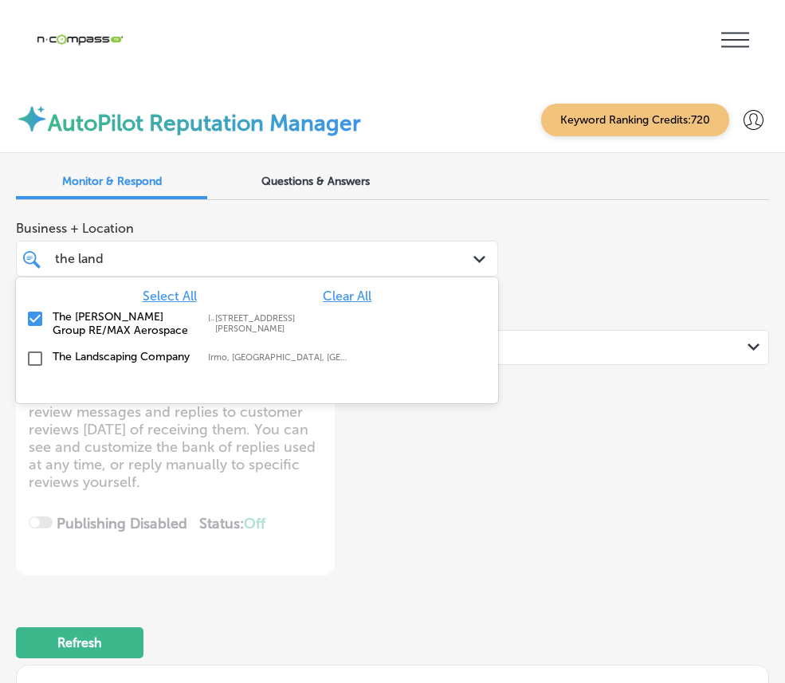
click at [349, 248] on div "the land the land" at bounding box center [236, 259] width 367 height 22
type textarea "x"
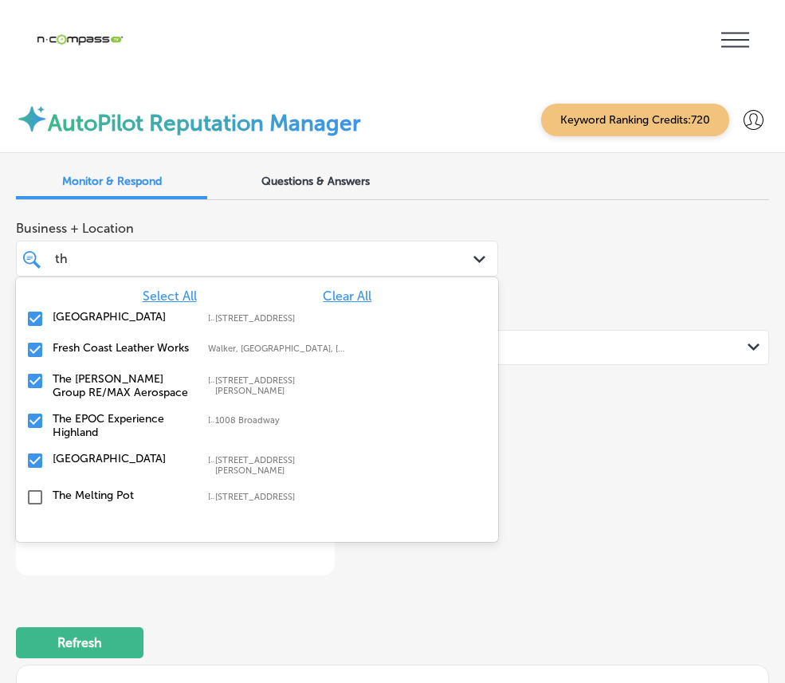
type input "t"
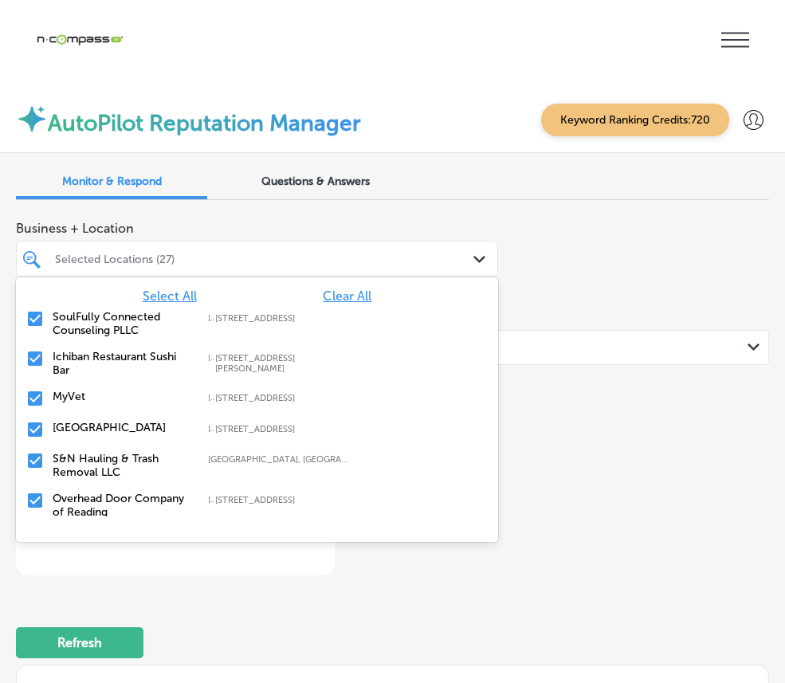
click at [412, 241] on div "Selected Locations (27) Path Created with Sketch." at bounding box center [257, 259] width 482 height 36
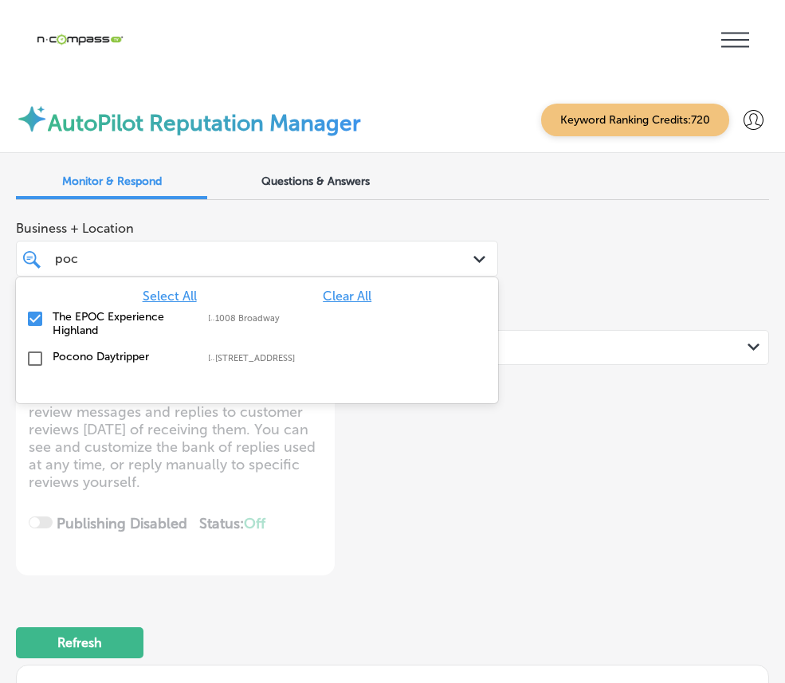
type input "poco"
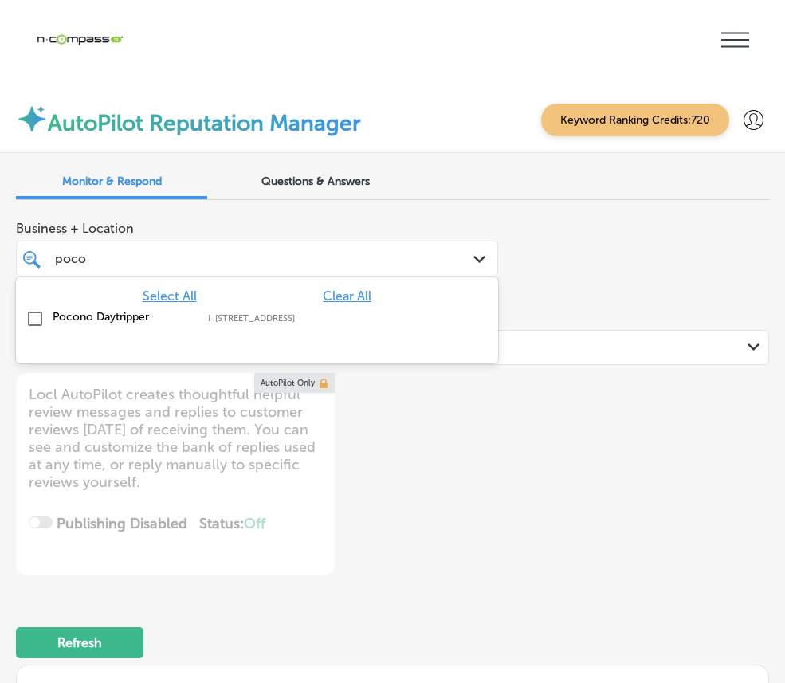
click at [294, 307] on div "Pocono Daytripper [STREET_ADDRESS][GEOGRAPHIC_DATA][STREET_ADDRESS]" at bounding box center [256, 319] width 469 height 25
type textarea "x"
click at [322, 248] on div "poco poco" at bounding box center [236, 259] width 367 height 22
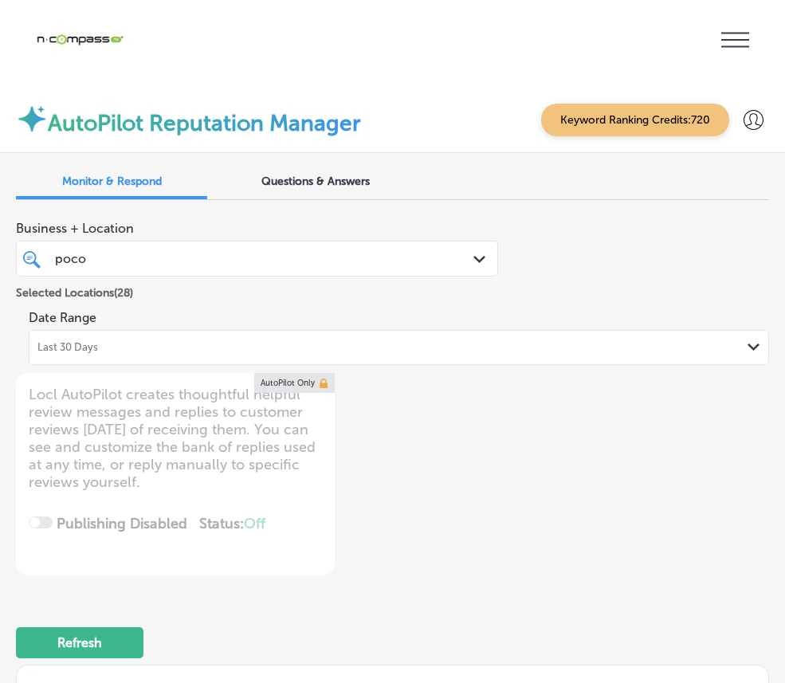
type input "poc"
type textarea "x"
type input "po"
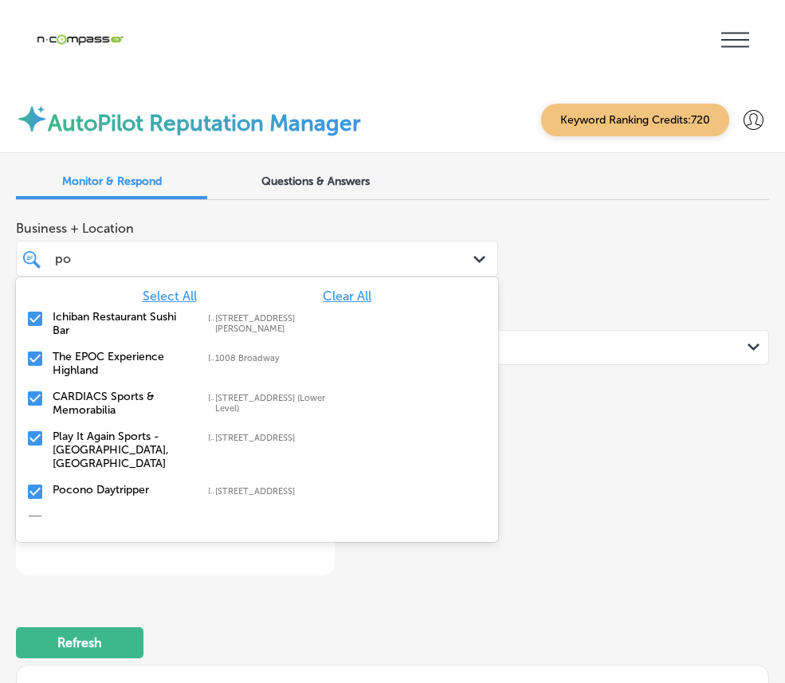
type textarea "x"
type input "p"
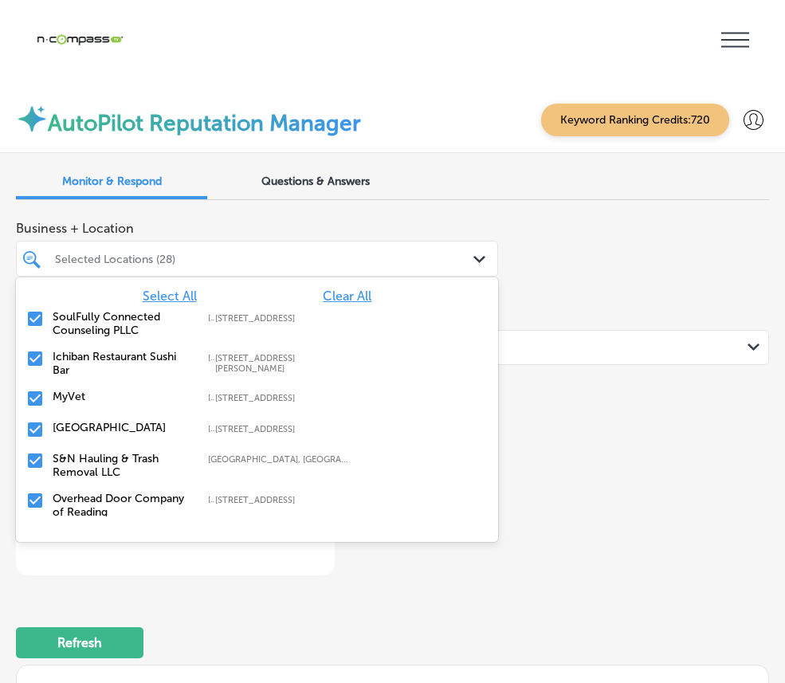
type textarea "x"
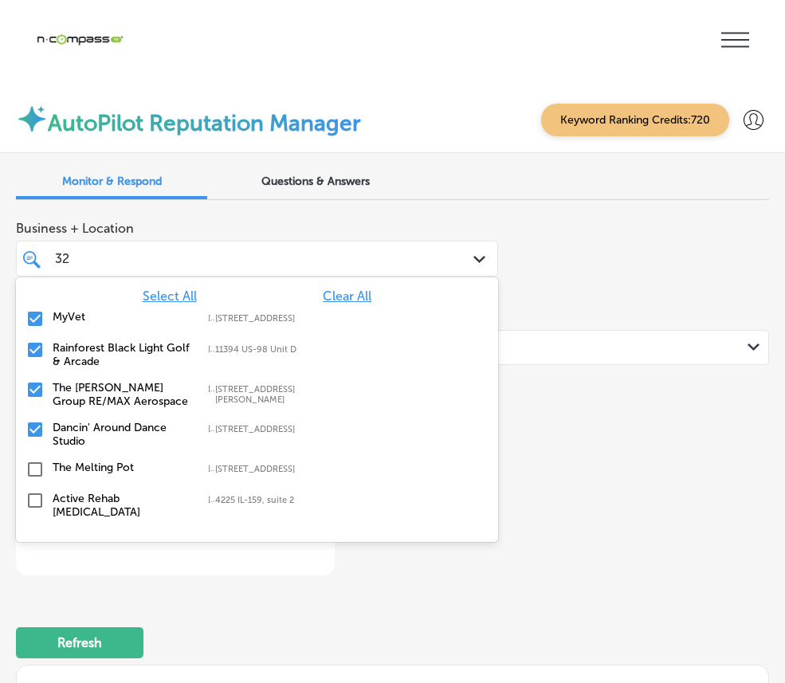
type input "321"
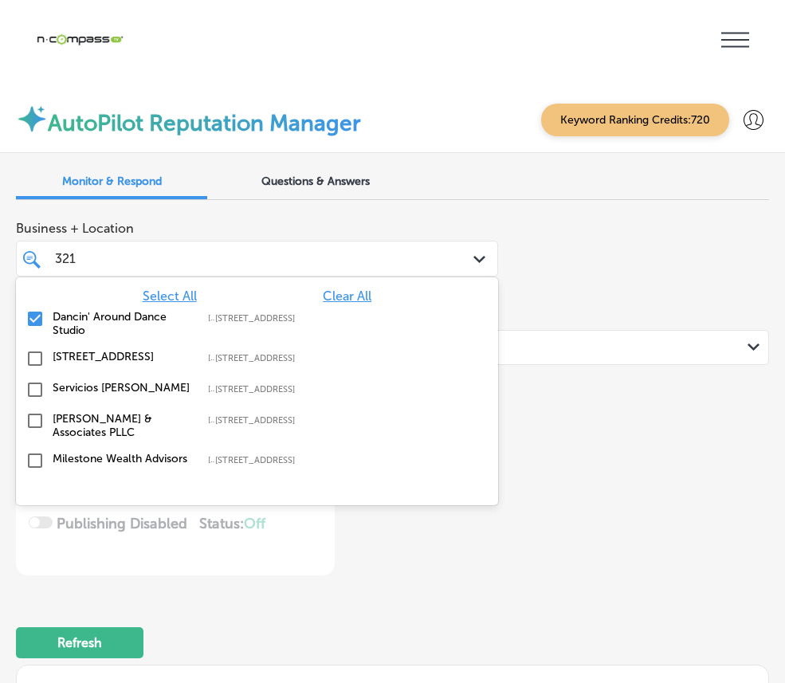
click at [192, 350] on label "[STREET_ADDRESS]" at bounding box center [122, 357] width 139 height 14
click at [234, 378] on div "Servicios [PERSON_NAME][GEOGRAPHIC_DATA][STREET_ADDRESS]-1726 [STREET_ADDRESS]" at bounding box center [256, 390] width 469 height 25
type textarea "x"
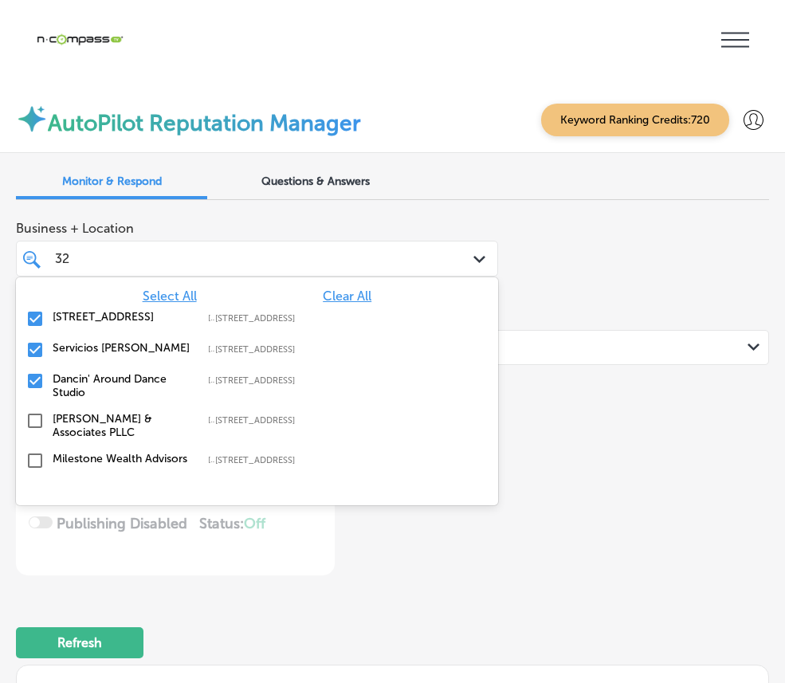
type input "3"
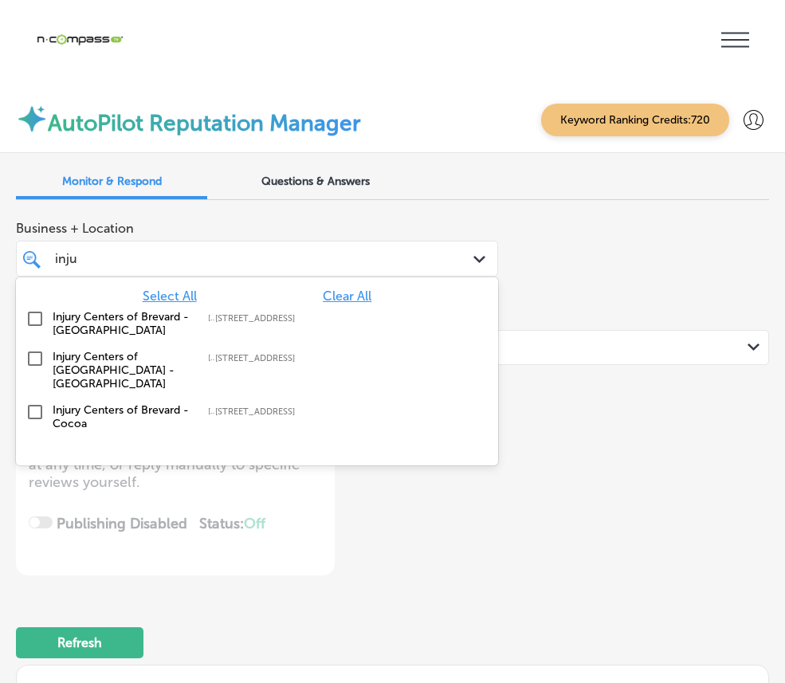
type input "injur"
click at [192, 403] on label "Injury Centers of Brevard - Cocoa" at bounding box center [122, 416] width 139 height 27
type textarea "x"
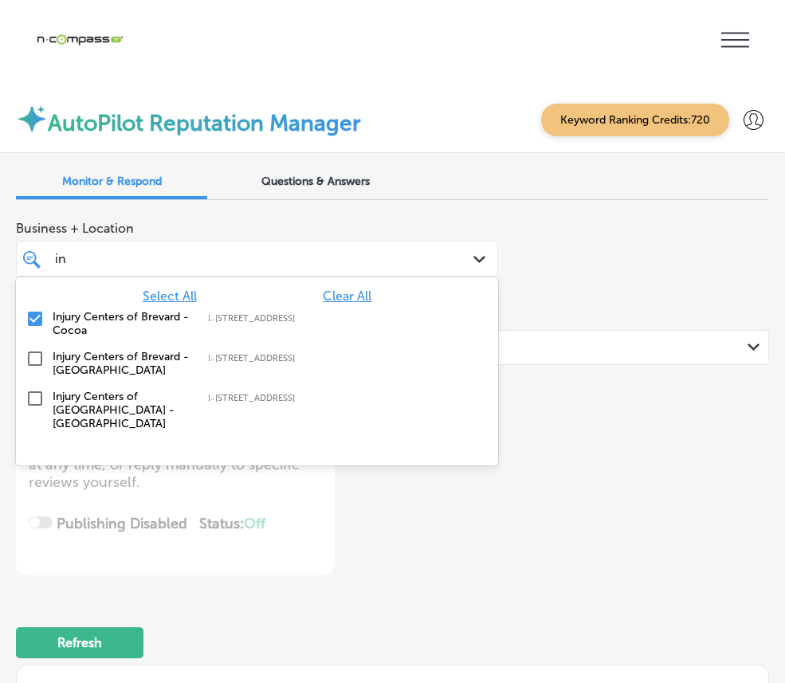
type input "i"
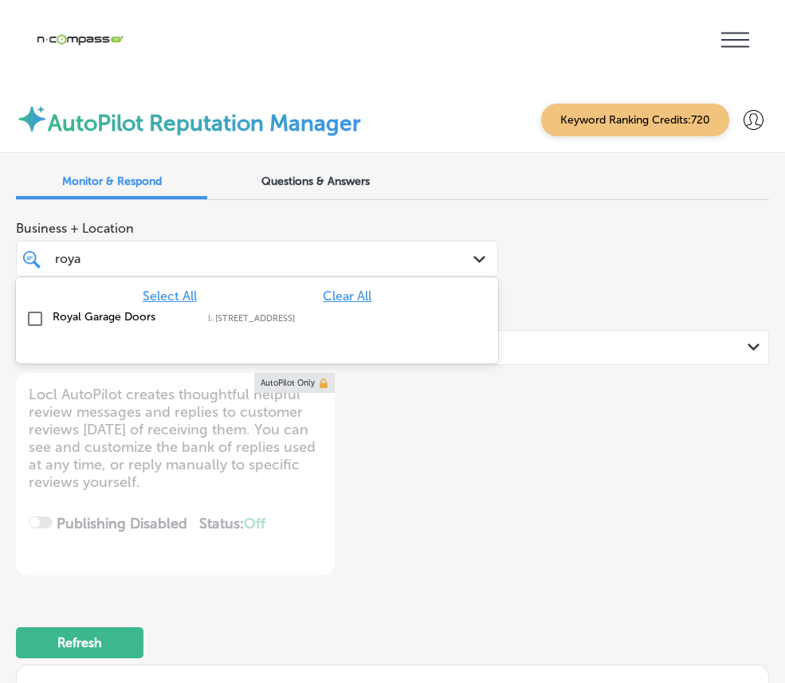
type input "royal"
click at [289, 307] on div "Royal Garage Doors [STREET_ADDRESS][GEOGRAPHIC_DATA][STREET_ADDRESS]" at bounding box center [256, 319] width 469 height 25
type textarea "x"
type input "r"
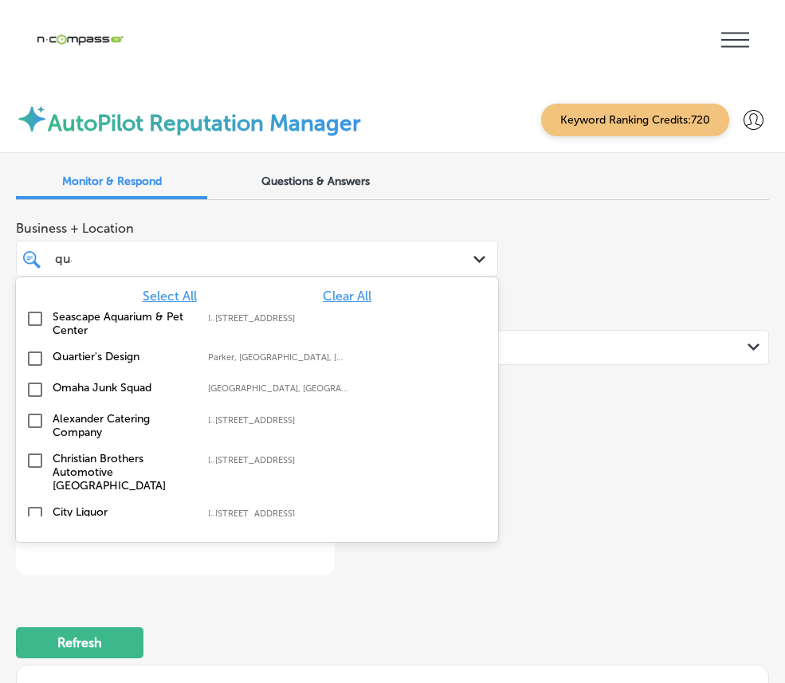
type input "quar"
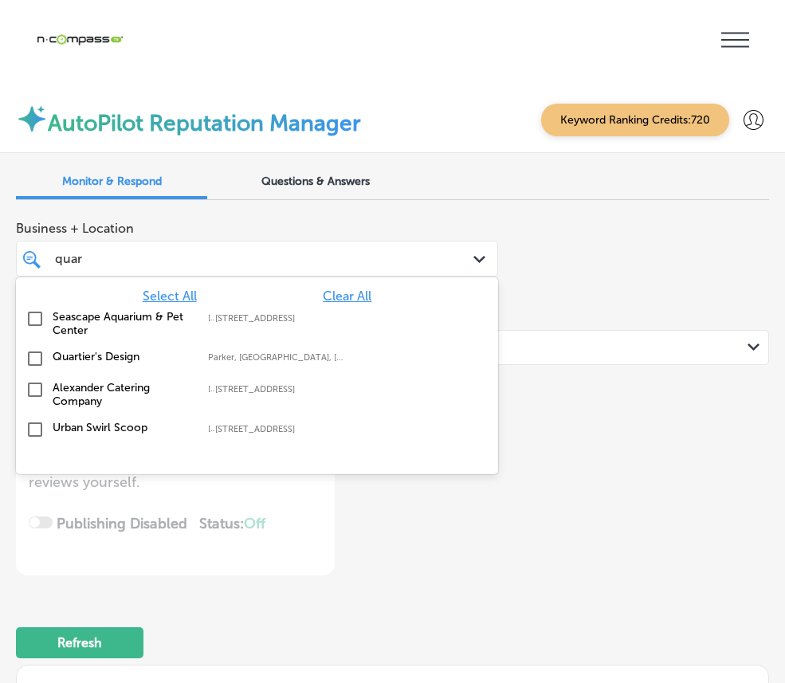
click at [273, 347] on div "Quartier's Design Parker, [GEOGRAPHIC_DATA], [GEOGRAPHIC_DATA] | [GEOGRAPHIC_DA…" at bounding box center [256, 359] width 469 height 25
type textarea "x"
type input "quar"
click at [725, 298] on div "Business + Location option [STREET_ADDRESS]. 5 results available for search ter…" at bounding box center [392, 394] width 753 height 363
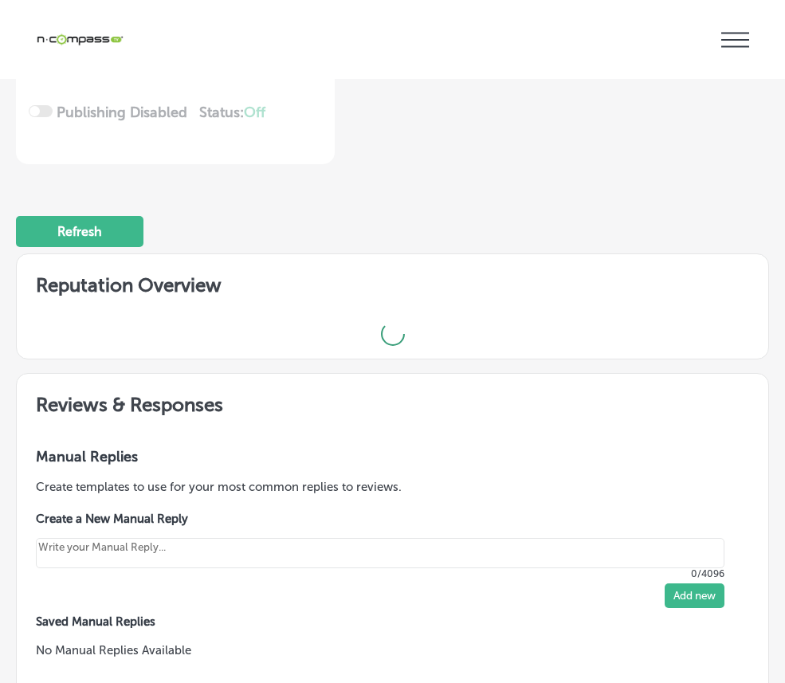
type textarea "x"
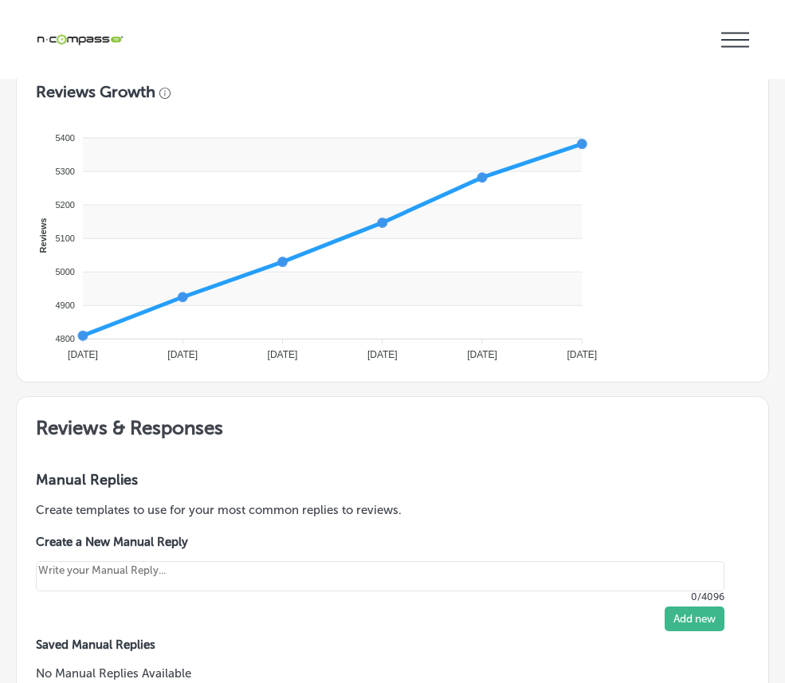
scroll to position [85, 0]
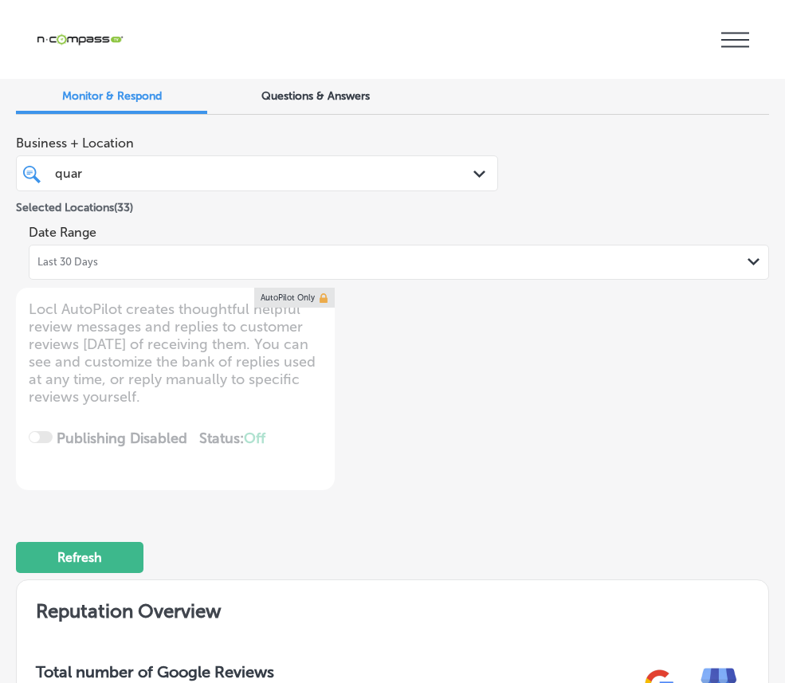
click at [418, 163] on div "quar quar" at bounding box center [236, 174] width 367 height 22
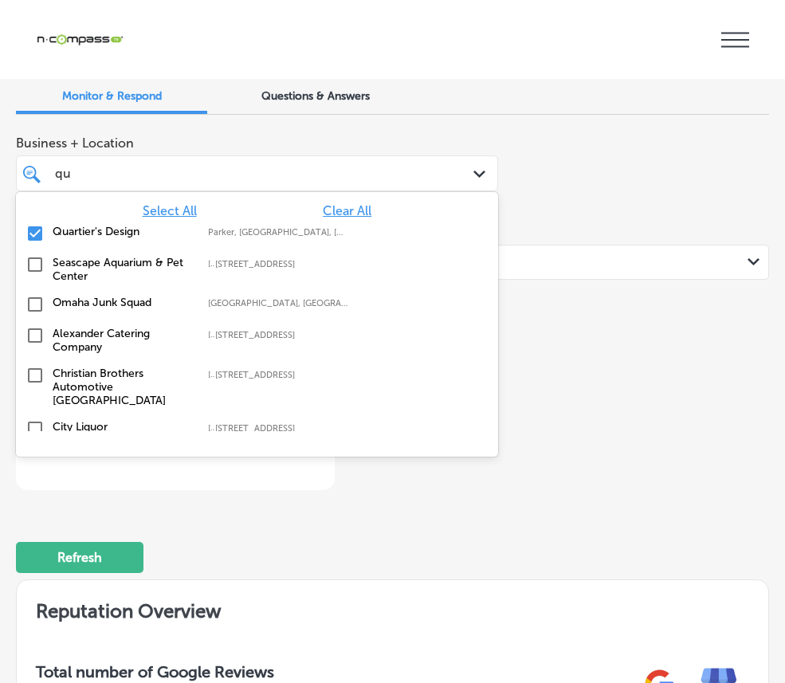
type input "q"
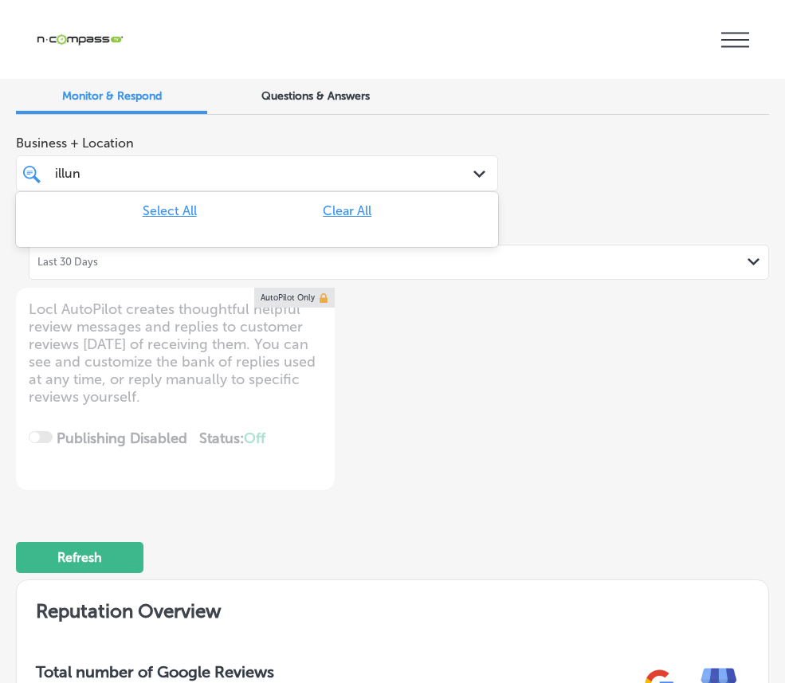
type input "illu"
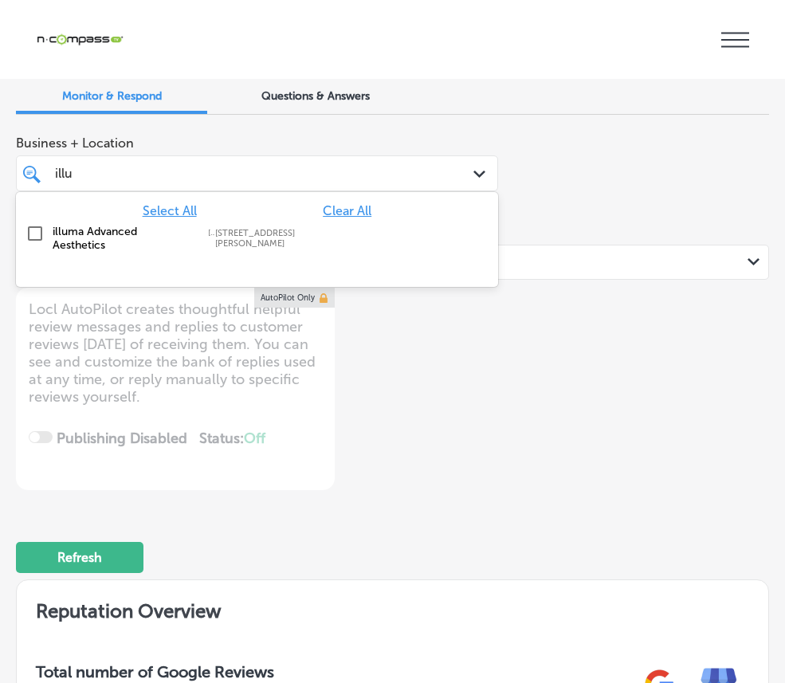
click at [192, 225] on label "illuma Advanced Aesthetics" at bounding box center [122, 238] width 139 height 27
type textarea "x"
type input "illu"
click at [643, 509] on div "Refresh" at bounding box center [392, 550] width 753 height 83
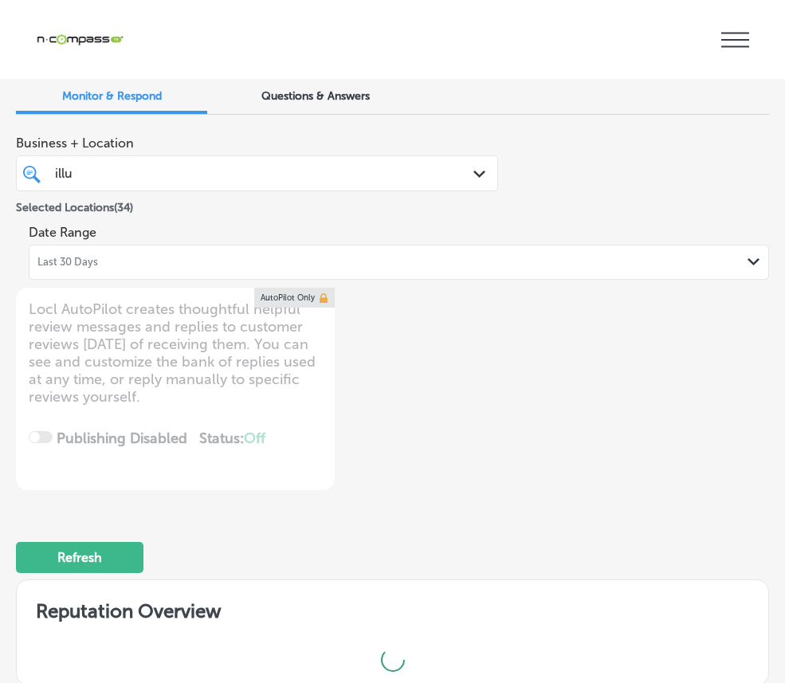
type textarea "x"
click at [361, 163] on div "illu illu" at bounding box center [236, 174] width 367 height 22
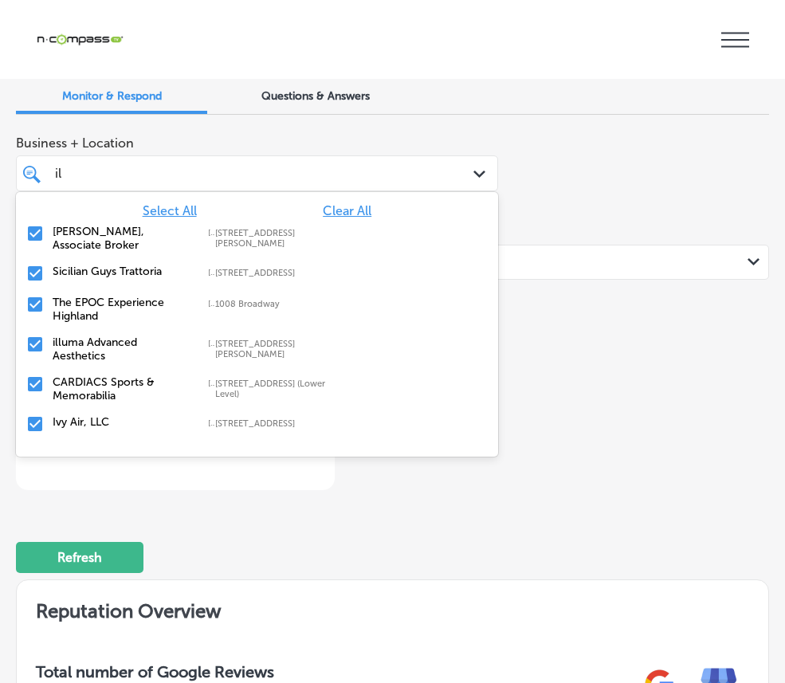
type input "i"
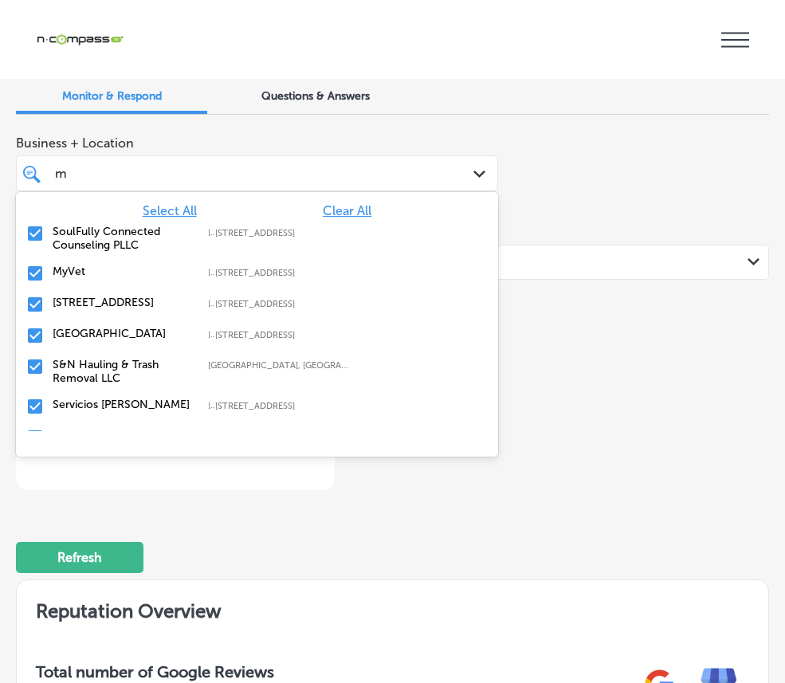
type input "m&"
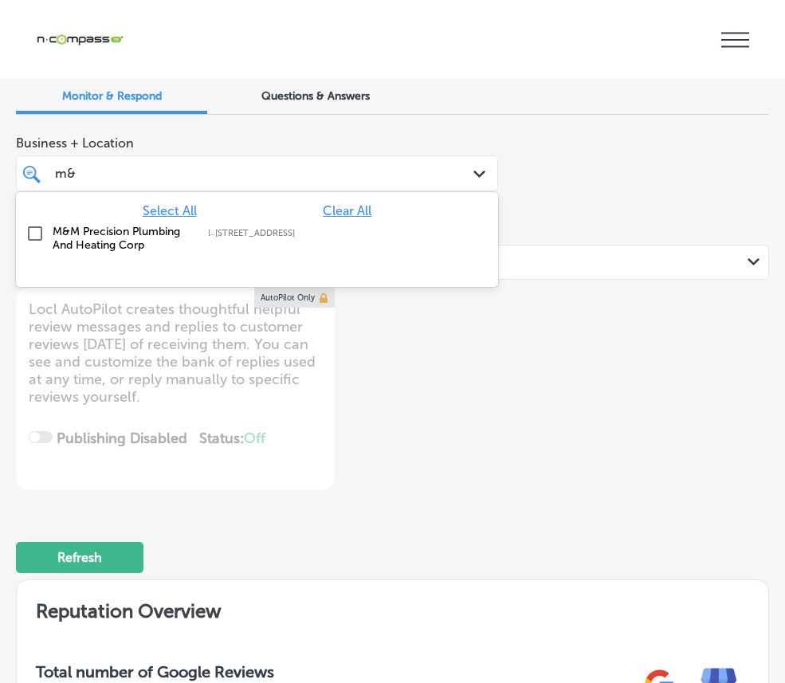
click at [312, 222] on div "M&M Precision Plumbing And Heating Corp [STREET_ADDRESS][GEOGRAPHIC_DATA][STREE…" at bounding box center [256, 238] width 469 height 33
click at [330, 163] on div "m& m&" at bounding box center [236, 174] width 367 height 22
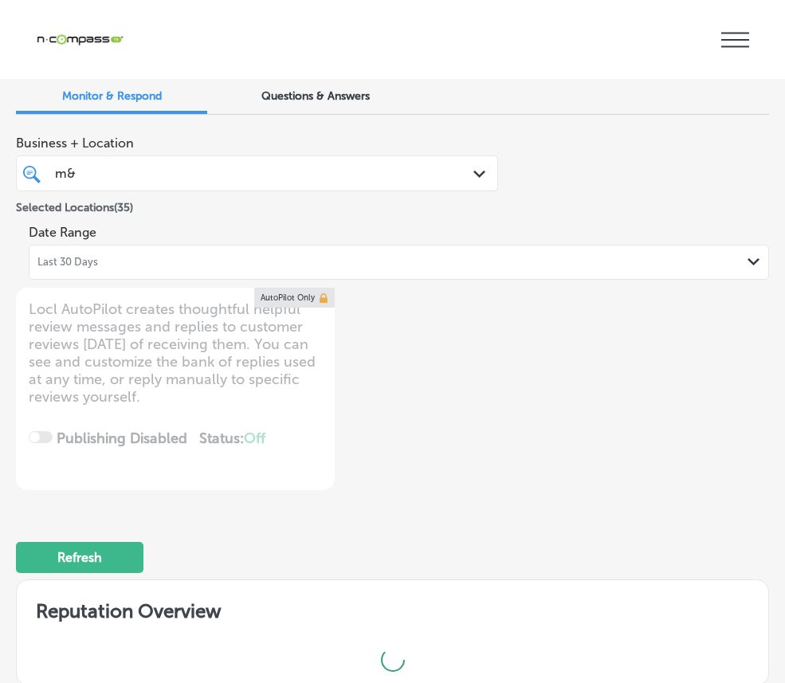
type textarea "x"
type input "m"
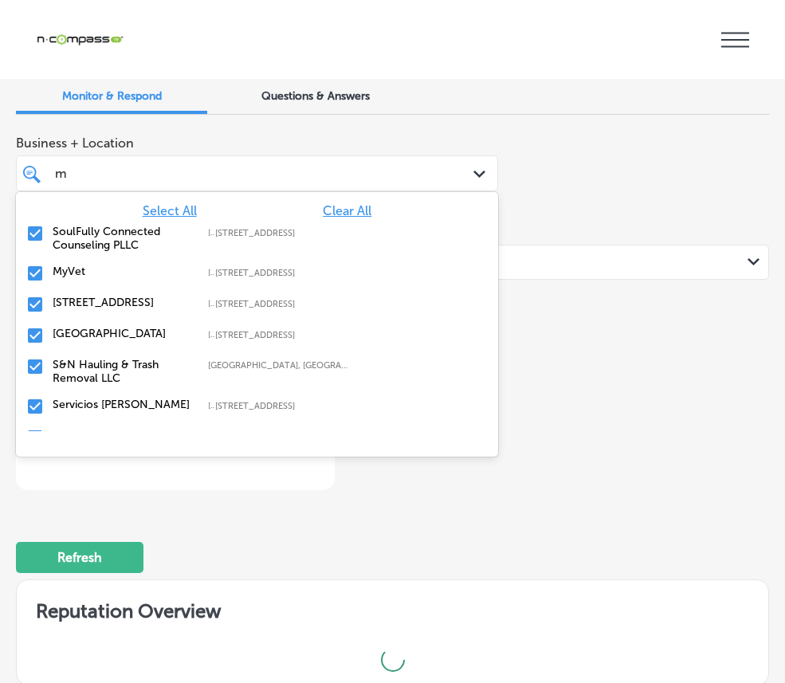
type textarea "x"
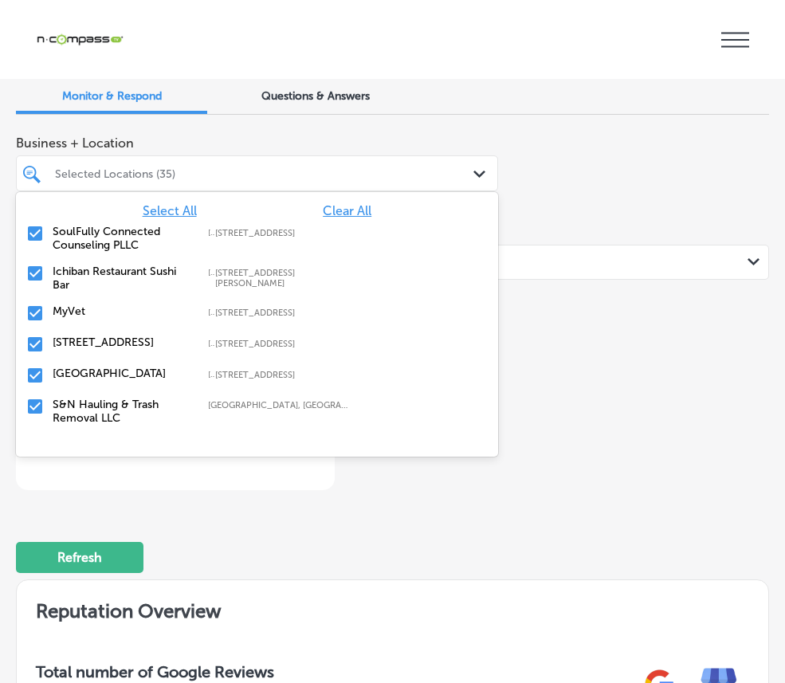
click at [677, 168] on div "Business + Location option [STREET_ADDRESS]. option [STREET_ADDRESS][PERSON_NAM…" at bounding box center [392, 309] width 753 height 363
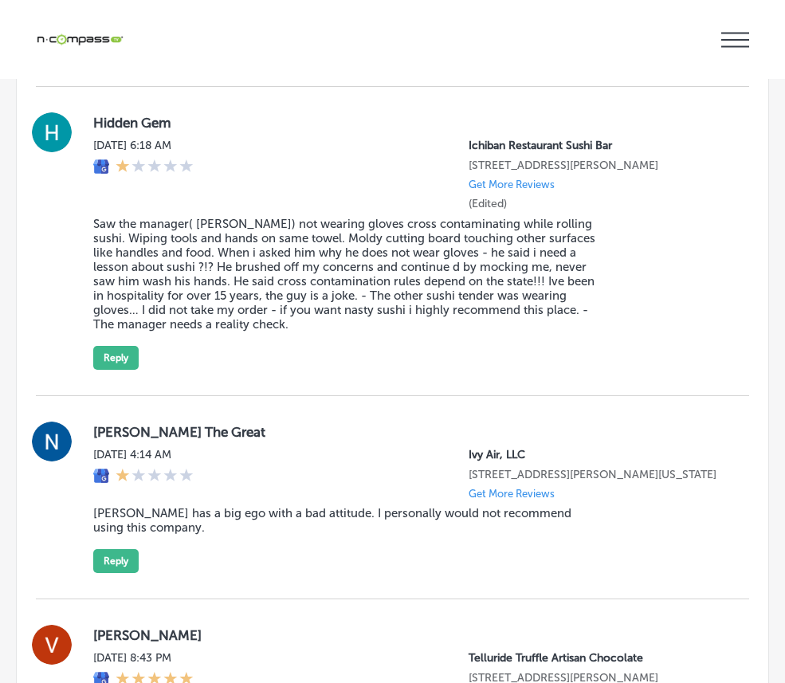
scroll to position [2531, 0]
